Goal: Task Accomplishment & Management: Use online tool/utility

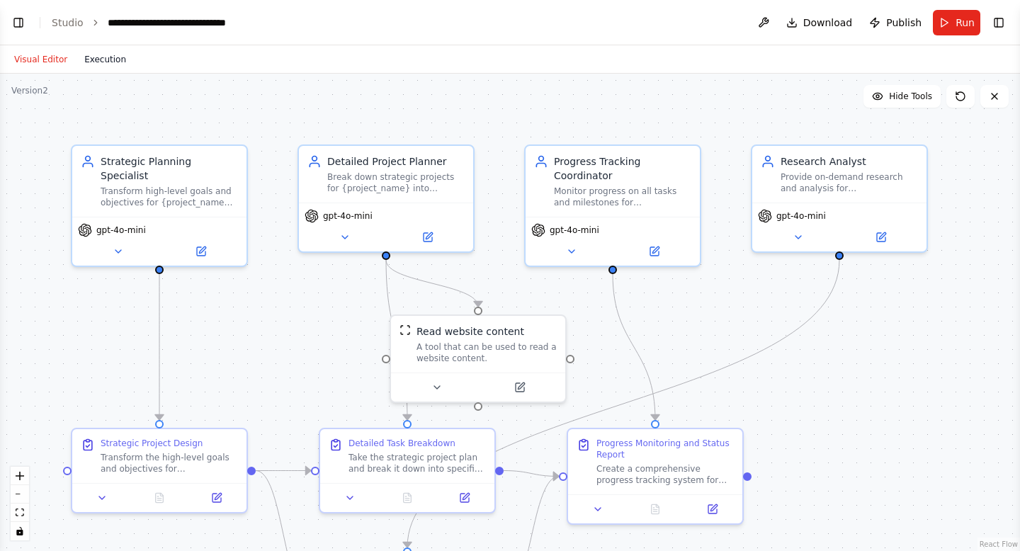
click at [108, 62] on button "Execution" at bounding box center [105, 59] width 59 height 17
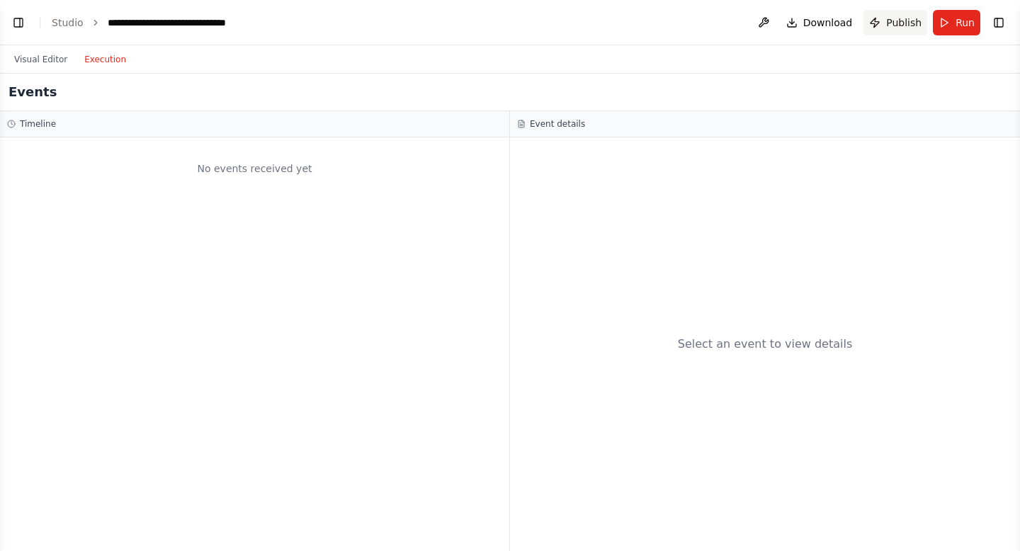
click at [896, 21] on span "Publish" at bounding box center [904, 23] width 35 height 14
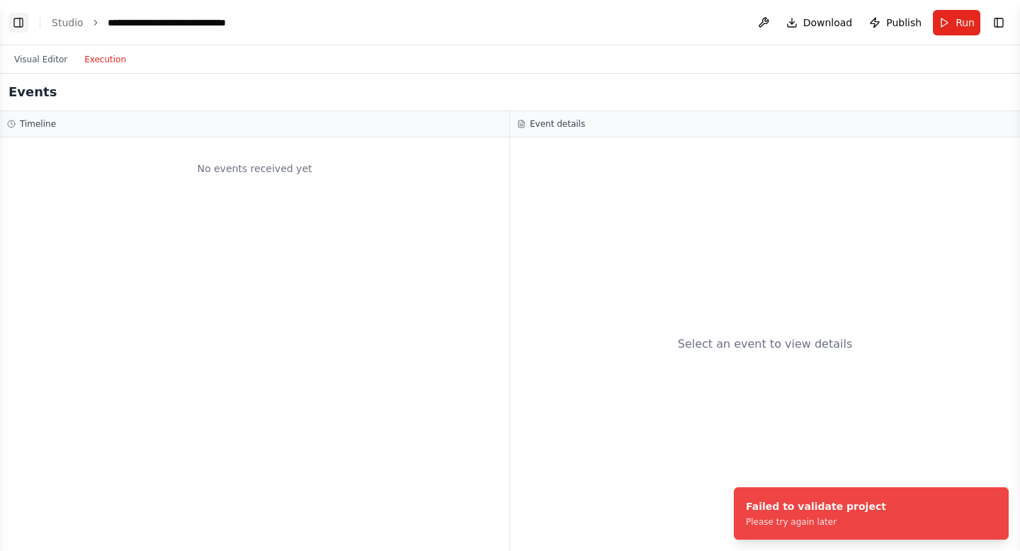
click at [23, 24] on button "Toggle Left Sidebar" at bounding box center [19, 23] width 20 height 20
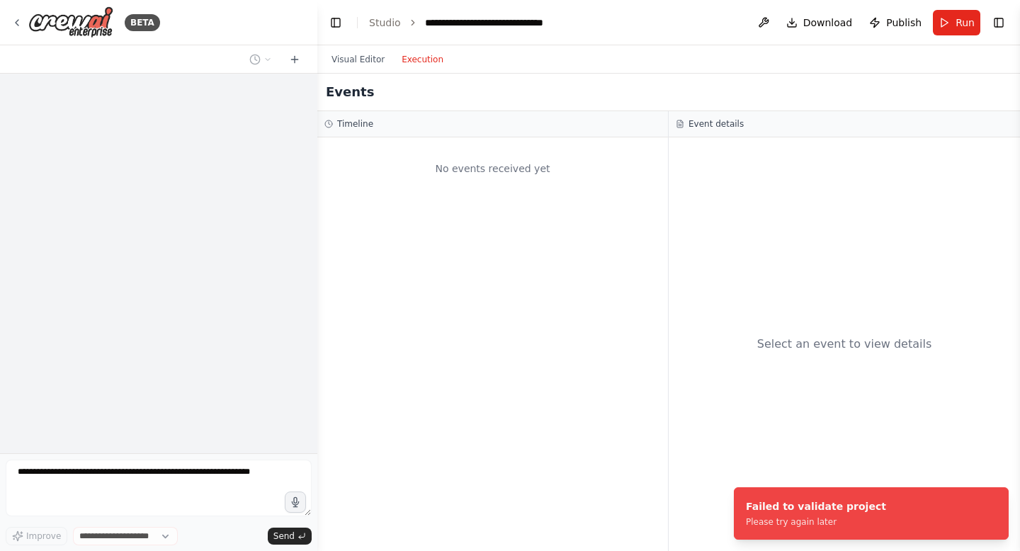
click at [391, 161] on div "No events received yet" at bounding box center [493, 169] width 337 height 48
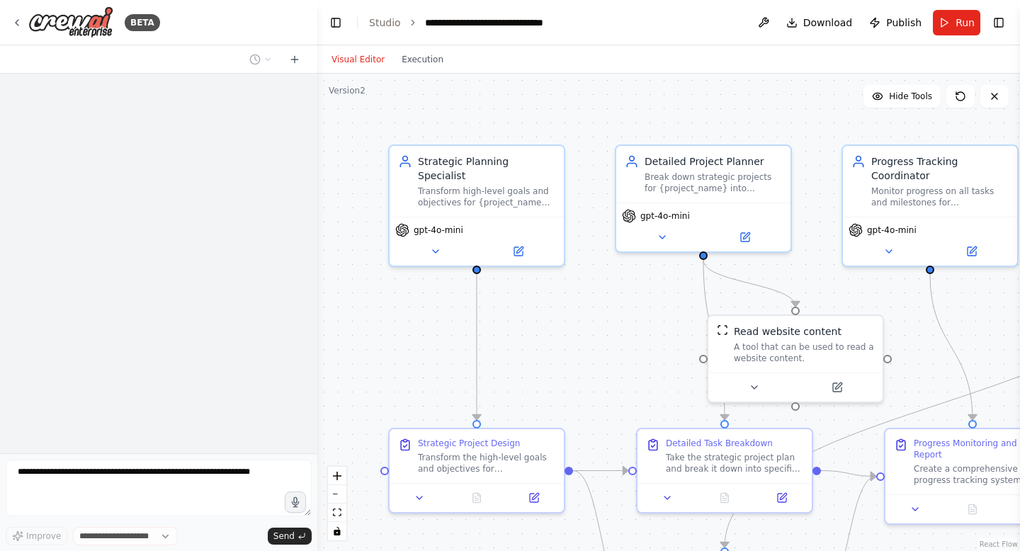
click at [355, 57] on button "Visual Editor" at bounding box center [358, 59] width 70 height 17
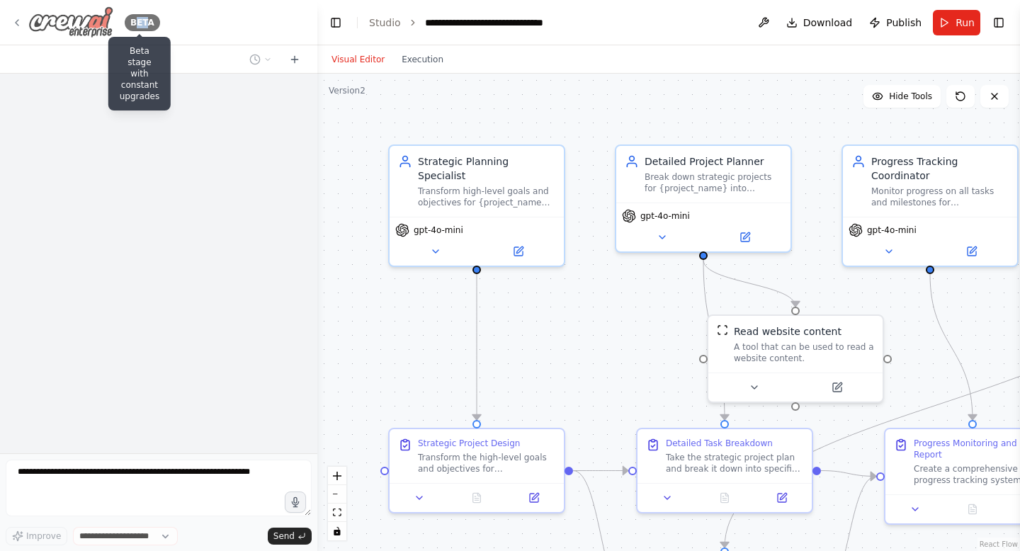
drag, startPoint x: 145, startPoint y: 25, endPoint x: 111, endPoint y: 25, distance: 33.3
click at [116, 25] on div "BETA Beta stage with constant upgrades" at bounding box center [85, 22] width 149 height 32
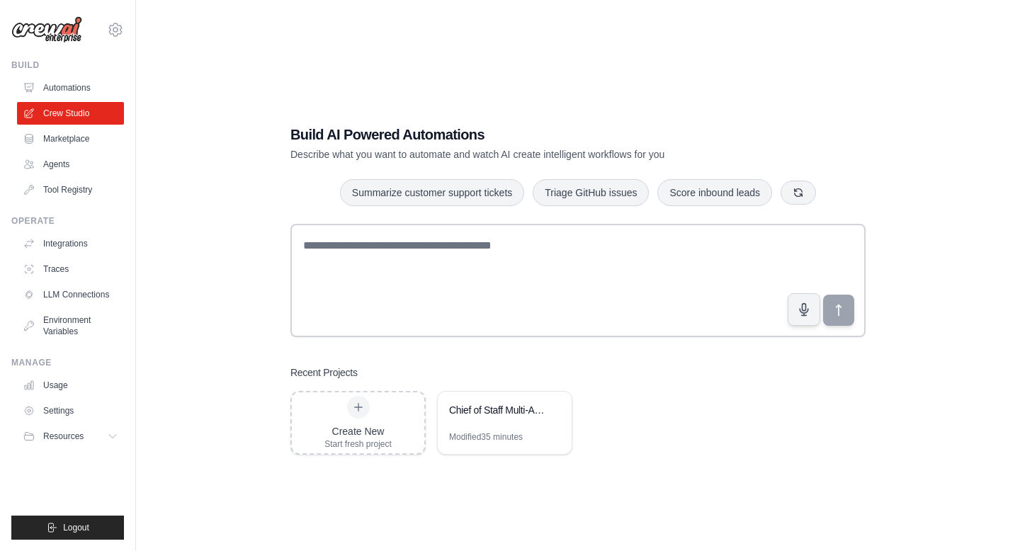
scroll to position [1, 0]
click at [498, 399] on div "Chief of Staff Multi-Agent System" at bounding box center [505, 411] width 134 height 40
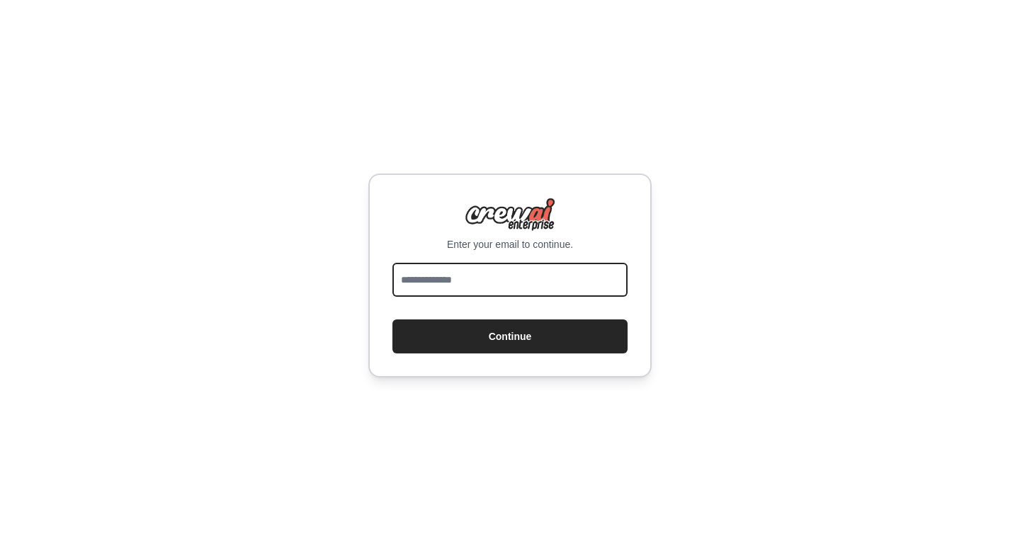
click at [528, 274] on input "email" at bounding box center [510, 280] width 235 height 34
type input "**********"
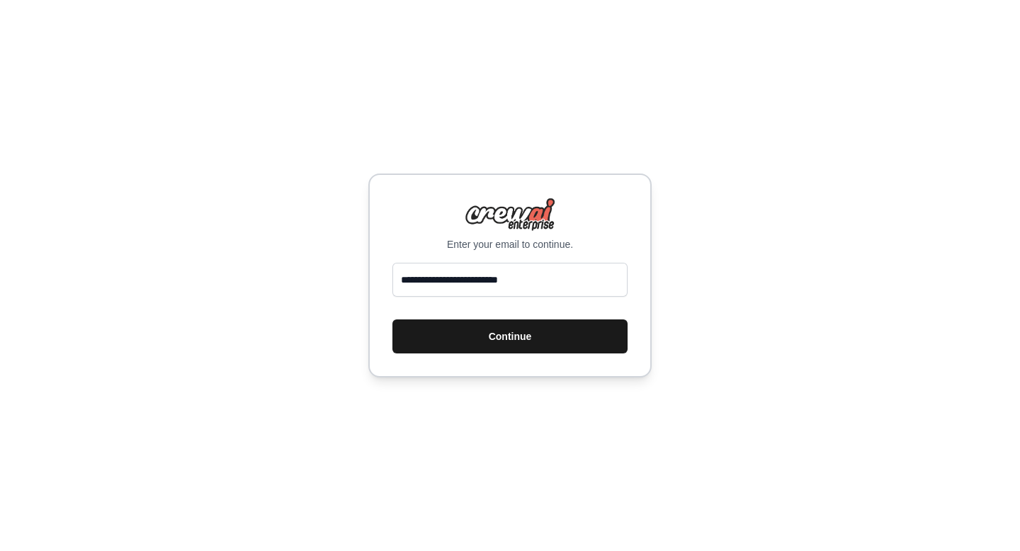
click at [498, 339] on button "Continue" at bounding box center [510, 337] width 235 height 34
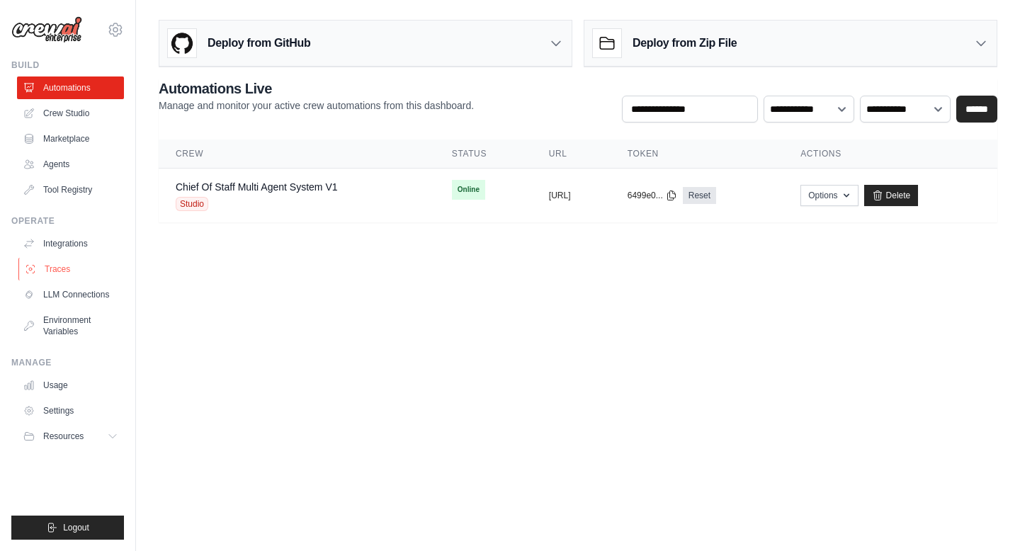
click at [60, 270] on link "Traces" at bounding box center [71, 269] width 107 height 23
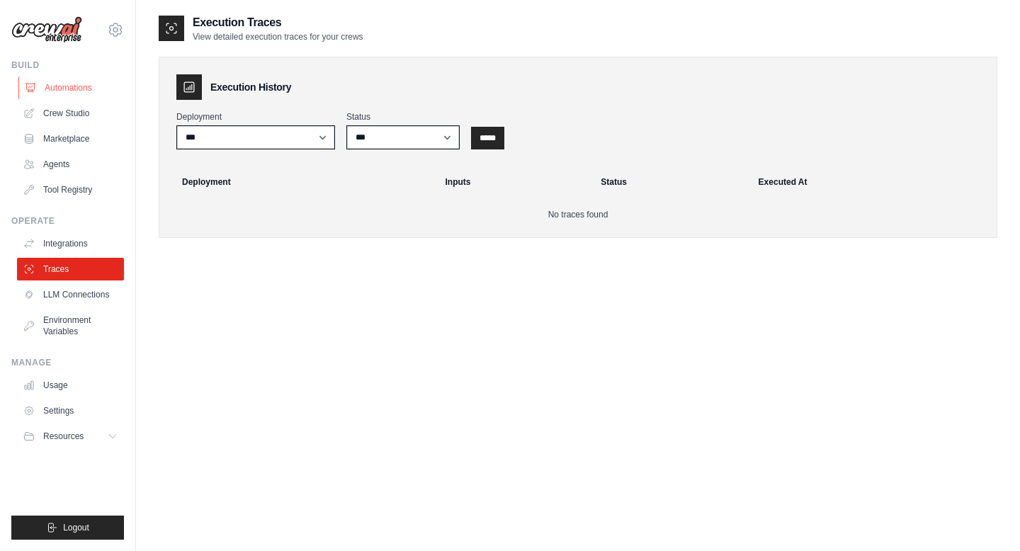
click at [66, 89] on link "Automations" at bounding box center [71, 88] width 107 height 23
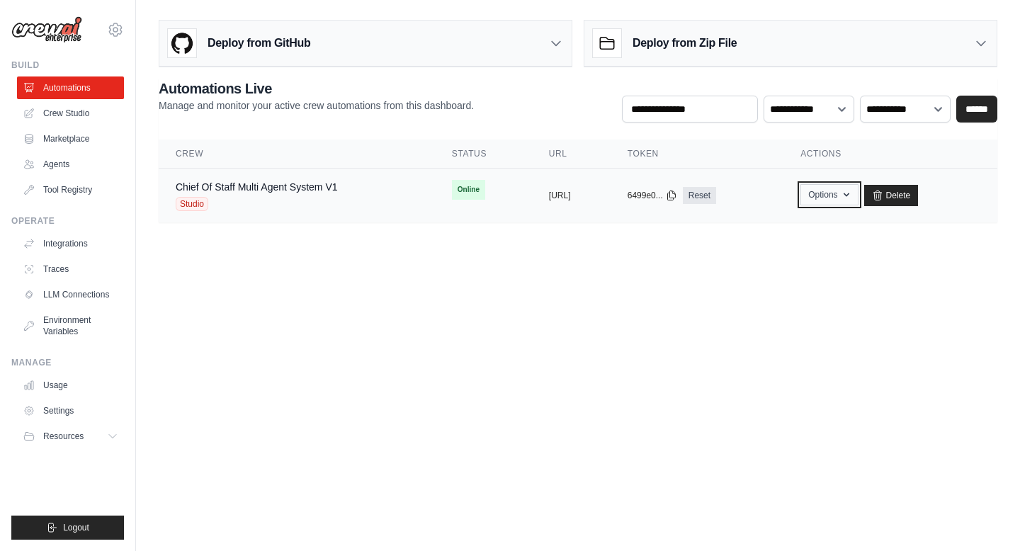
click at [858, 192] on button "Options" at bounding box center [829, 194] width 57 height 21
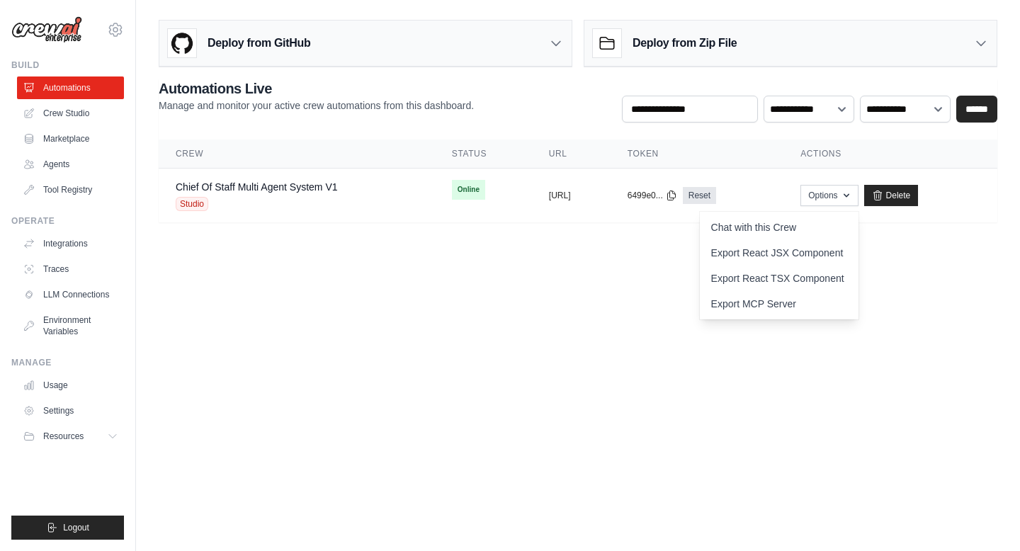
click at [493, 304] on body "mcdonald.kristinc@gmail.com Settings Build Automations Crew Studio" at bounding box center [510, 275] width 1020 height 551
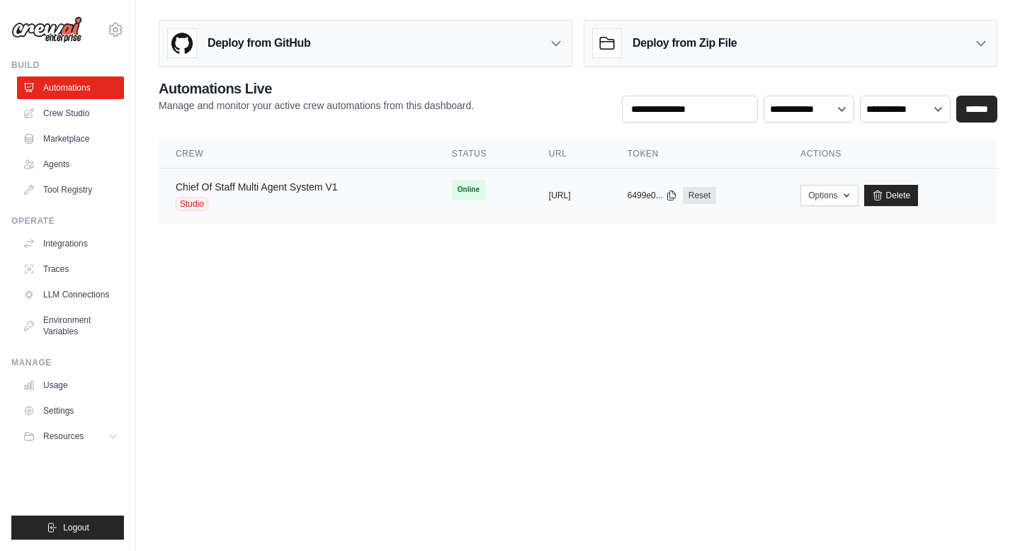
click at [252, 192] on link "Chief Of Staff Multi Agent System V1" at bounding box center [257, 186] width 162 height 11
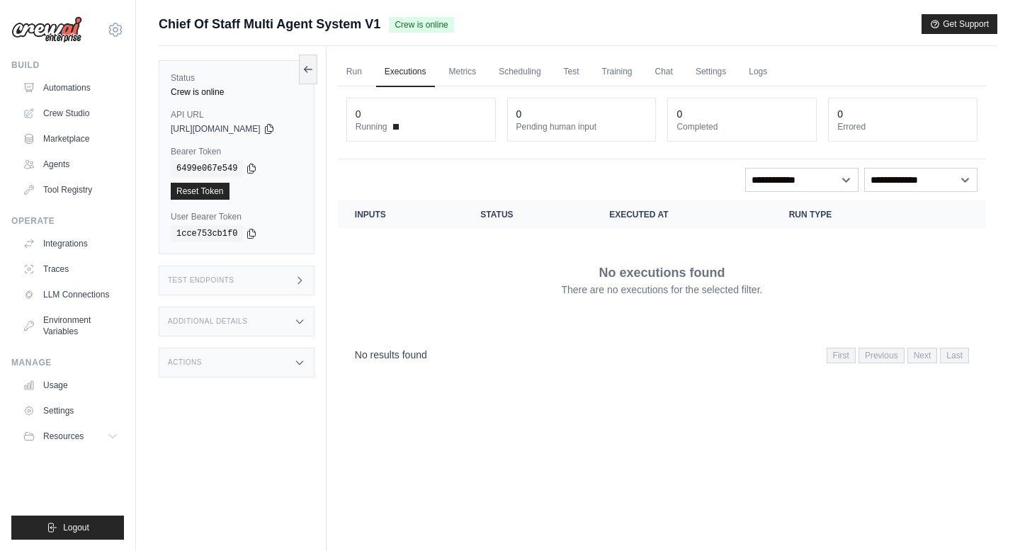
click at [380, 215] on th "Inputs" at bounding box center [401, 215] width 126 height 28
click at [581, 69] on link "Test" at bounding box center [572, 72] width 33 height 30
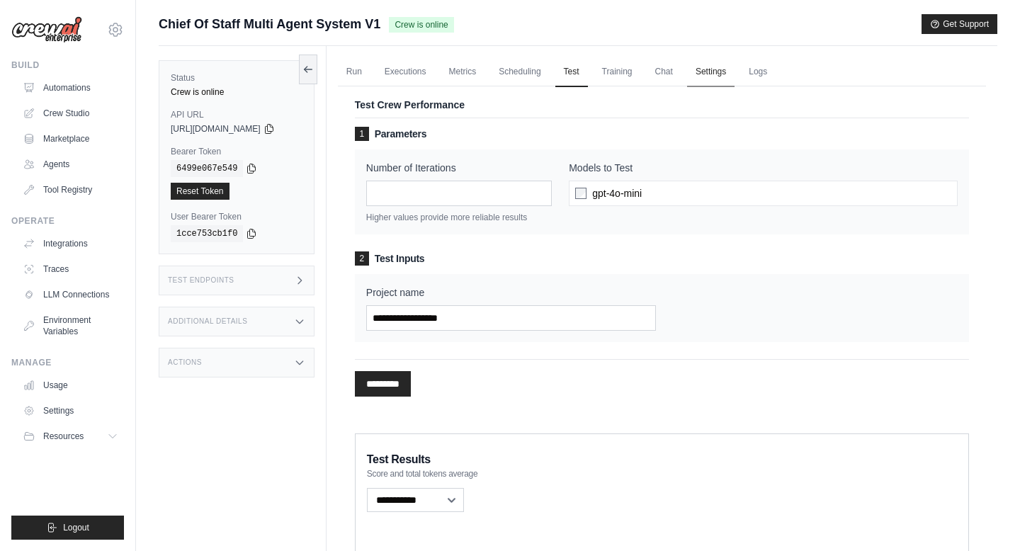
click at [709, 77] on link "Settings" at bounding box center [710, 72] width 47 height 30
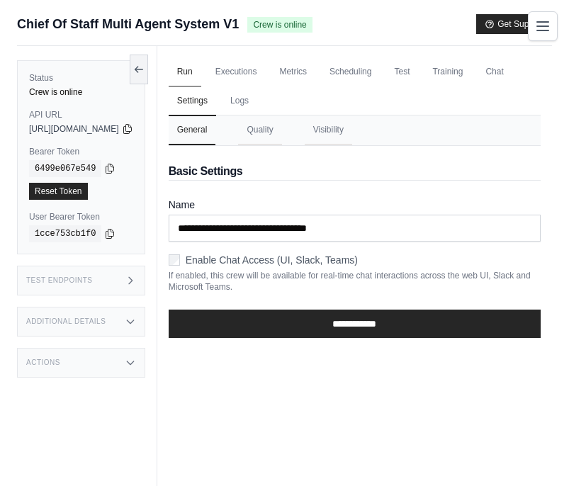
click at [201, 74] on link "Run" at bounding box center [185, 72] width 33 height 30
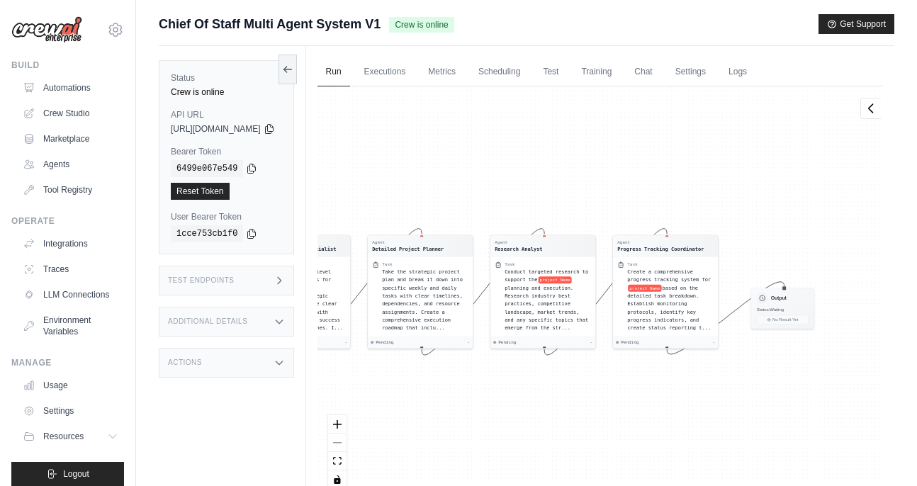
click at [347, 442] on div "React Flow controls" at bounding box center [337, 452] width 18 height 74
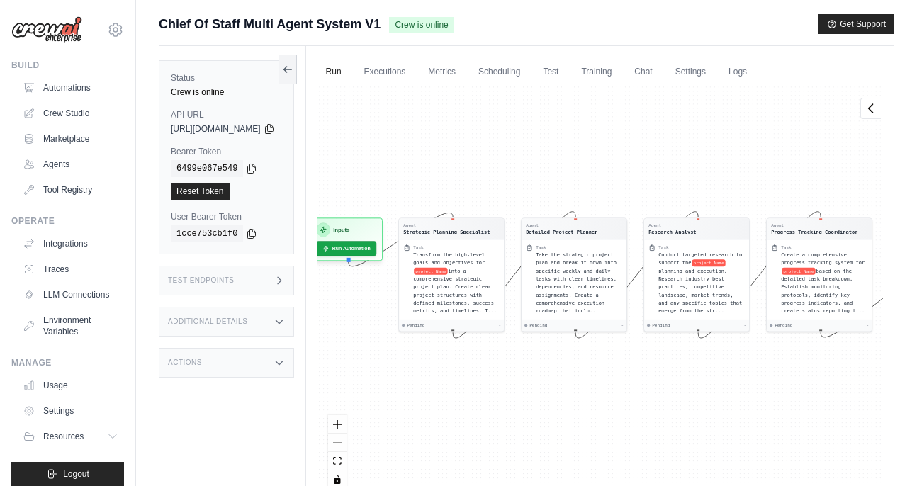
drag, startPoint x: 450, startPoint y: 405, endPoint x: 604, endPoint y: 388, distance: 154.7
click at [604, 388] on div "Agent Strategic Planning Specialist Task Transform the high-level goals and obj…" at bounding box center [600, 292] width 566 height 413
click at [378, 249] on button "Run Automation" at bounding box center [346, 246] width 63 height 16
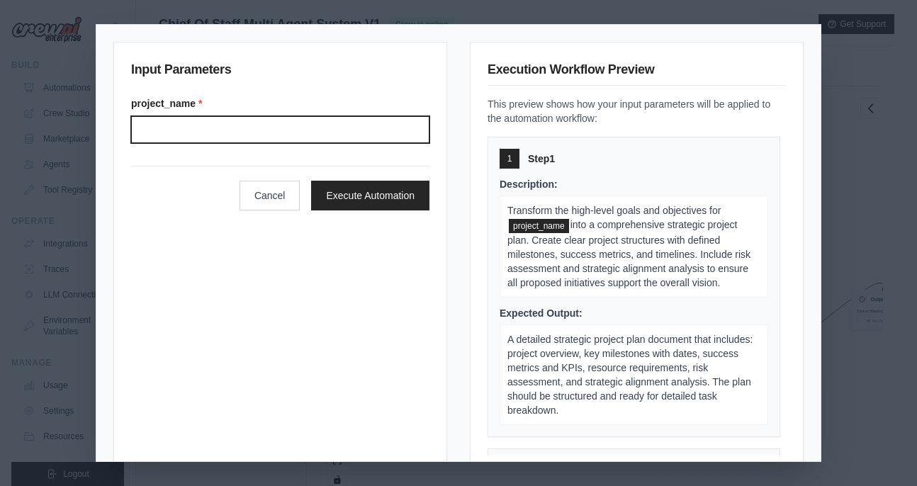
click at [352, 130] on input "Project name" at bounding box center [280, 129] width 298 height 27
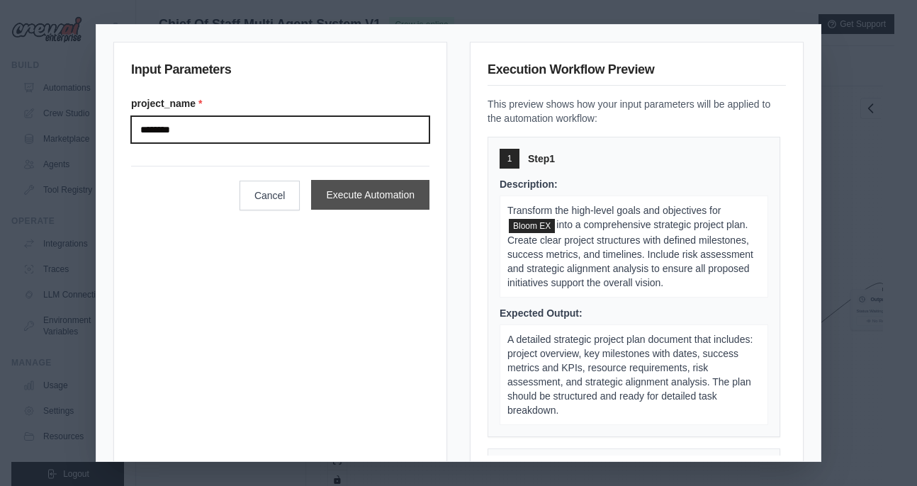
type input "********"
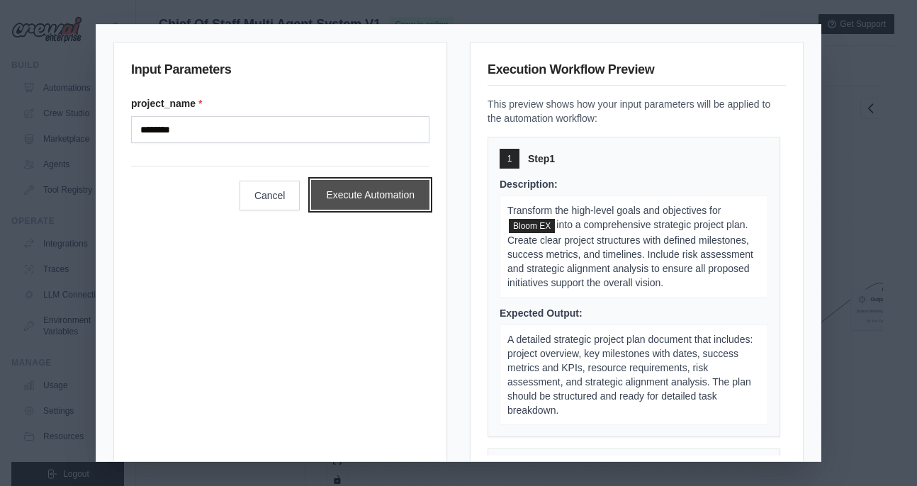
click at [387, 196] on button "Execute Automation" at bounding box center [370, 195] width 118 height 30
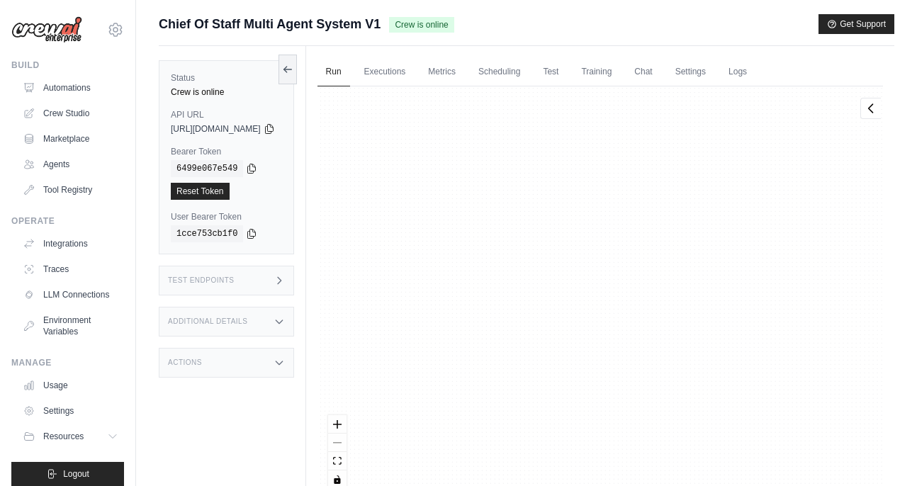
scroll to position [10608, 0]
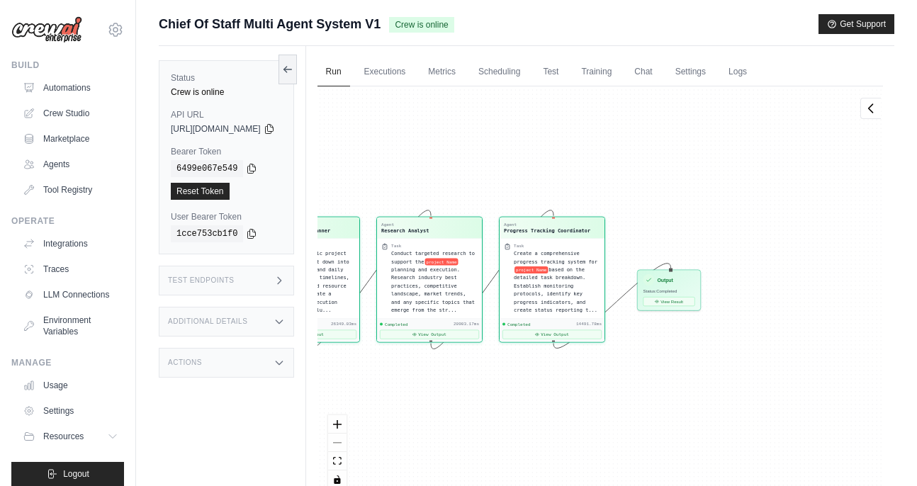
drag, startPoint x: 722, startPoint y: 419, endPoint x: 503, endPoint y: 405, distance: 219.4
click at [503, 405] on div "Agent Strategic Planning Specialist Task Transform the high-level goals and obj…" at bounding box center [600, 292] width 566 height 413
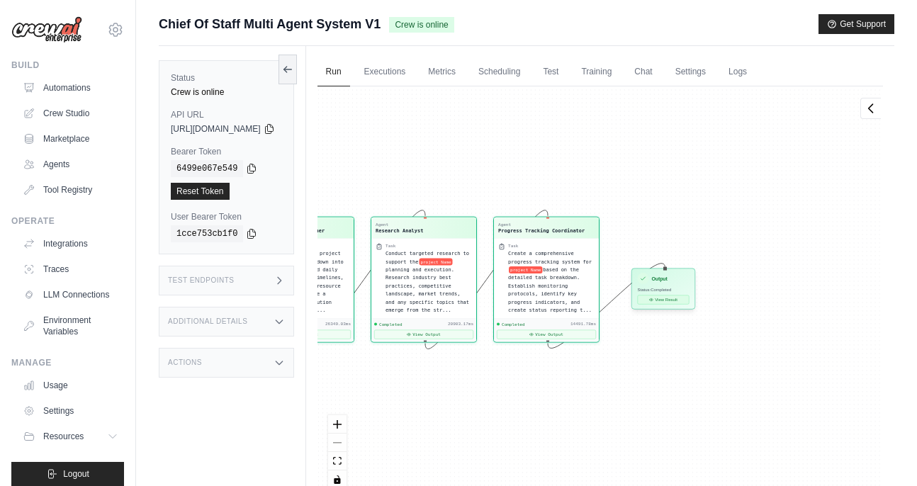
click at [689, 303] on button "View Result" at bounding box center [663, 300] width 52 height 9
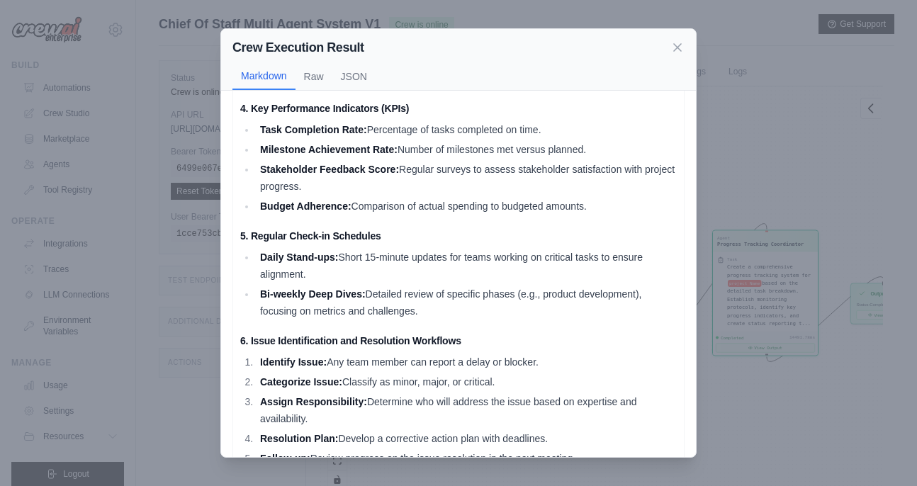
scroll to position [727, 0]
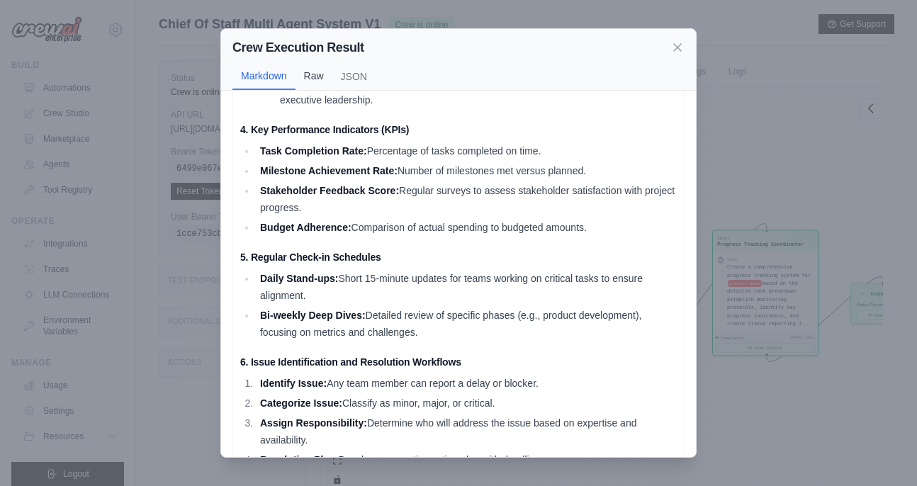
click at [317, 79] on button "Raw" at bounding box center [314, 75] width 37 height 27
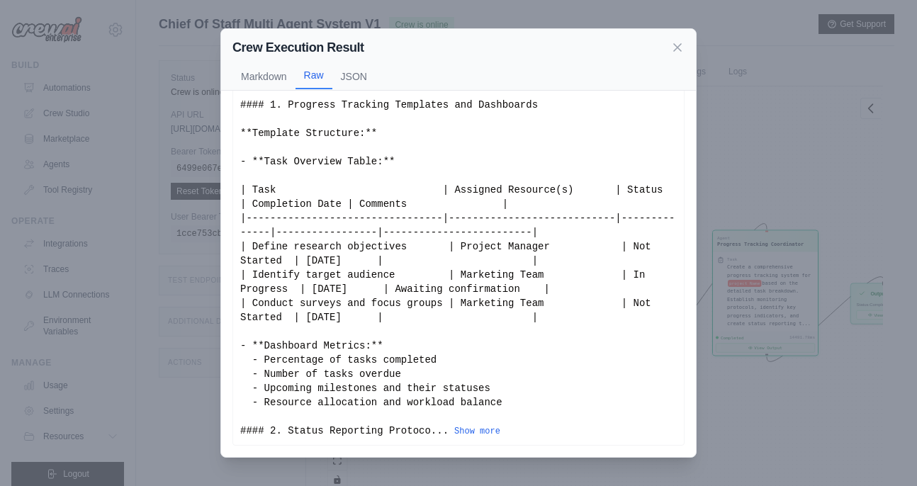
scroll to position [40, 0]
click at [271, 77] on button "Markdown" at bounding box center [263, 75] width 63 height 27
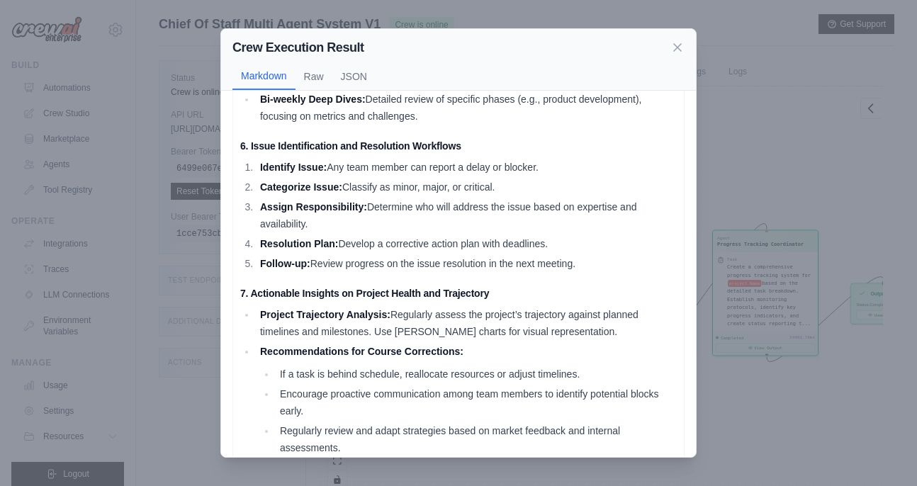
scroll to position [1073, 0]
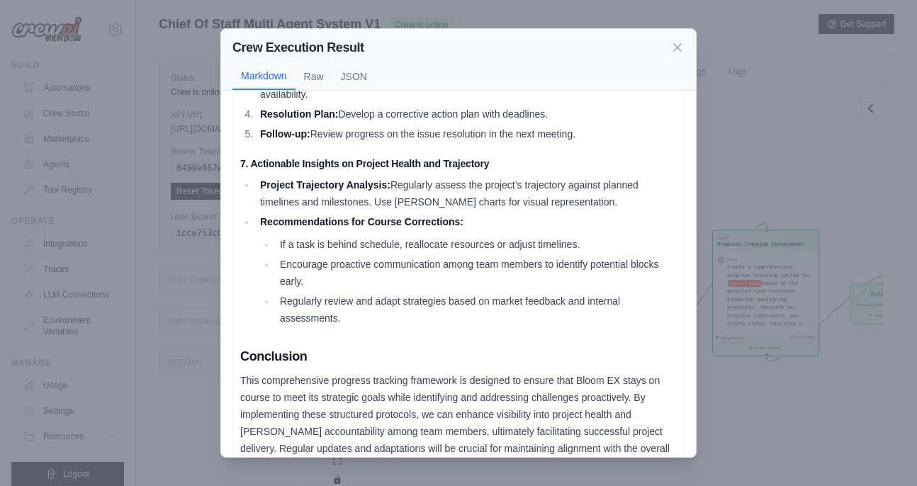
click at [686, 44] on div "Crew Execution Result Markdown Raw JSON" at bounding box center [458, 60] width 475 height 62
click at [677, 44] on icon at bounding box center [677, 47] width 14 height 14
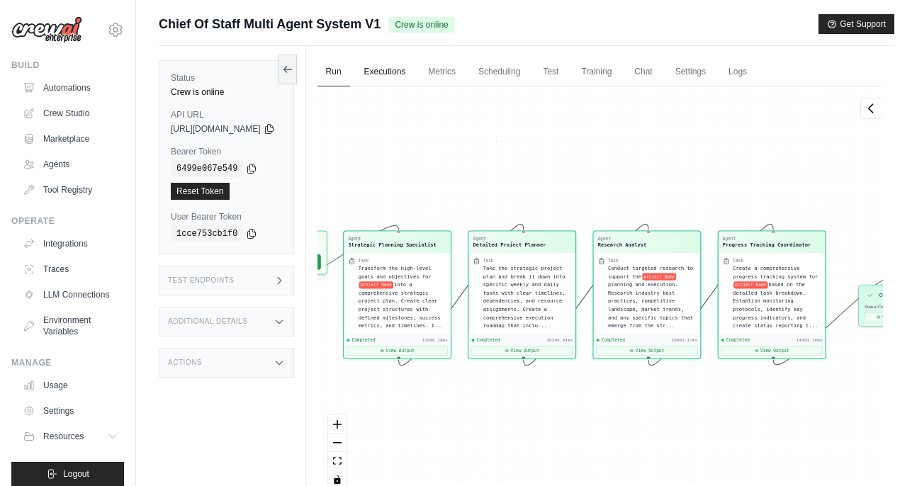
click at [415, 73] on link "Executions" at bounding box center [385, 72] width 59 height 30
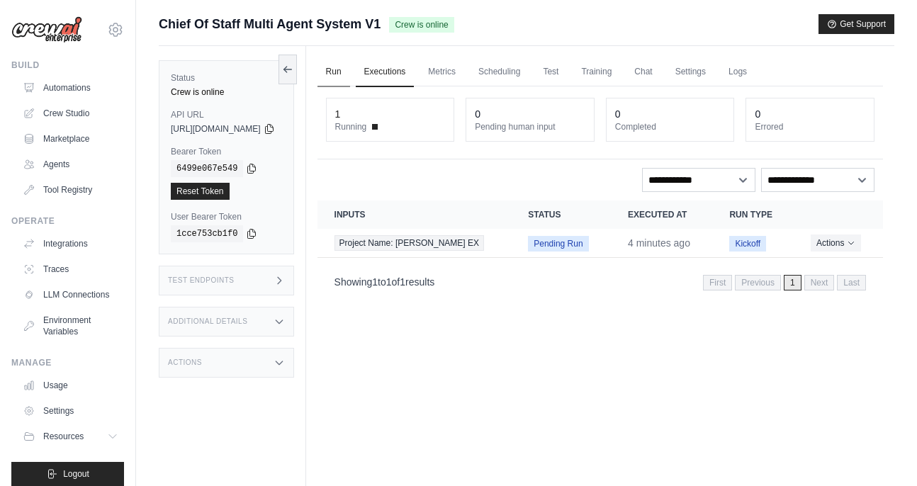
click at [350, 71] on link "Run" at bounding box center [333, 72] width 33 height 30
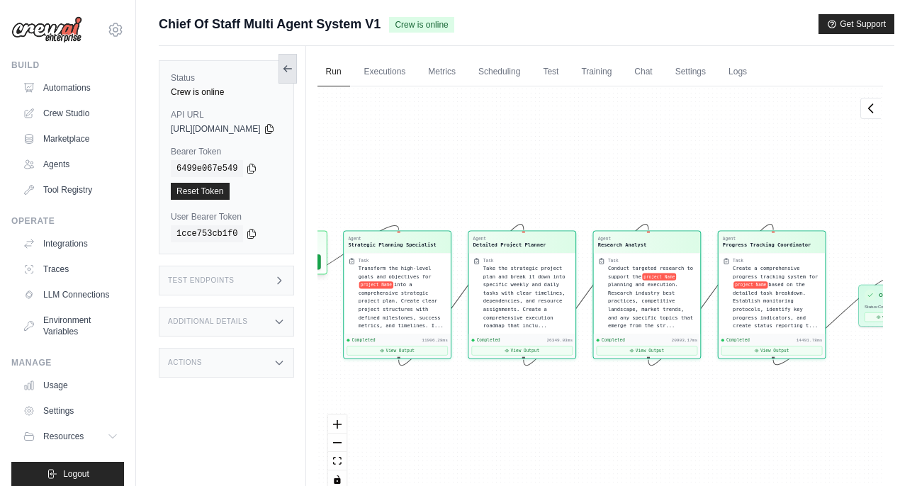
click at [293, 66] on icon at bounding box center [287, 68] width 11 height 11
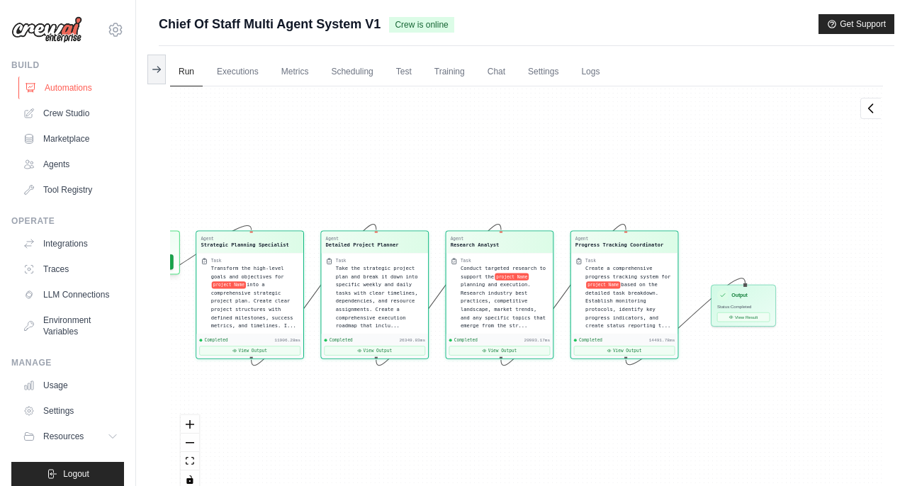
click at [69, 91] on link "Automations" at bounding box center [71, 88] width 107 height 23
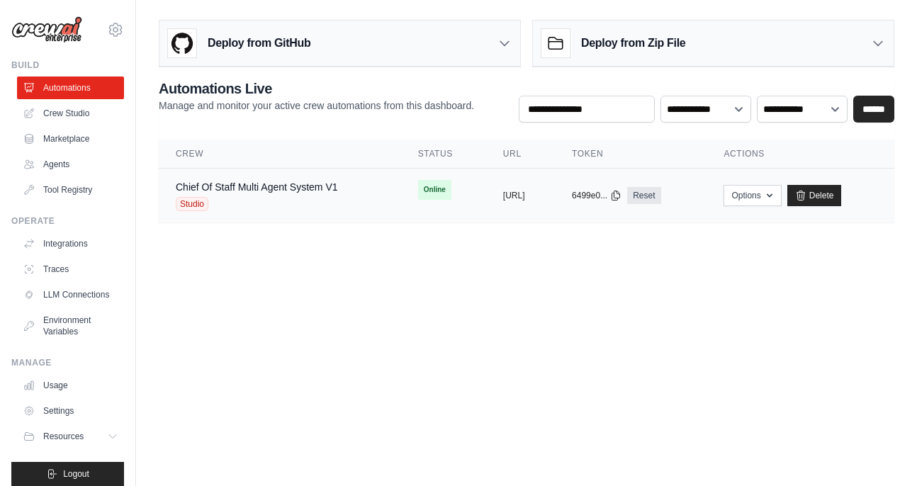
click at [486, 192] on td "copied https://chief-of-staff-multi-agent-" at bounding box center [520, 196] width 69 height 55
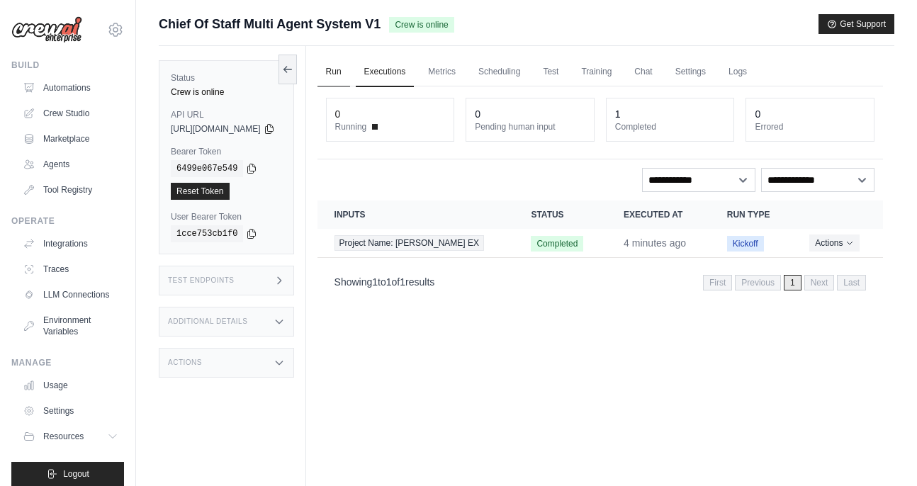
click at [350, 71] on link "Run" at bounding box center [333, 72] width 33 height 30
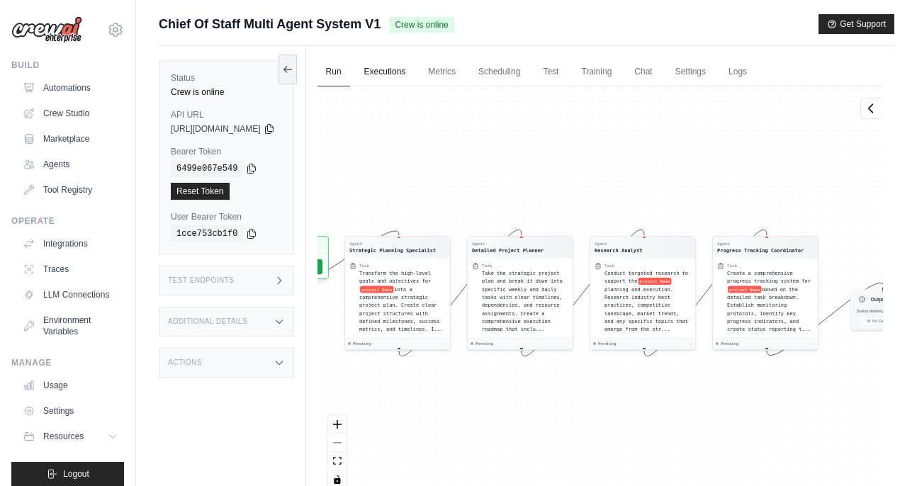
click at [414, 72] on link "Executions" at bounding box center [385, 72] width 59 height 30
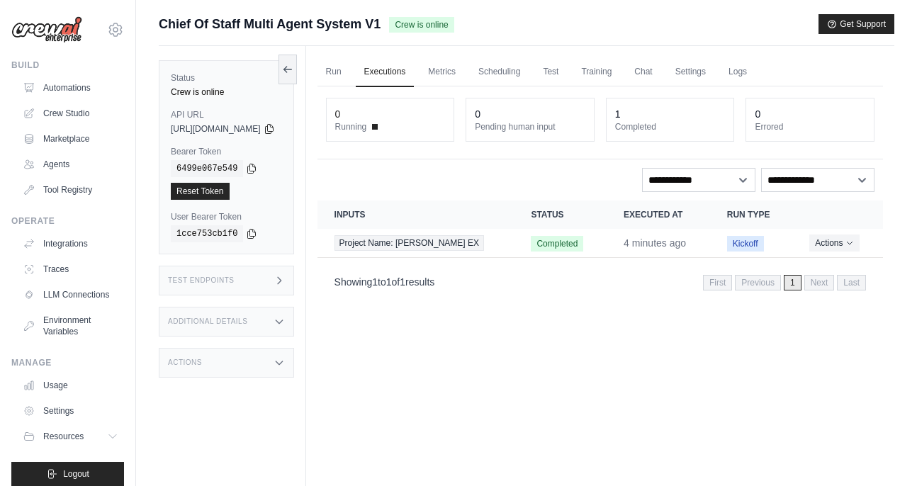
click at [247, 281] on div "Test Endpoints" at bounding box center [226, 281] width 135 height 30
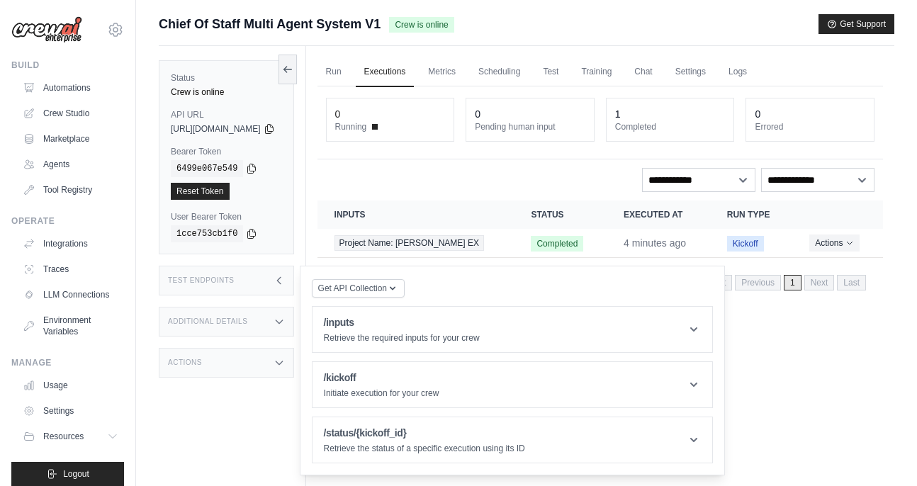
click at [247, 360] on div "Actions" at bounding box center [226, 363] width 135 height 30
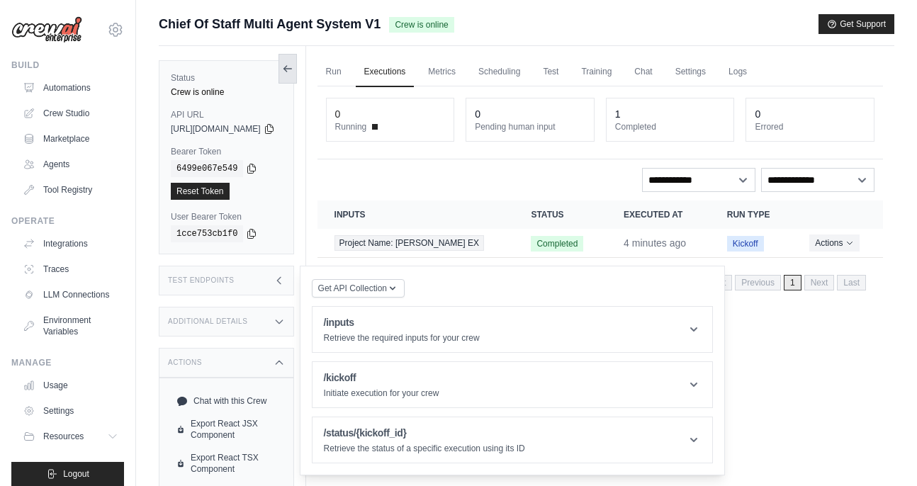
click at [297, 68] on button at bounding box center [288, 69] width 18 height 30
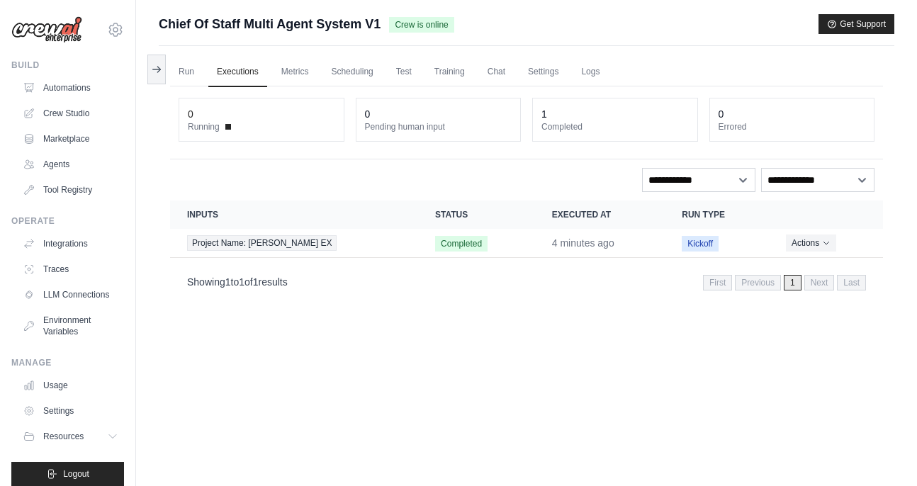
scroll to position [11, 0]
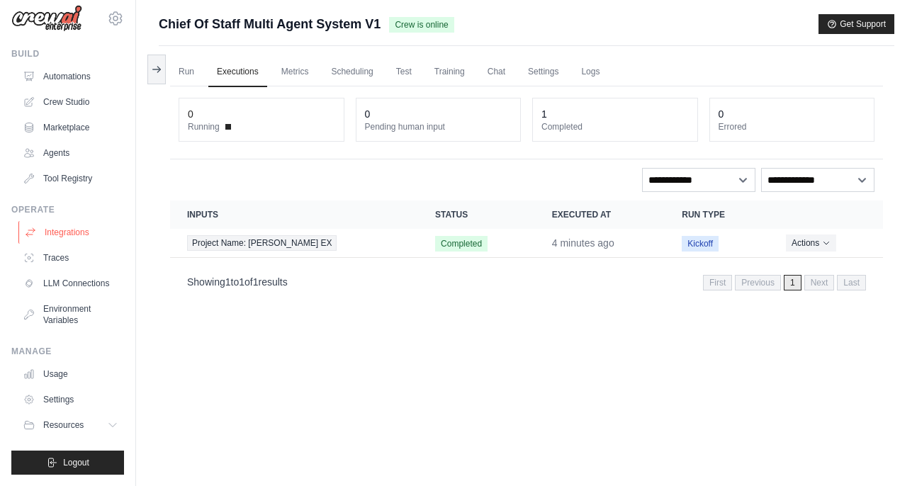
click at [66, 226] on link "Integrations" at bounding box center [71, 232] width 107 height 23
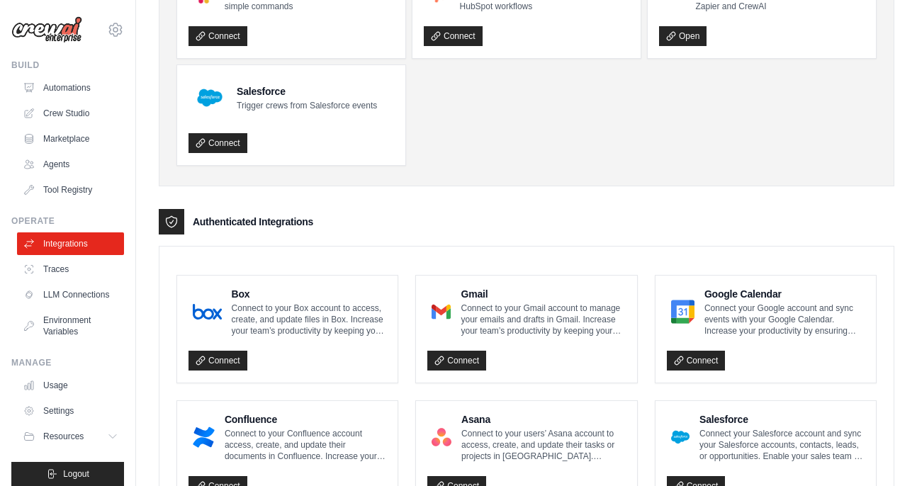
scroll to position [152, 0]
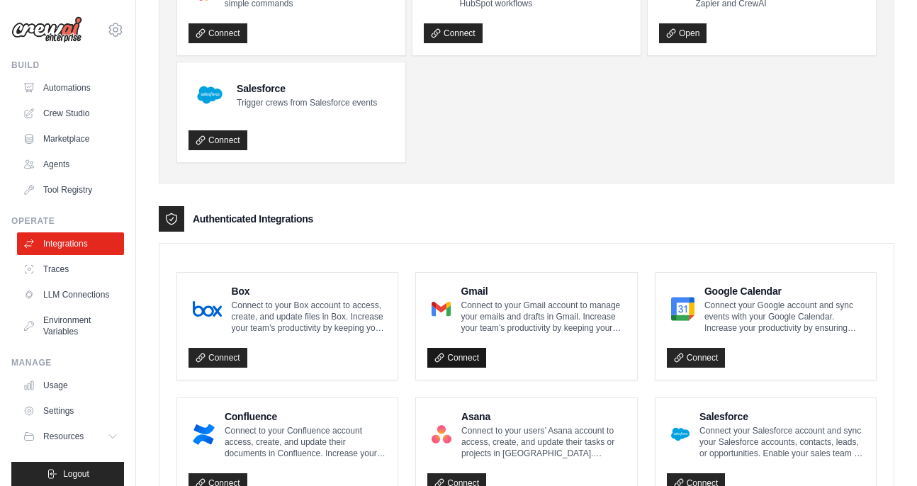
click at [460, 359] on link "Connect" at bounding box center [456, 358] width 59 height 20
click at [488, 308] on p "Connect to your Gmail account to manage your emails and drafts in Gmail. Increa…" at bounding box center [543, 317] width 164 height 34
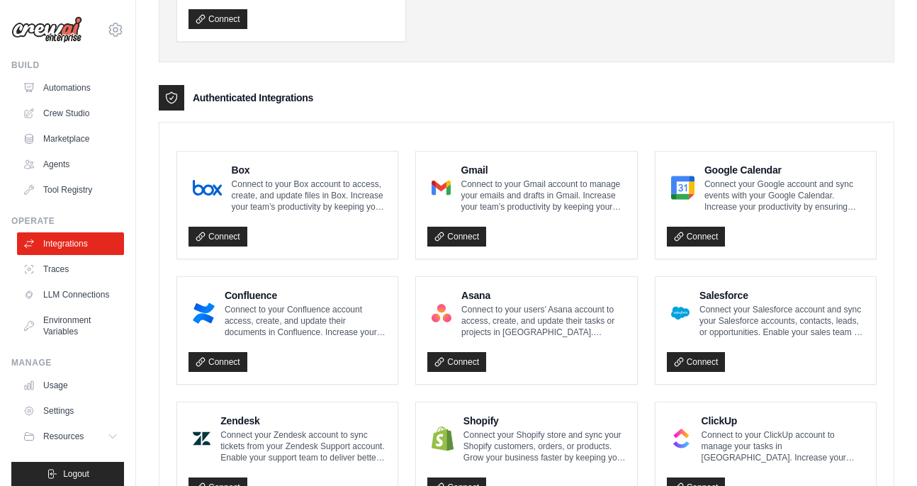
scroll to position [275, 0]
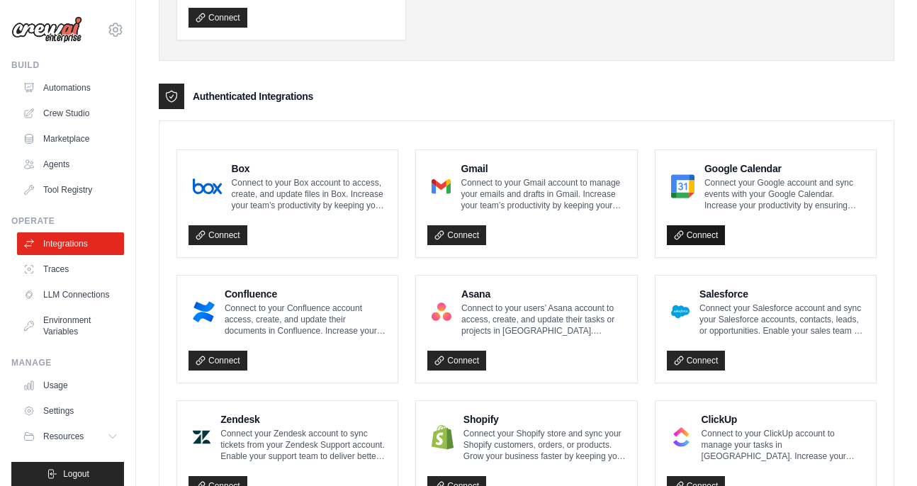
click at [694, 243] on link "Connect" at bounding box center [696, 235] width 59 height 20
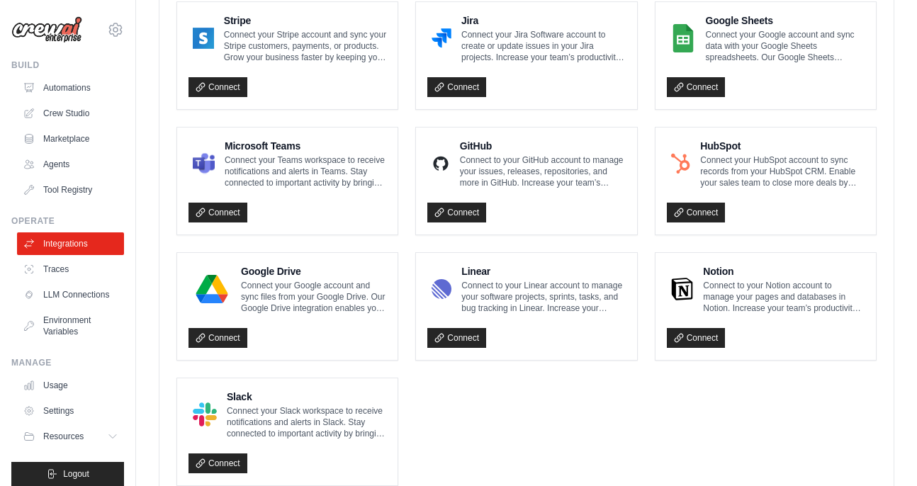
scroll to position [800, 0]
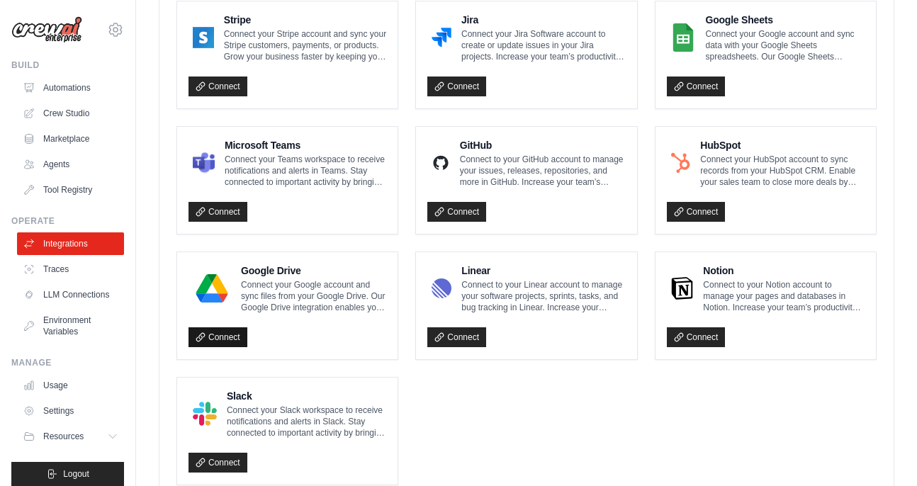
click at [229, 337] on link "Connect" at bounding box center [218, 337] width 59 height 20
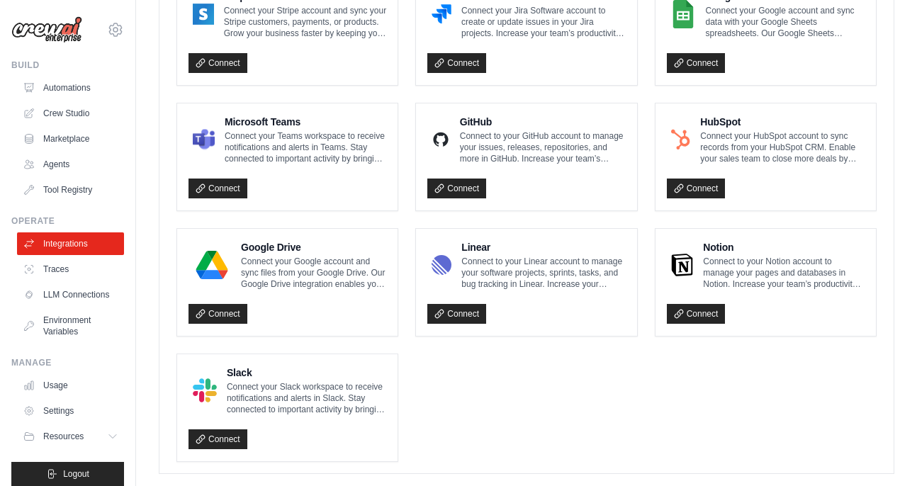
scroll to position [828, 0]
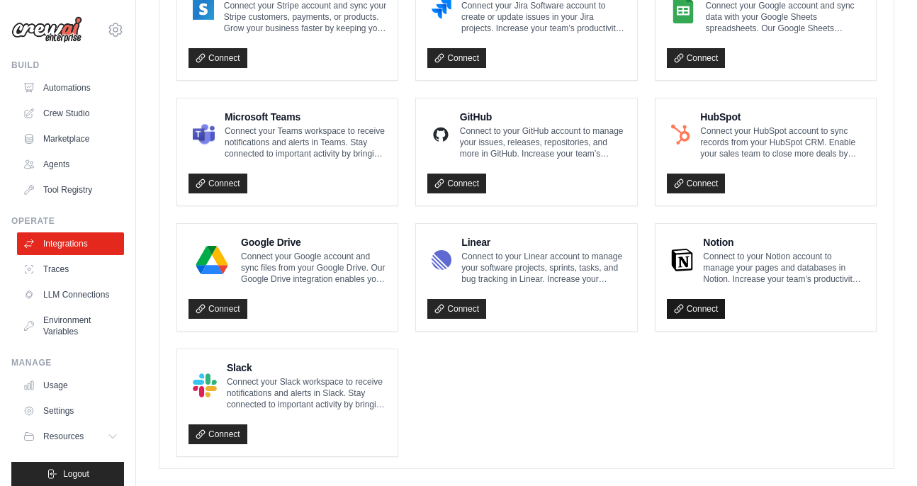
click at [700, 308] on link "Connect" at bounding box center [696, 309] width 59 height 20
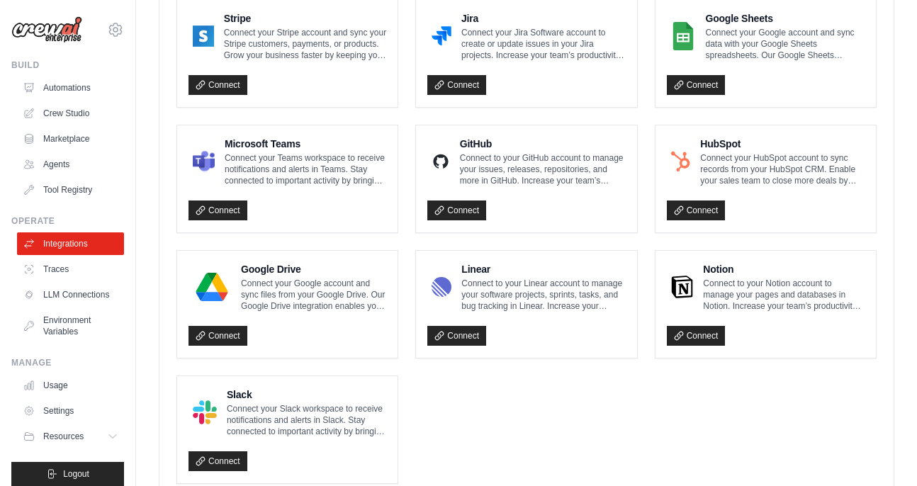
scroll to position [853, 0]
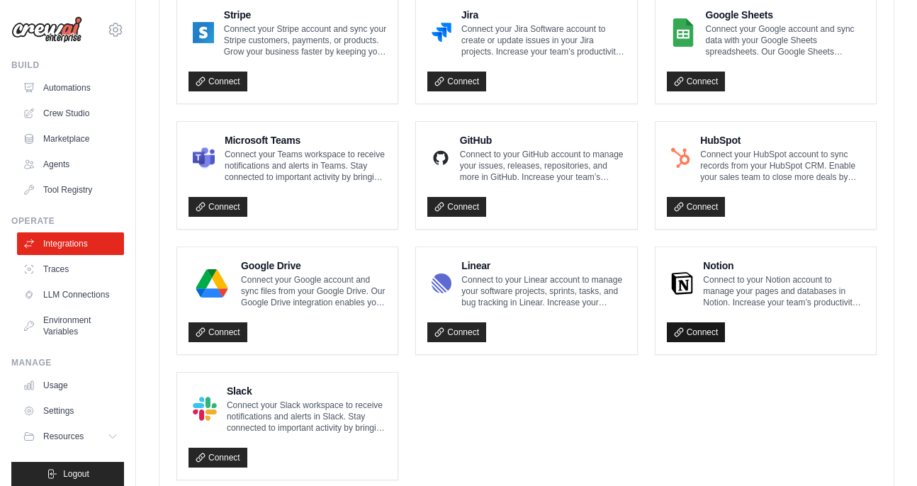
click at [715, 332] on link "Connect" at bounding box center [696, 332] width 59 height 20
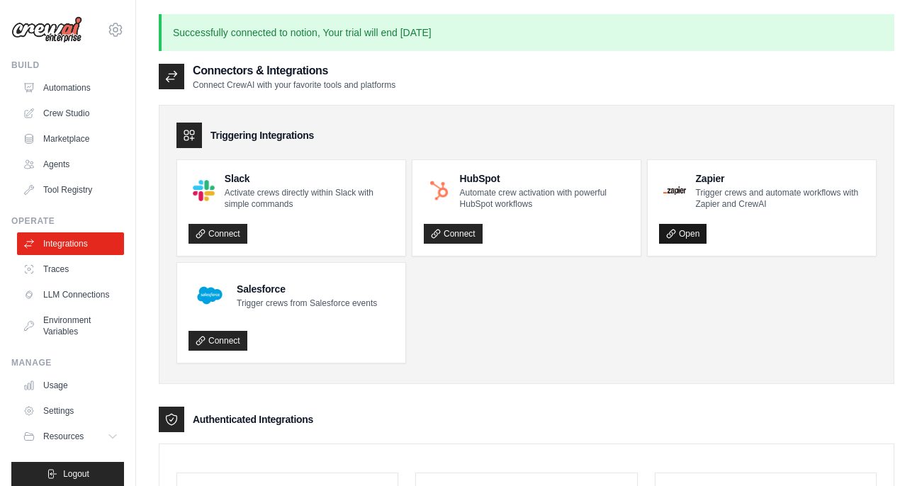
click at [685, 236] on link "Open" at bounding box center [682, 234] width 47 height 20
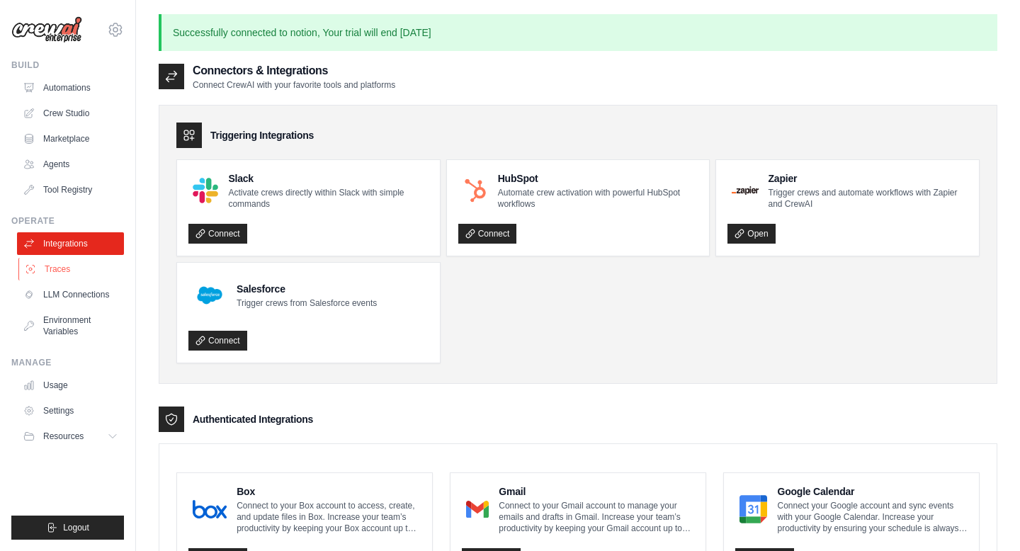
click at [64, 266] on link "Traces" at bounding box center [71, 269] width 107 height 23
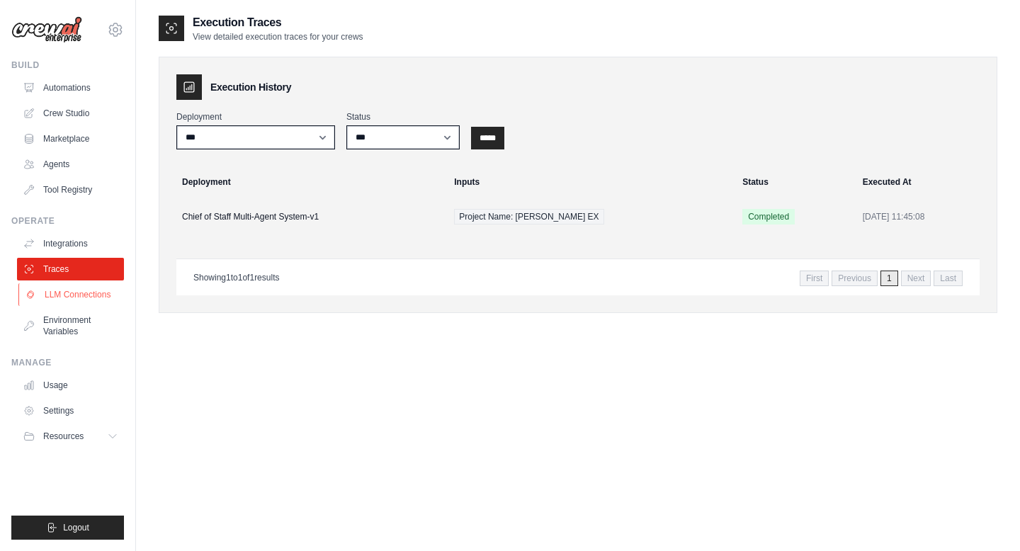
click at [67, 298] on link "LLM Connections" at bounding box center [71, 294] width 107 height 23
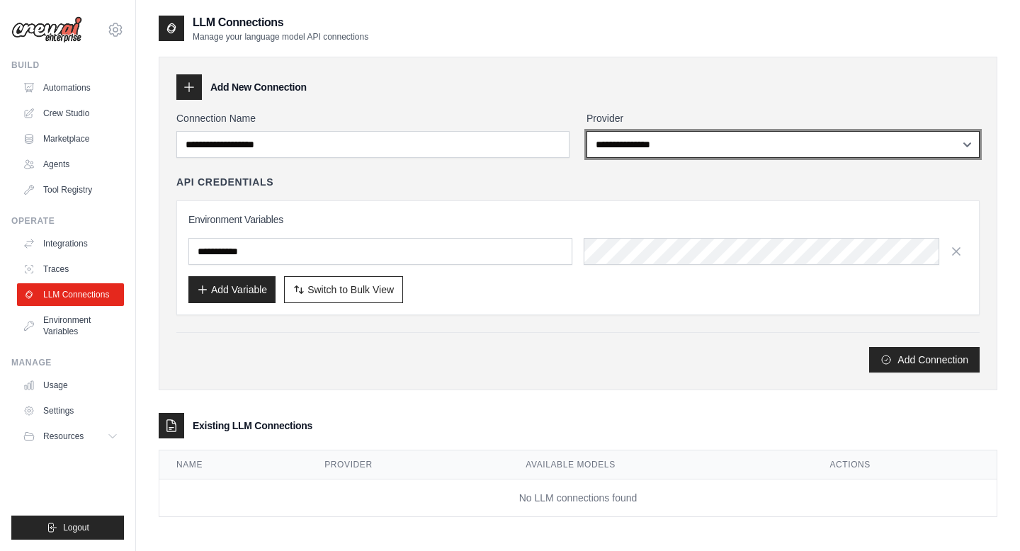
click at [656, 148] on select "**********" at bounding box center [783, 144] width 393 height 27
select select "******"
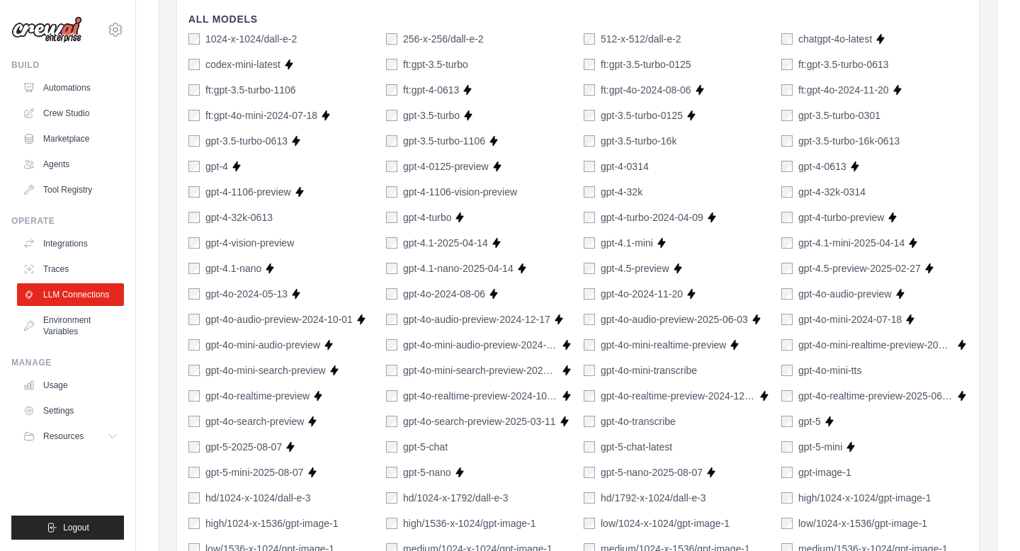
scroll to position [415, 0]
click at [202, 451] on div "gpt-5-2025-08-07" at bounding box center [236, 446] width 94 height 14
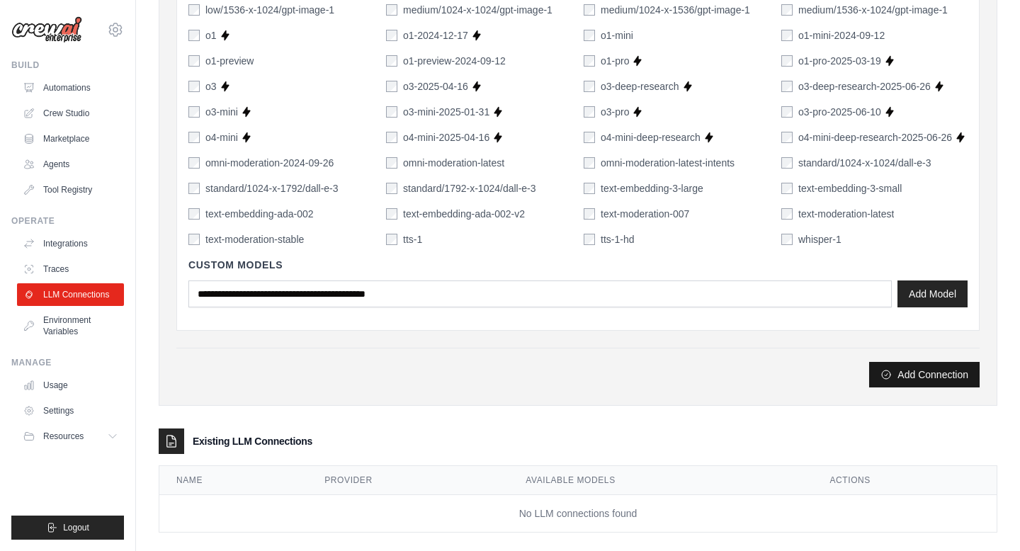
scroll to position [972, 0]
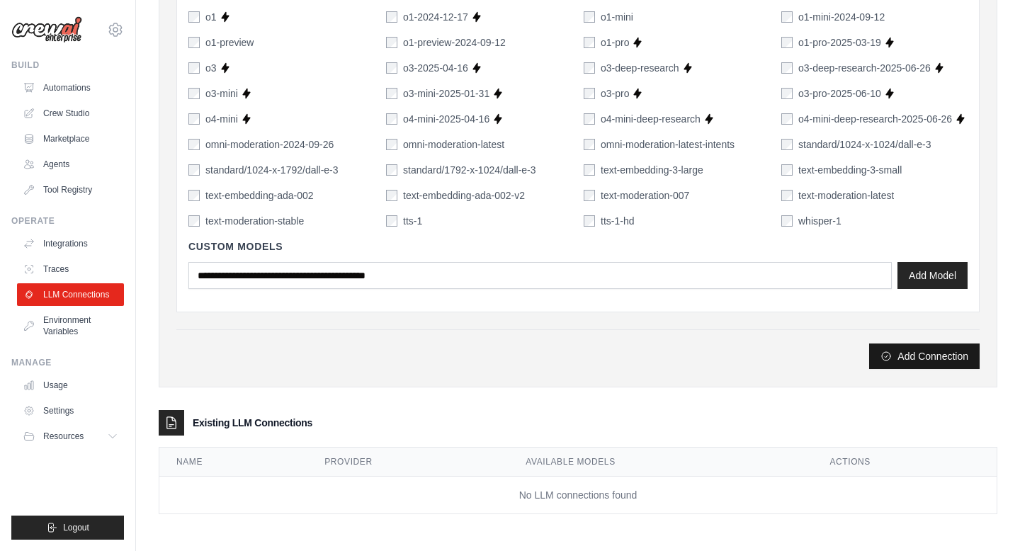
click at [916, 356] on button "Add Connection" at bounding box center [925, 357] width 111 height 26
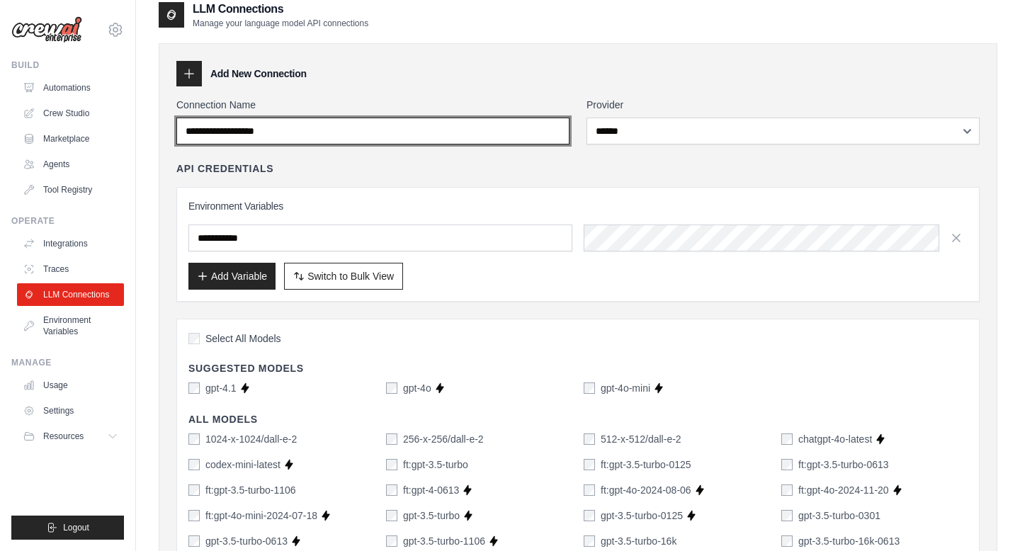
scroll to position [0, 0]
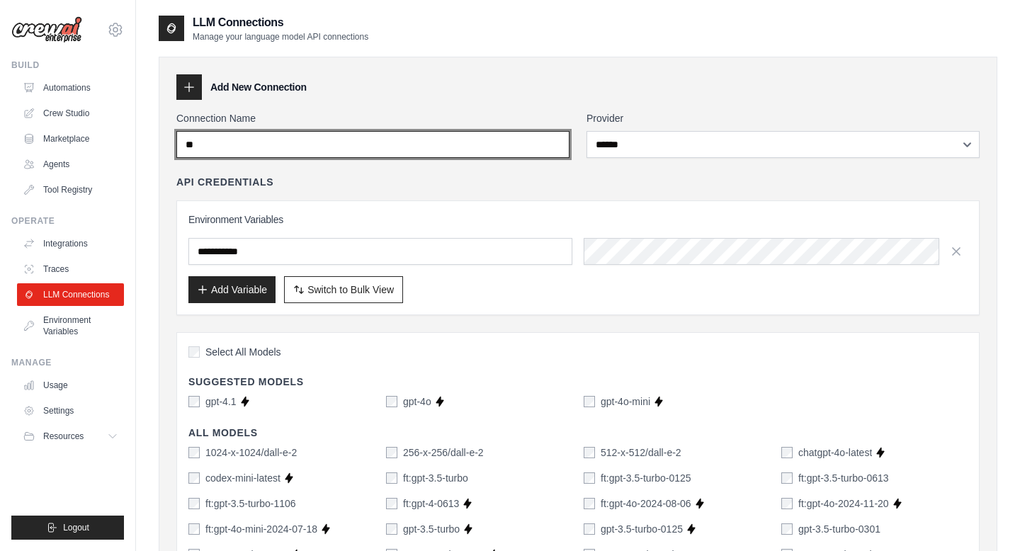
type input "*"
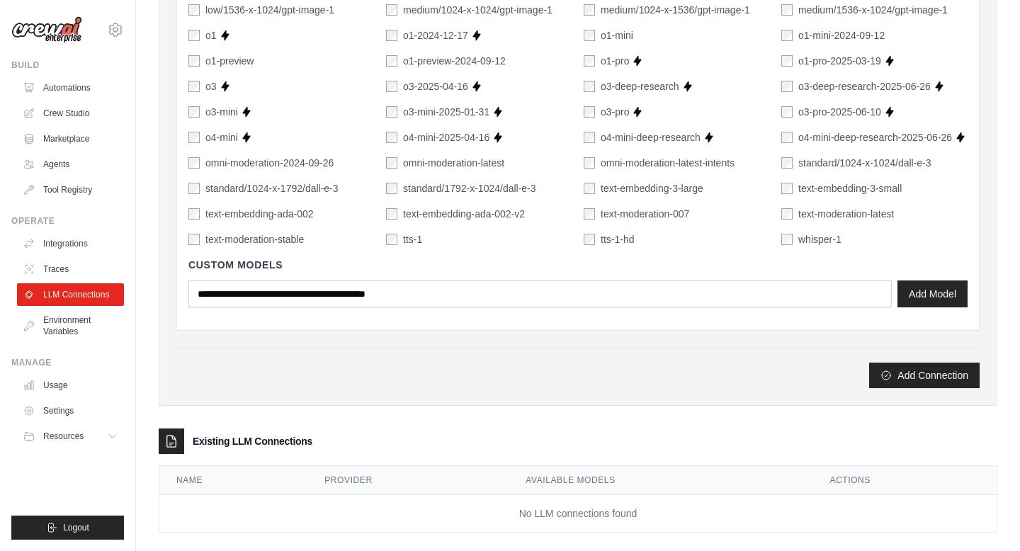
scroll to position [972, 0]
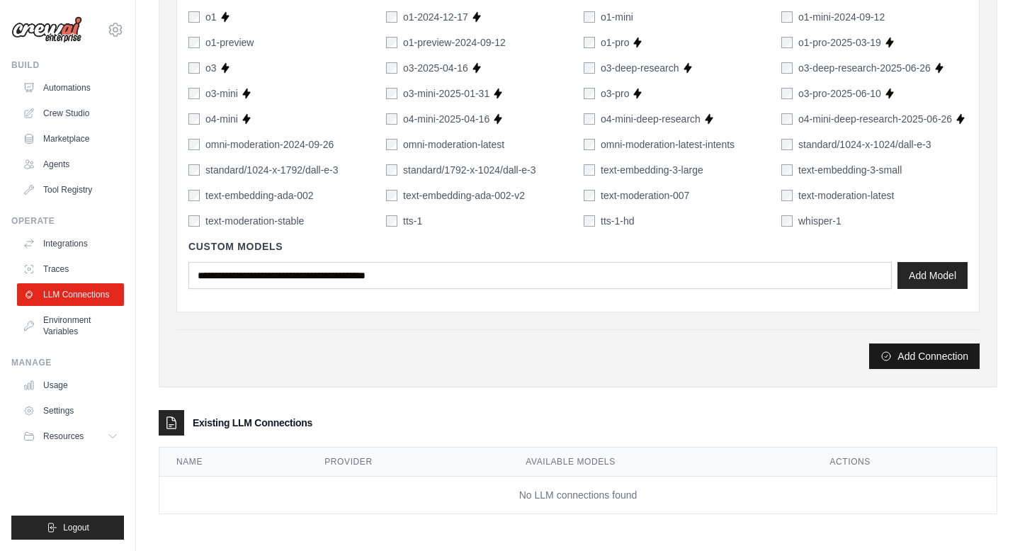
type input "***"
click at [916, 359] on button "Add Connection" at bounding box center [925, 357] width 111 height 26
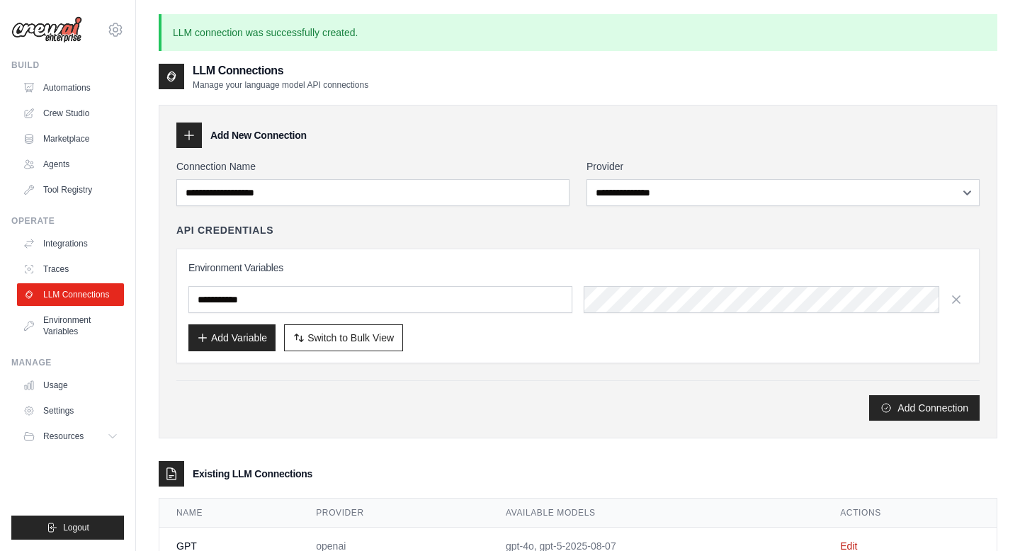
scroll to position [77, 0]
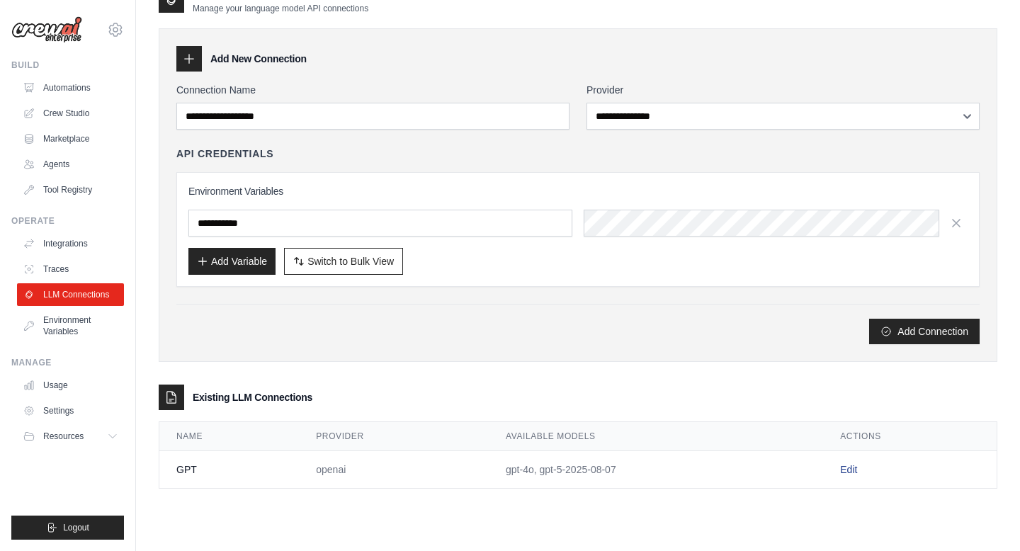
click at [853, 470] on link "Edit" at bounding box center [848, 469] width 17 height 11
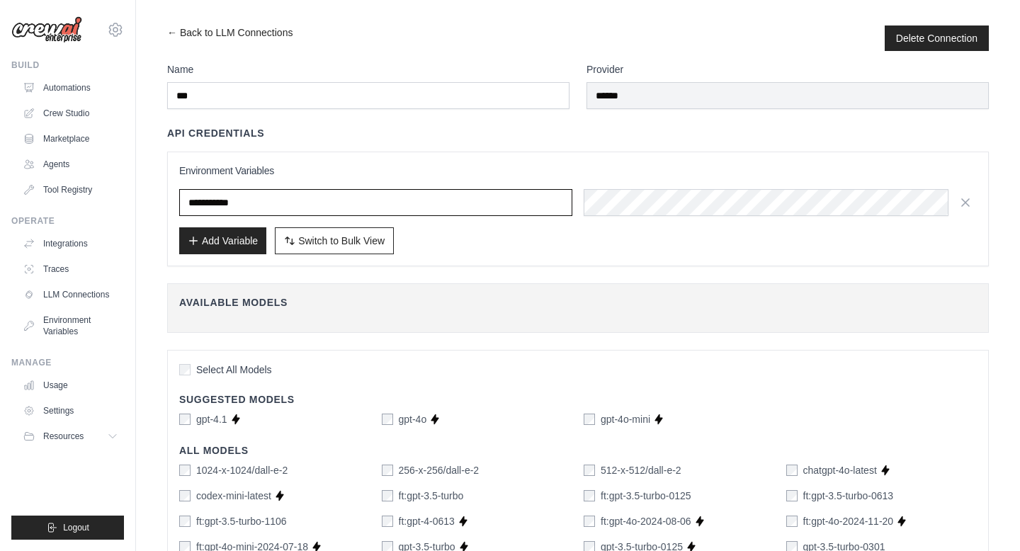
click at [284, 206] on input "text" at bounding box center [375, 202] width 393 height 27
click at [246, 237] on button "Add Variable" at bounding box center [222, 240] width 87 height 27
drag, startPoint x: 263, startPoint y: 200, endPoint x: 166, endPoint y: 197, distance: 97.1
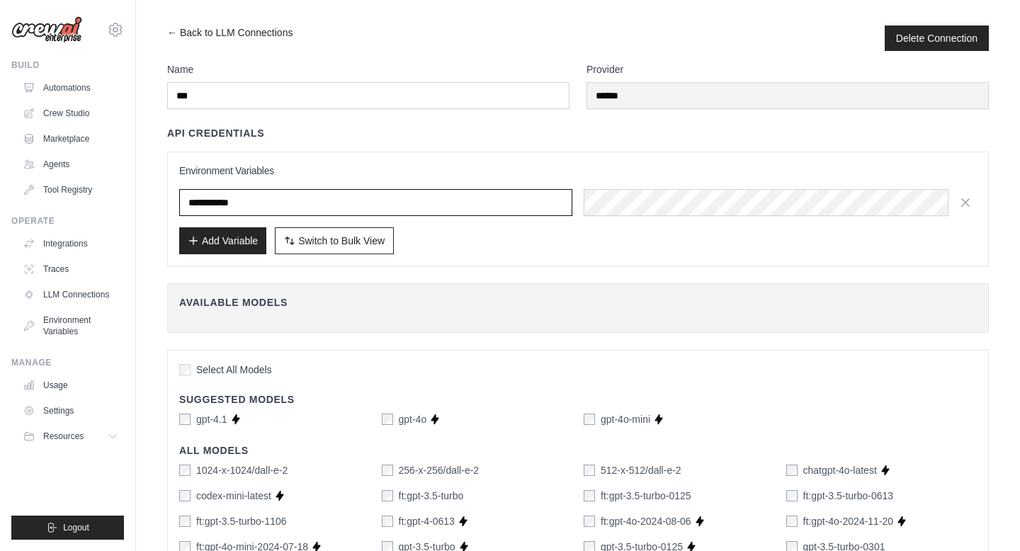
type input "**********"
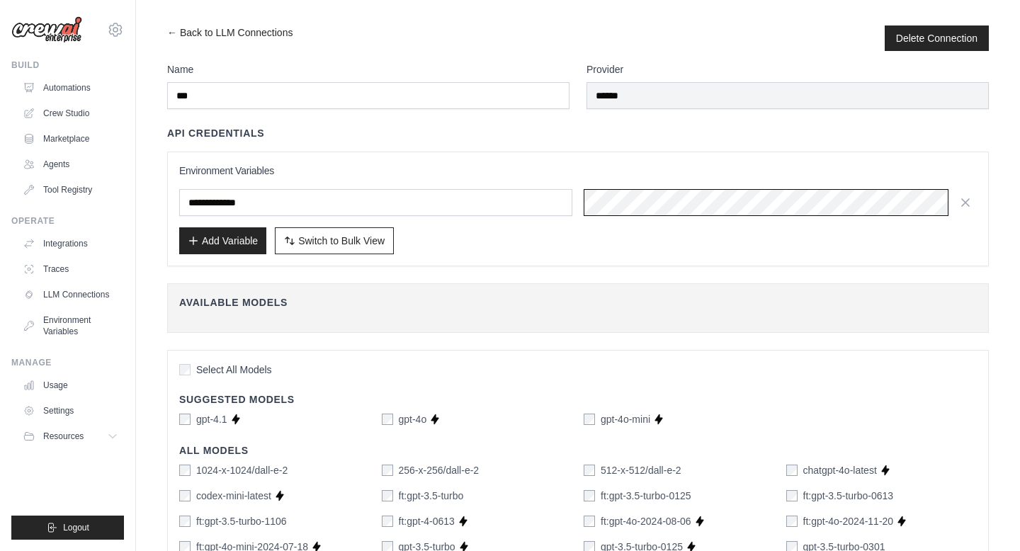
click at [575, 193] on div "**********" at bounding box center [578, 202] width 798 height 27
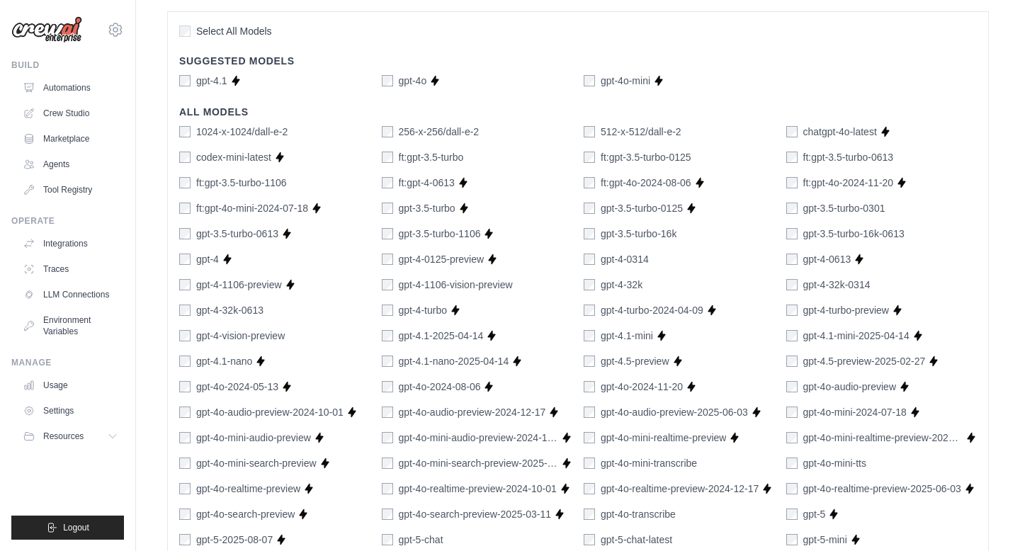
scroll to position [822, 0]
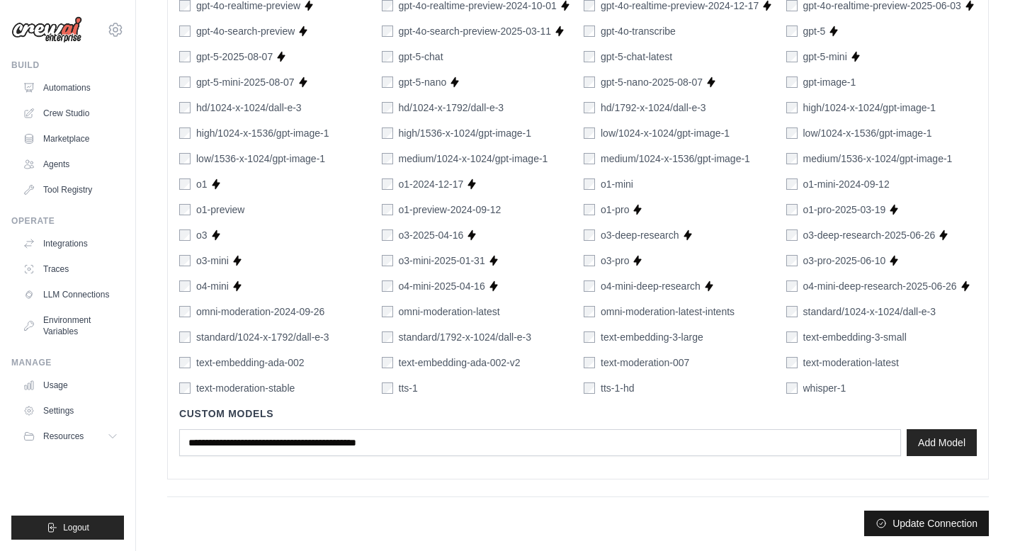
click at [890, 485] on button "Update Connection" at bounding box center [927, 524] width 125 height 26
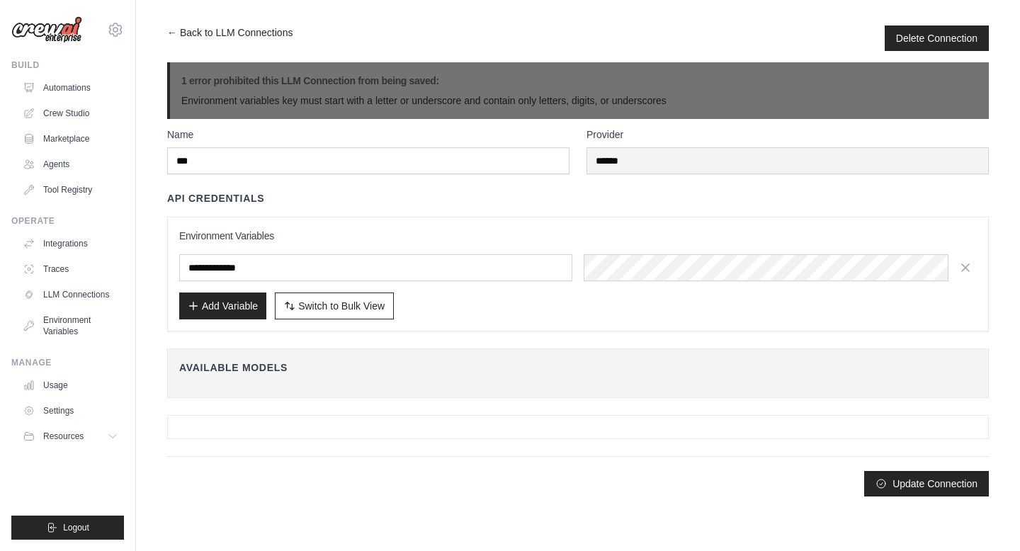
scroll to position [0, 0]
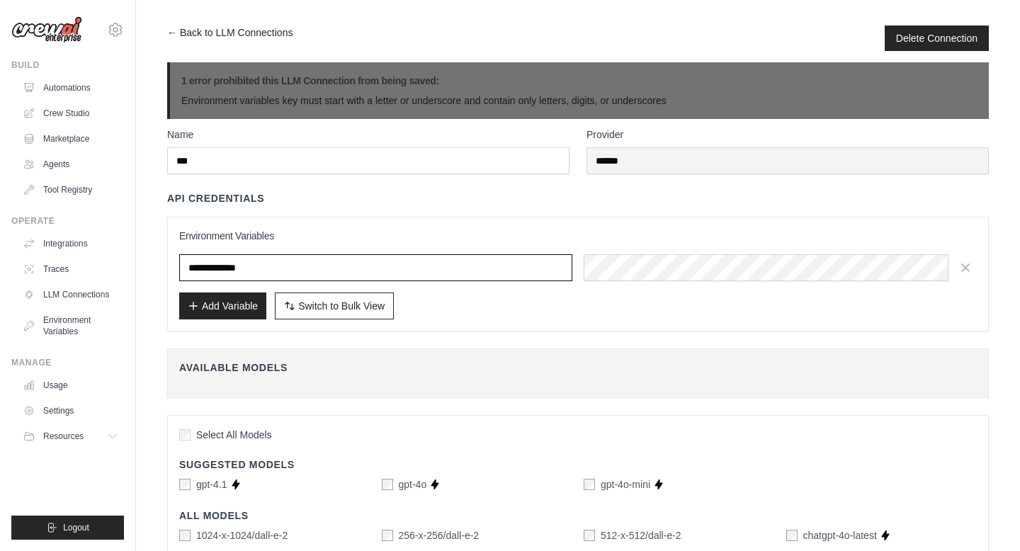
click at [211, 265] on input "**********" at bounding box center [375, 267] width 393 height 27
click at [220, 268] on input "**********" at bounding box center [375, 267] width 393 height 27
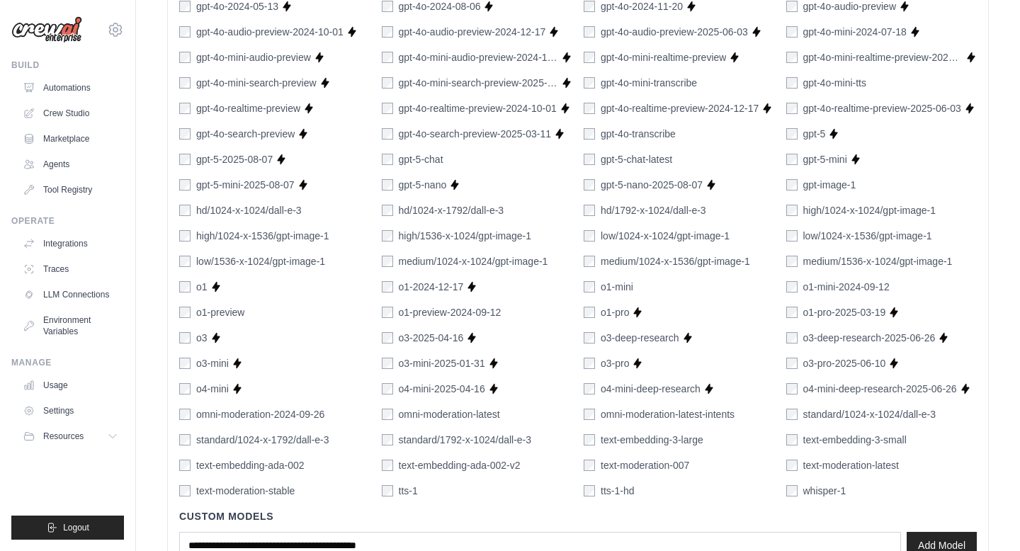
scroll to position [845, 0]
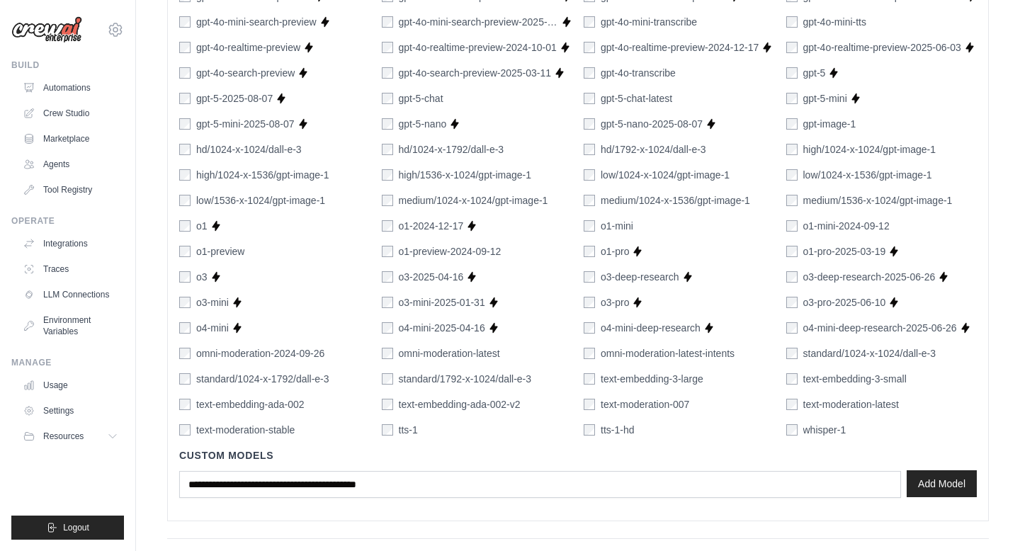
type input "**********"
click at [916, 485] on button "Add Model" at bounding box center [942, 484] width 70 height 27
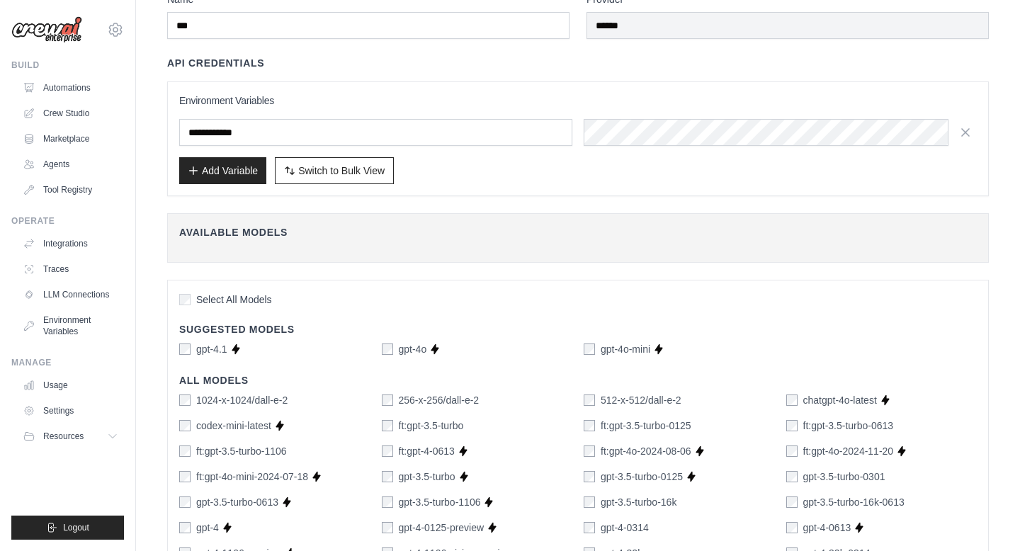
scroll to position [0, 0]
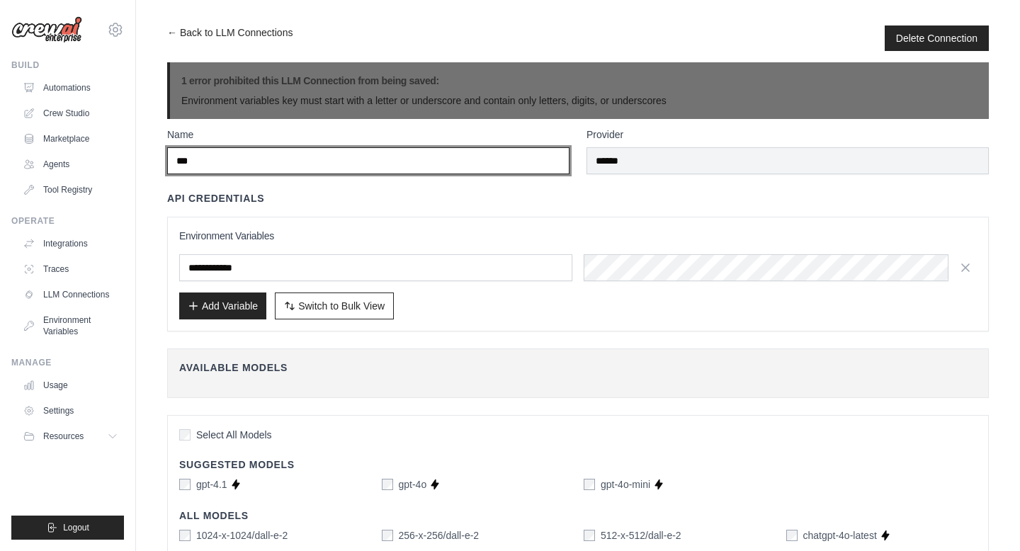
click at [327, 161] on input "***" at bounding box center [368, 160] width 403 height 27
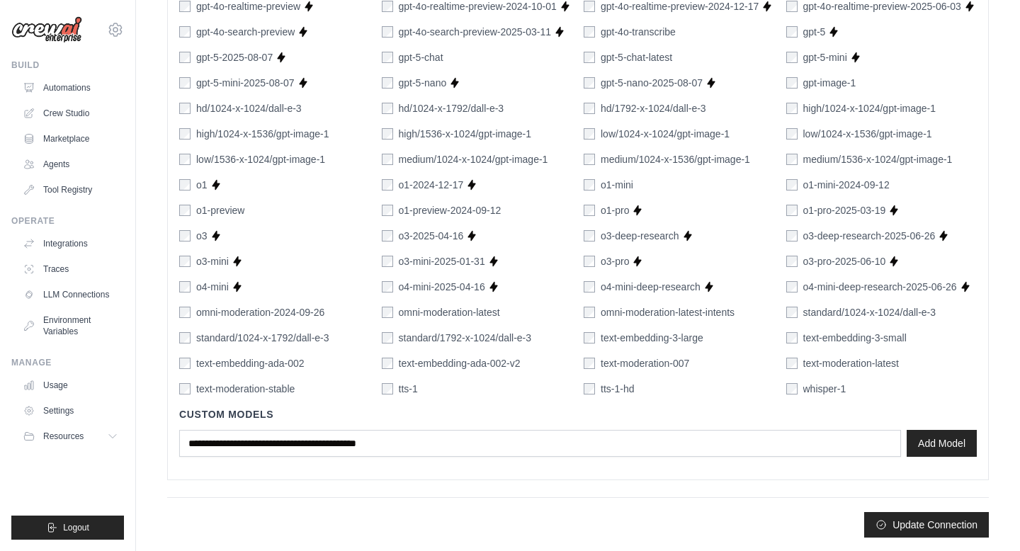
scroll to position [887, 0]
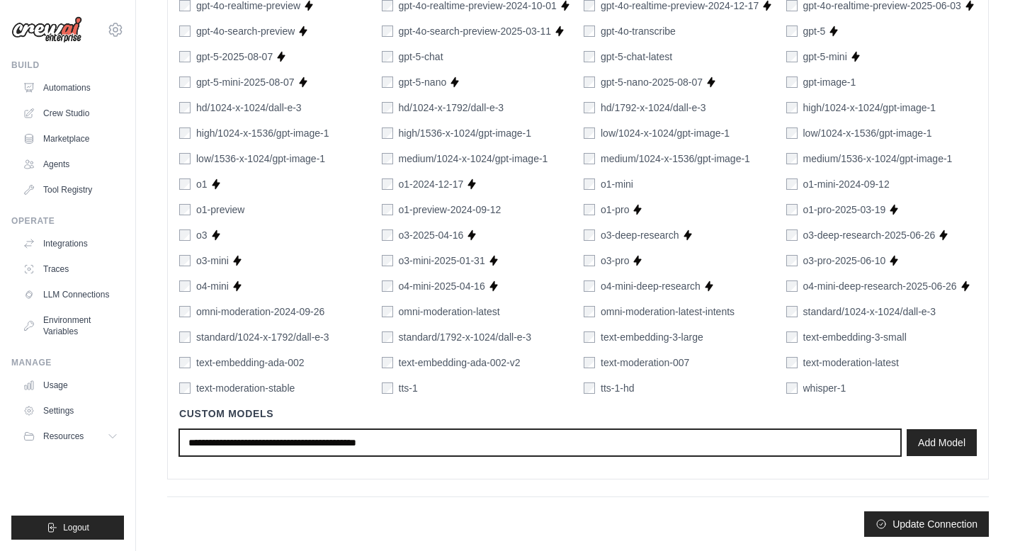
drag, startPoint x: 422, startPoint y: 447, endPoint x: 150, endPoint y: 430, distance: 273.4
type input "**********"
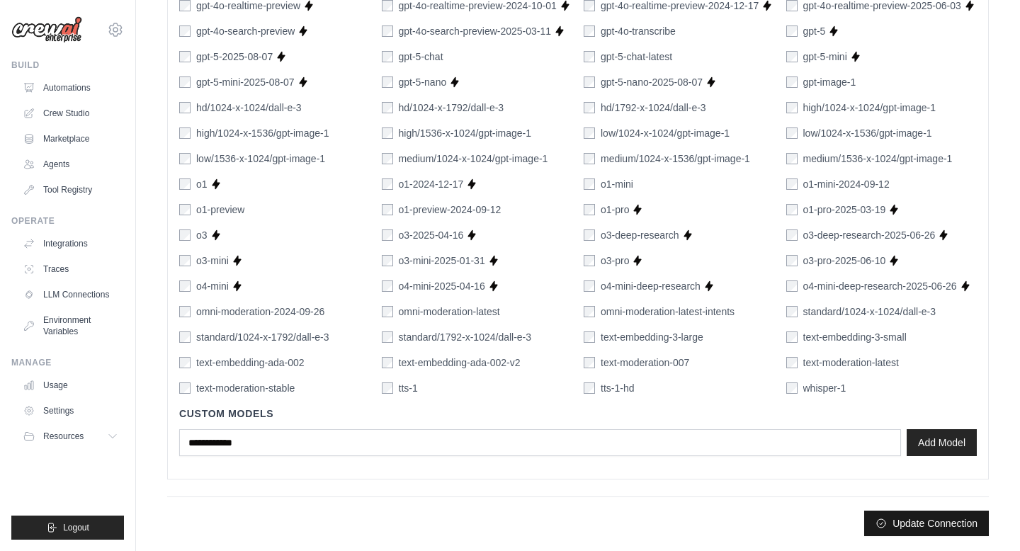
click at [916, 485] on button "Update Connection" at bounding box center [927, 524] width 125 height 26
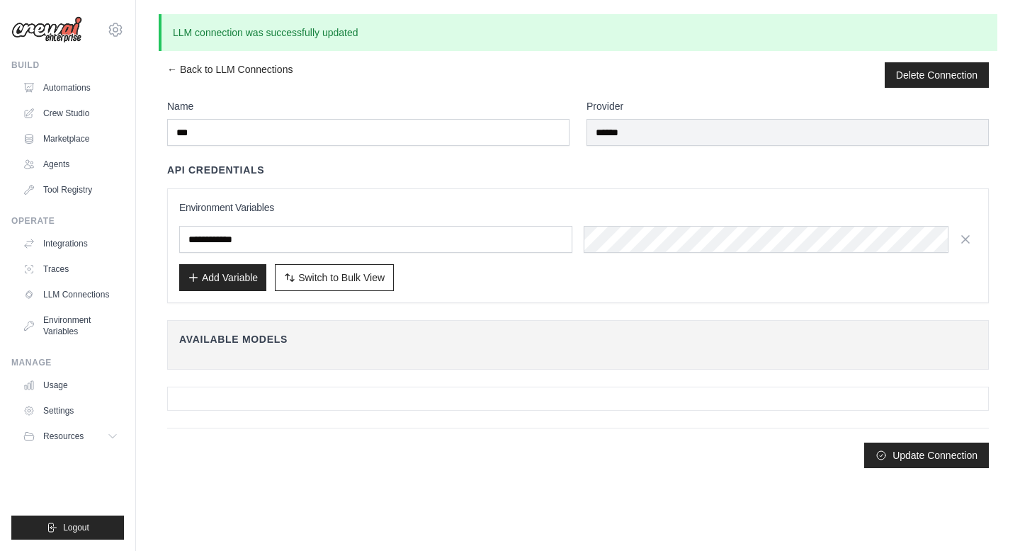
scroll to position [0, 0]
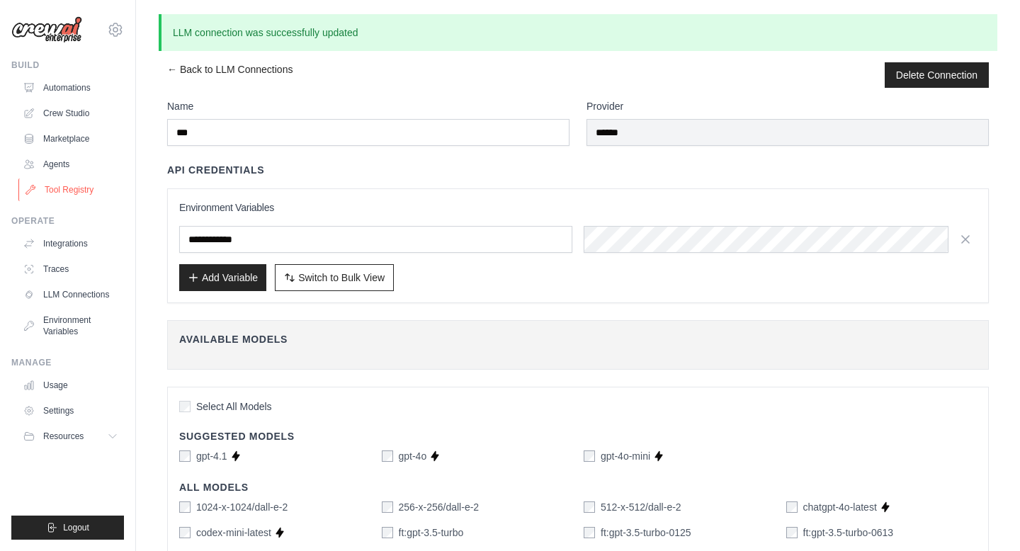
click at [71, 193] on link "Tool Registry" at bounding box center [71, 190] width 107 height 23
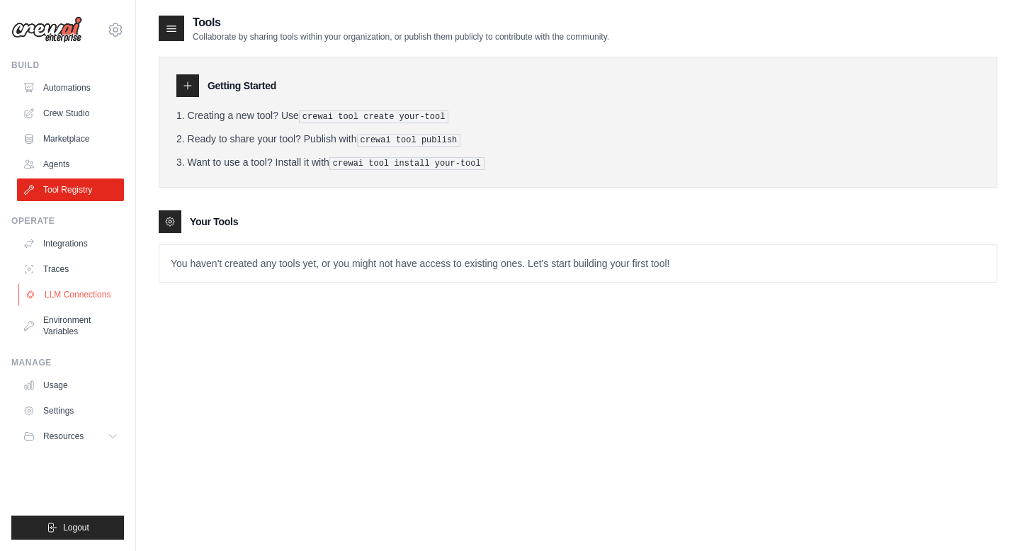
click at [60, 290] on link "LLM Connections" at bounding box center [71, 294] width 107 height 23
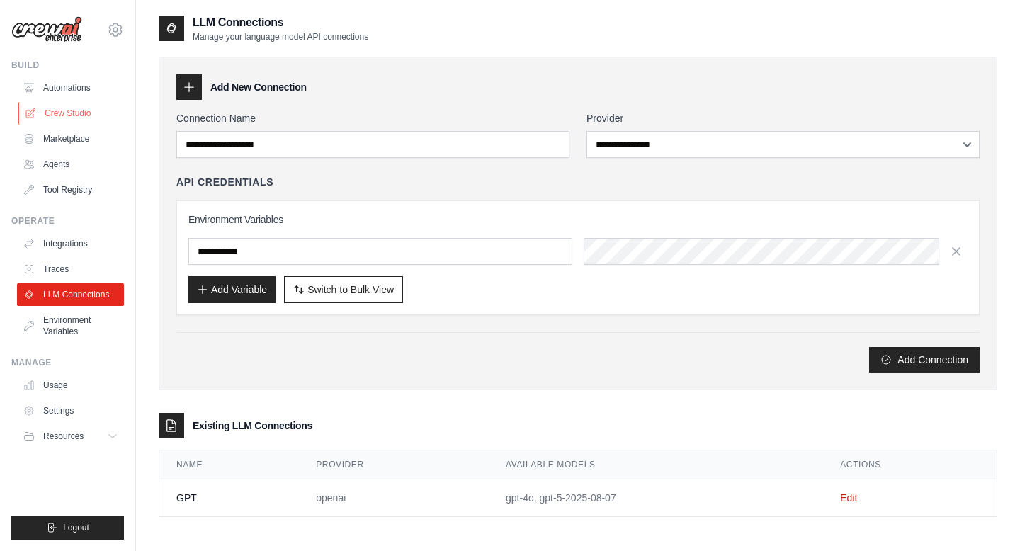
click at [64, 113] on link "Crew Studio" at bounding box center [71, 113] width 107 height 23
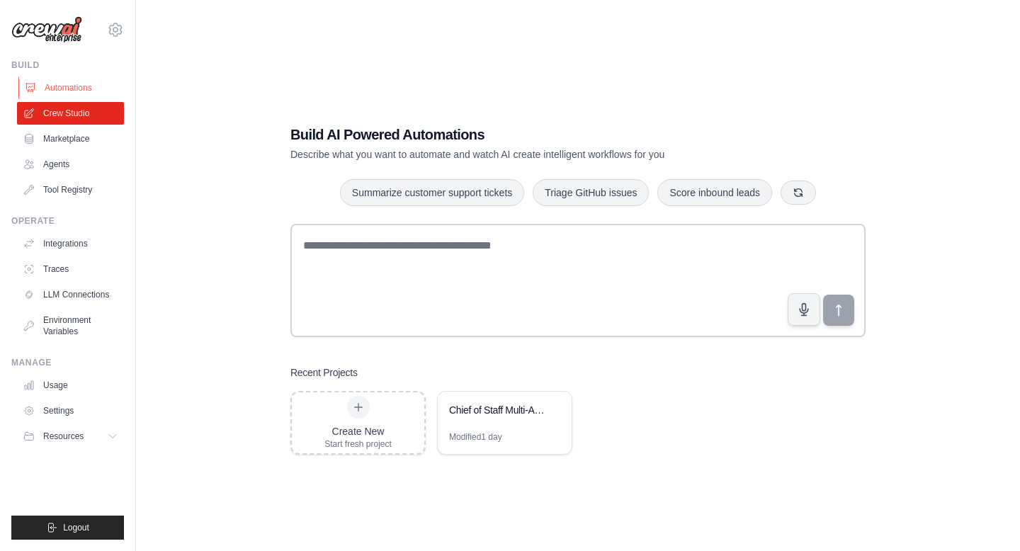
drag, startPoint x: 0, startPoint y: 0, endPoint x: 73, endPoint y: 91, distance: 117.0
click at [73, 91] on link "Automations" at bounding box center [71, 88] width 107 height 23
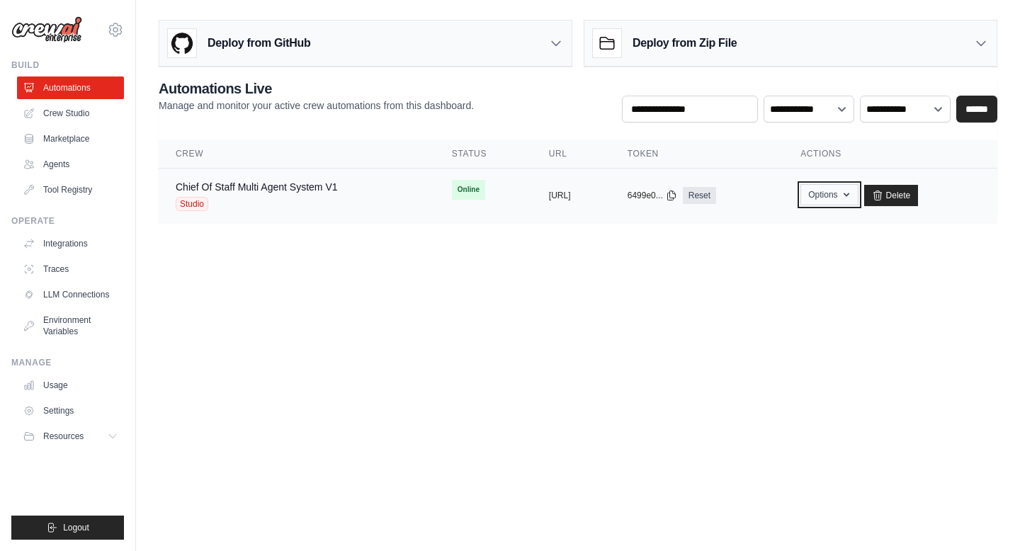
click at [849, 199] on button "Options" at bounding box center [829, 194] width 57 height 21
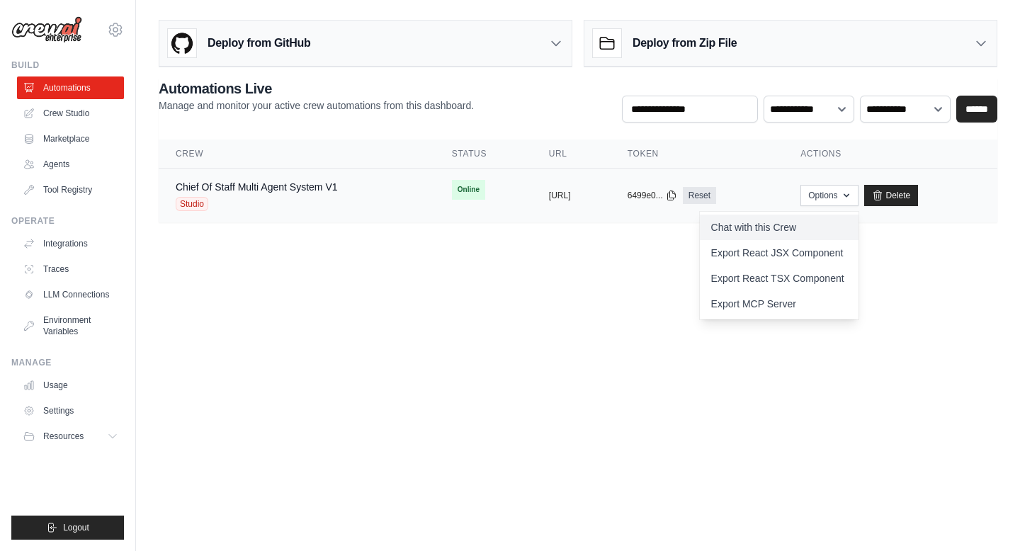
click at [809, 223] on link "Chat with this Crew" at bounding box center [779, 228] width 159 height 26
click at [52, 91] on link "Automations" at bounding box center [71, 88] width 107 height 23
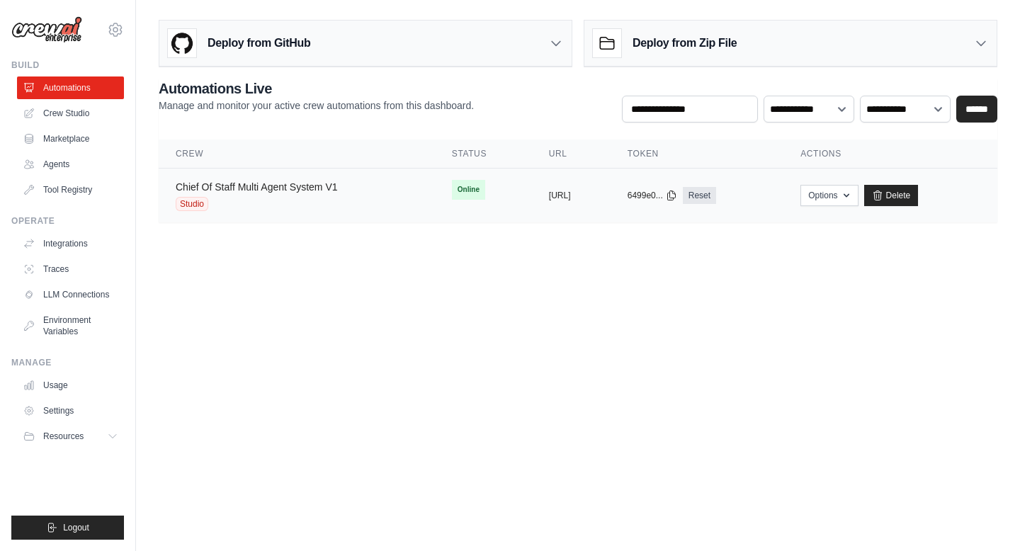
click at [210, 192] on link "Chief Of Staff Multi Agent System V1" at bounding box center [257, 186] width 162 height 11
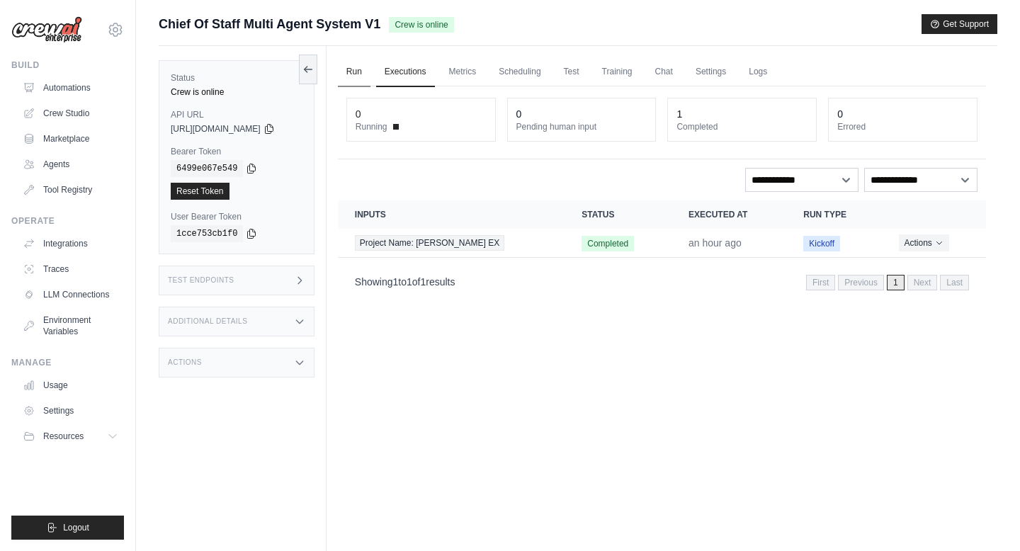
click at [354, 73] on link "Run" at bounding box center [354, 72] width 33 height 30
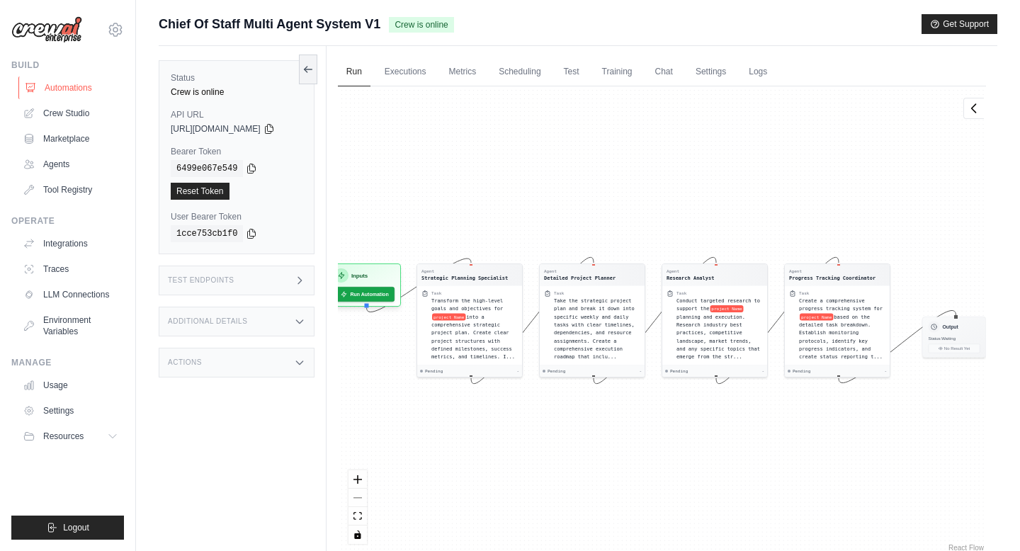
click at [63, 89] on link "Automations" at bounding box center [71, 88] width 107 height 23
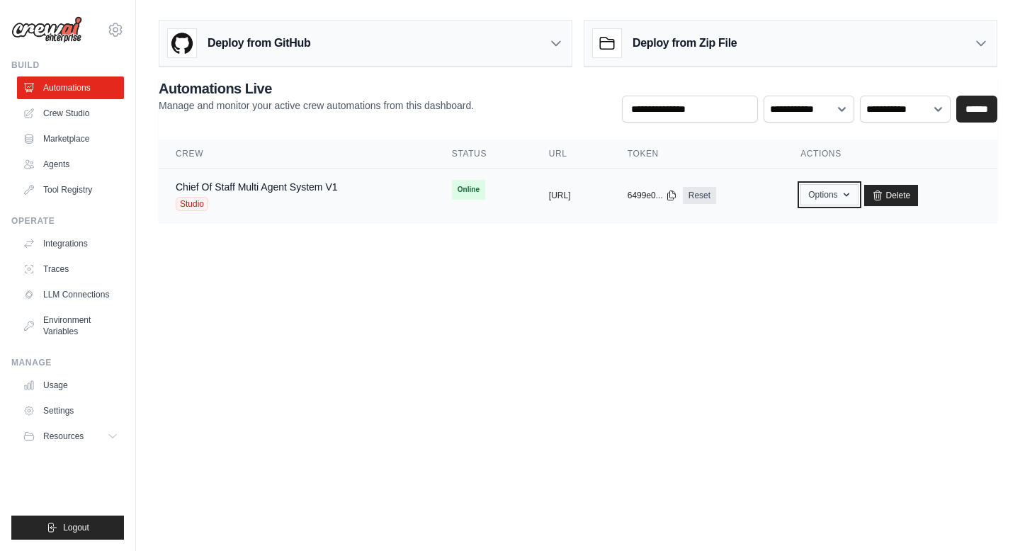
click at [858, 199] on button "Options" at bounding box center [829, 194] width 57 height 21
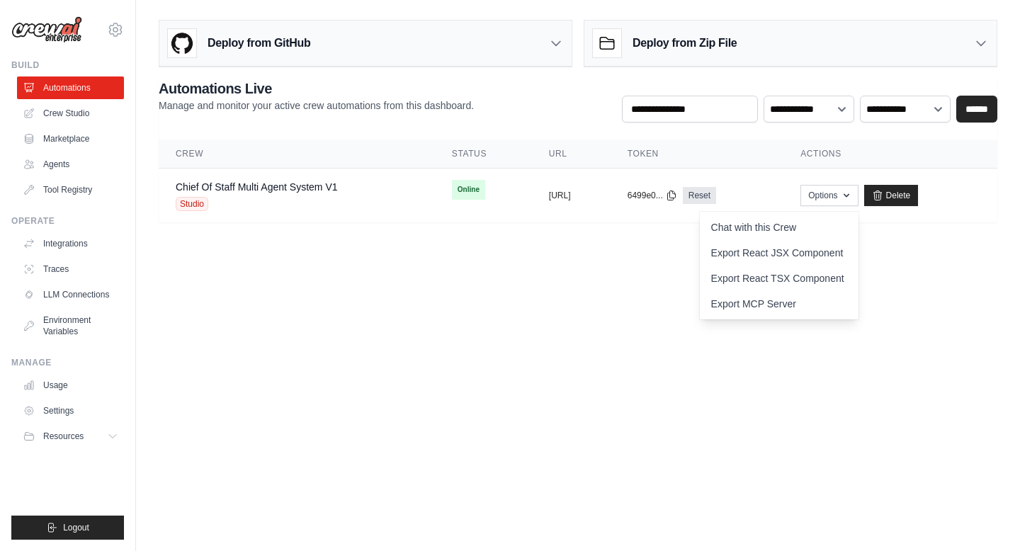
click at [488, 273] on body "mcdonald.kristinc@gmail.com Settings Build Automations Crew Studio" at bounding box center [510, 275] width 1020 height 551
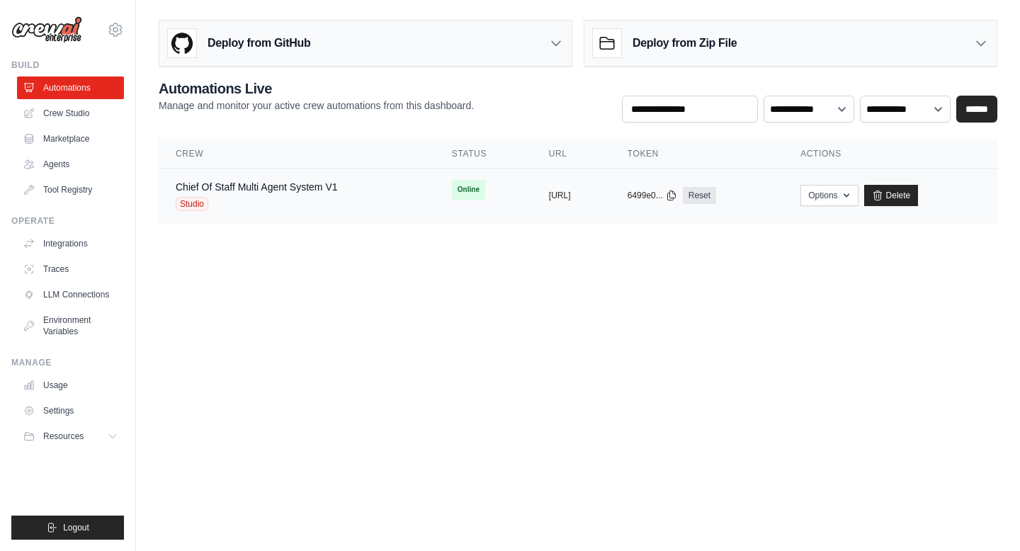
click at [221, 198] on div "Studio" at bounding box center [257, 204] width 162 height 14
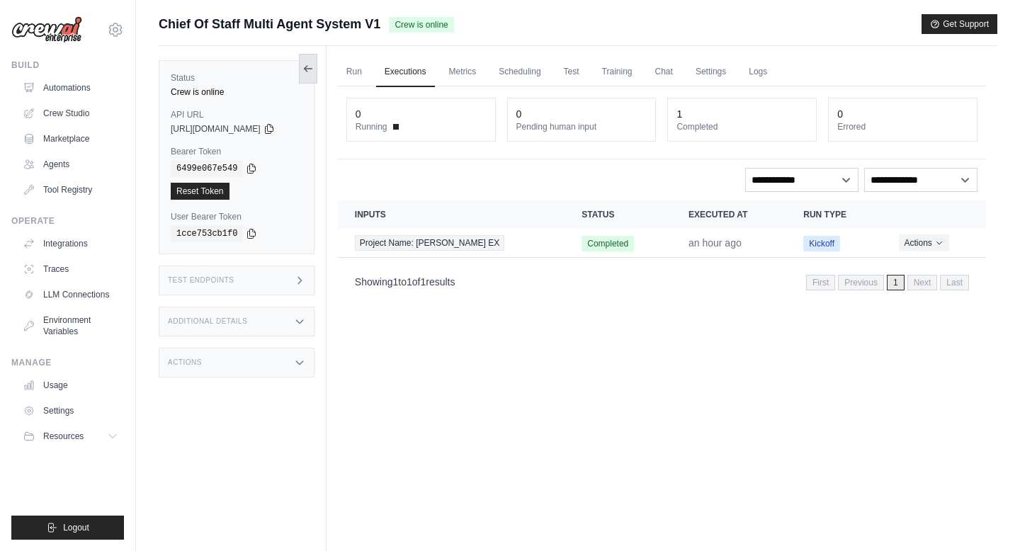
click at [314, 74] on icon at bounding box center [308, 68] width 11 height 11
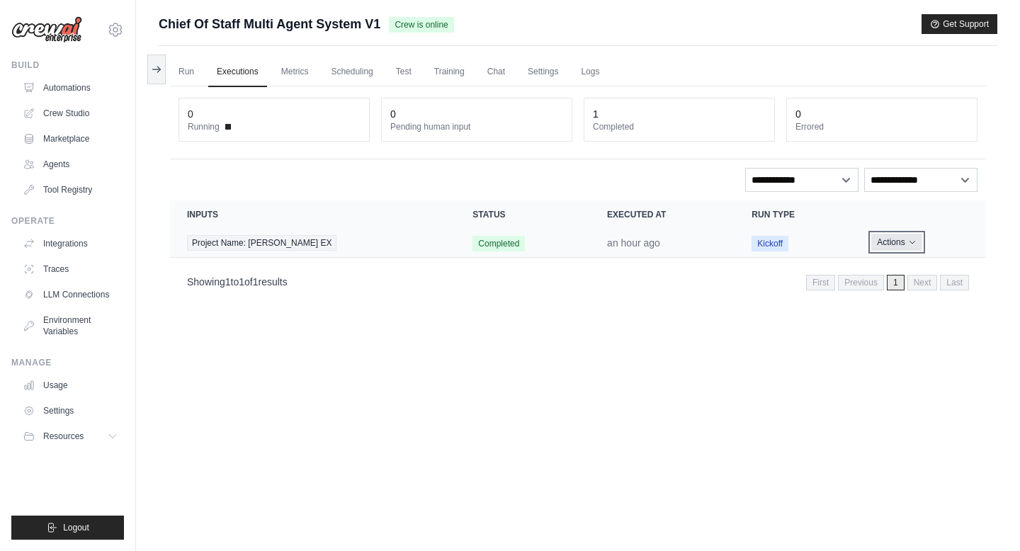
click at [889, 247] on button "Actions" at bounding box center [897, 242] width 50 height 17
click at [757, 310] on div "Run Executions Metrics Scheduling Test Training Chat Settings Logs 0 Running 0 …" at bounding box center [578, 321] width 839 height 551
click at [547, 69] on link "Settings" at bounding box center [542, 72] width 47 height 30
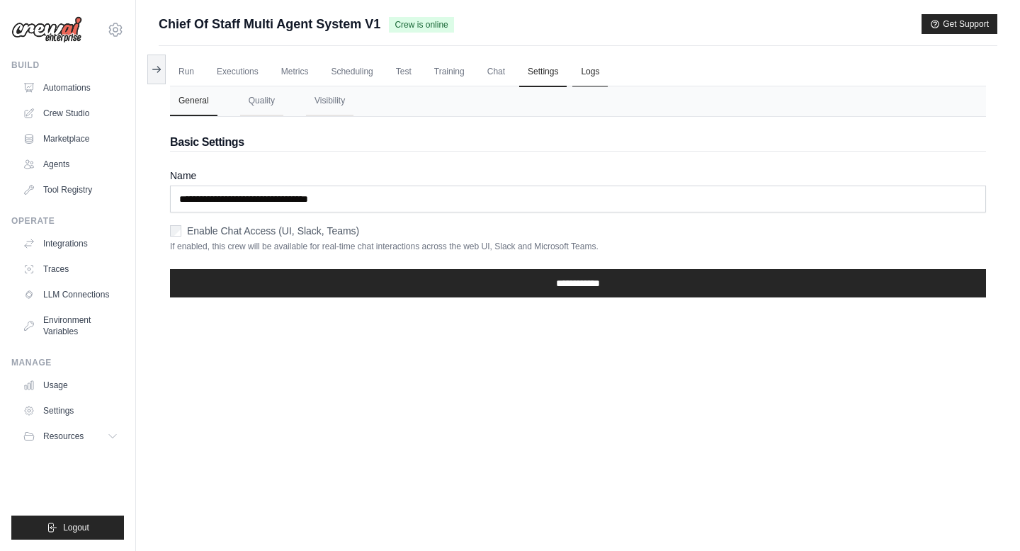
click at [582, 69] on link "Logs" at bounding box center [590, 72] width 35 height 30
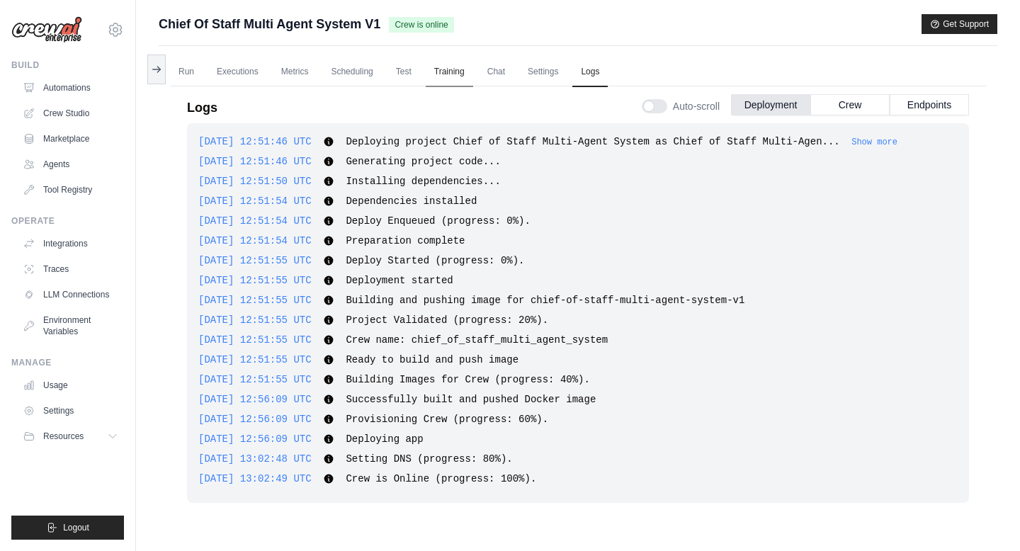
click at [439, 71] on link "Training" at bounding box center [449, 72] width 47 height 30
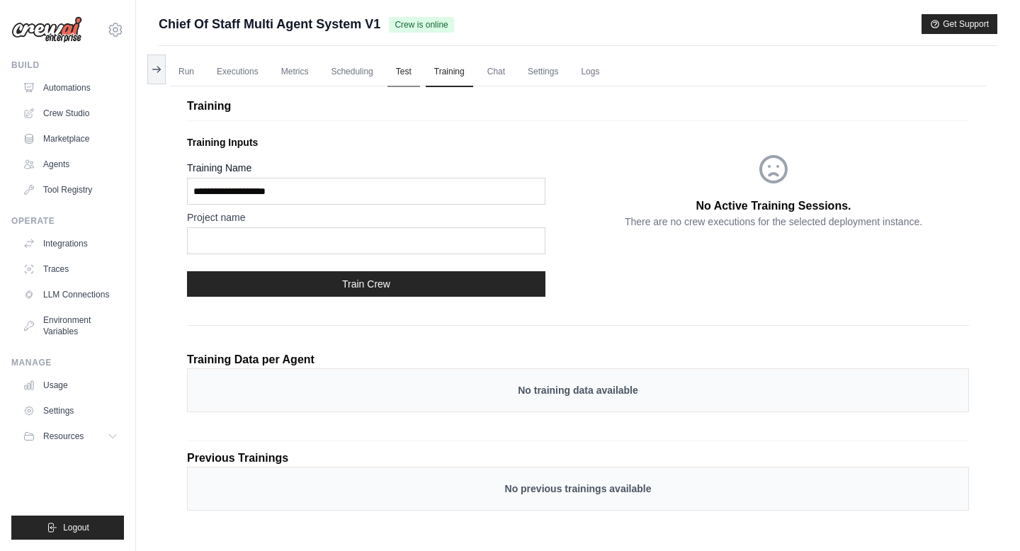
click at [400, 73] on link "Test" at bounding box center [404, 72] width 33 height 30
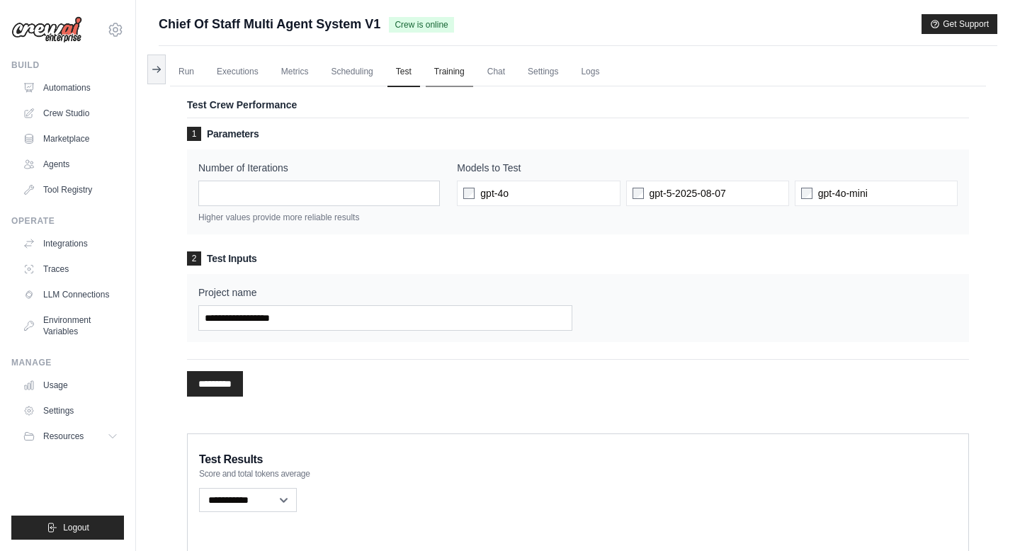
click at [446, 69] on link "Training" at bounding box center [449, 72] width 47 height 30
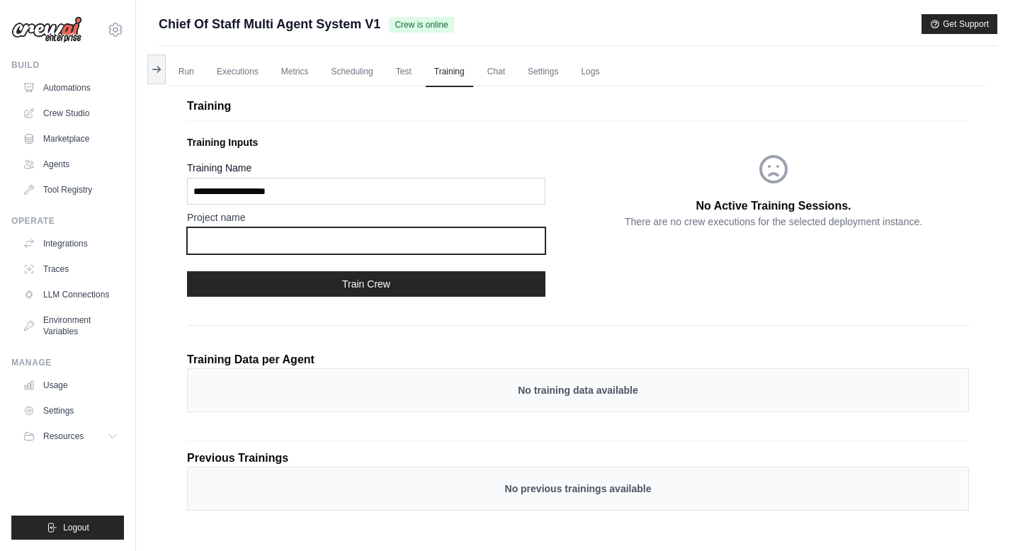
click at [405, 250] on input "text" at bounding box center [366, 240] width 359 height 27
type input "********"
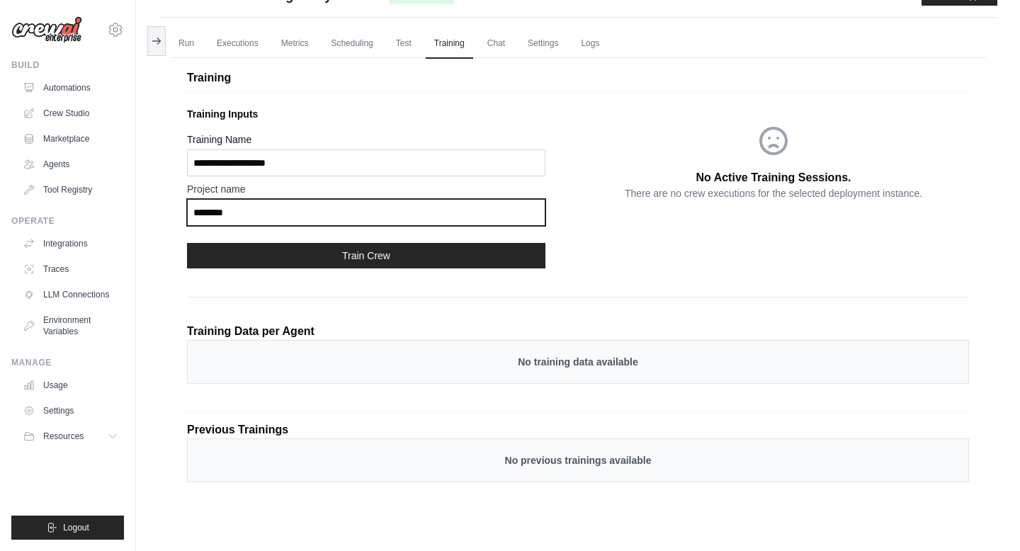
scroll to position [60, 0]
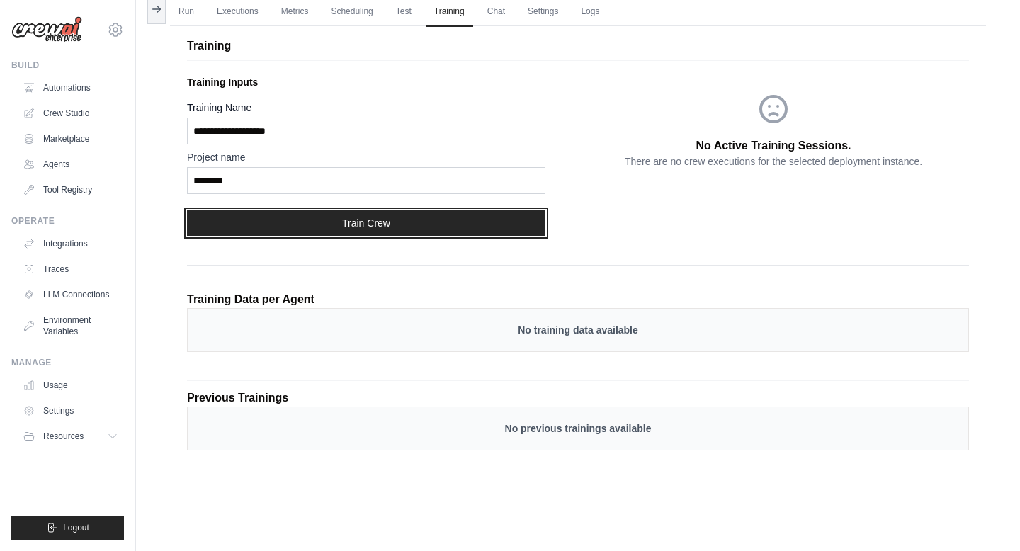
click at [400, 227] on button "Train Crew" at bounding box center [366, 223] width 359 height 26
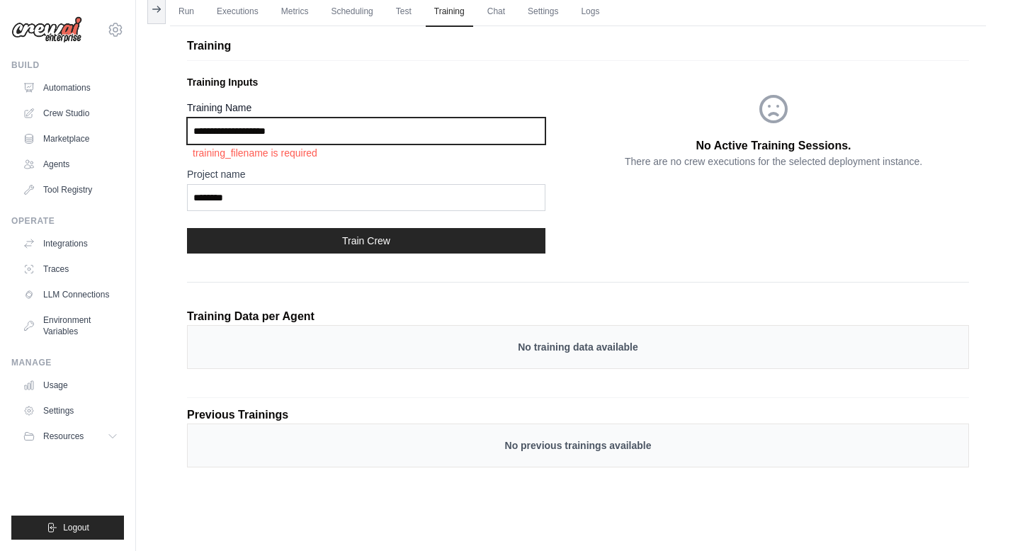
click at [337, 134] on input "Training Name" at bounding box center [366, 131] width 359 height 27
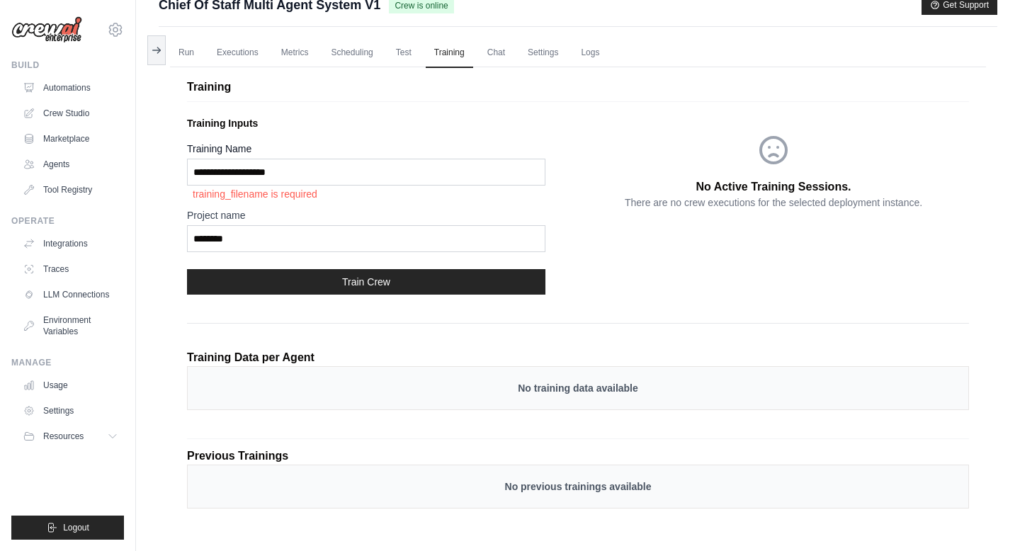
scroll to position [0, 0]
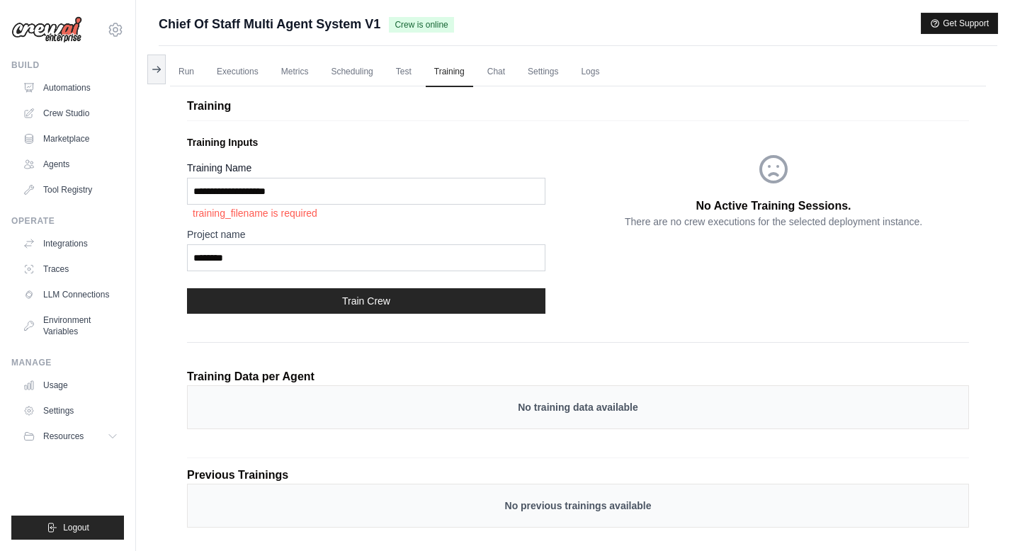
click at [950, 23] on button "Get Support" at bounding box center [960, 23] width 76 height 20
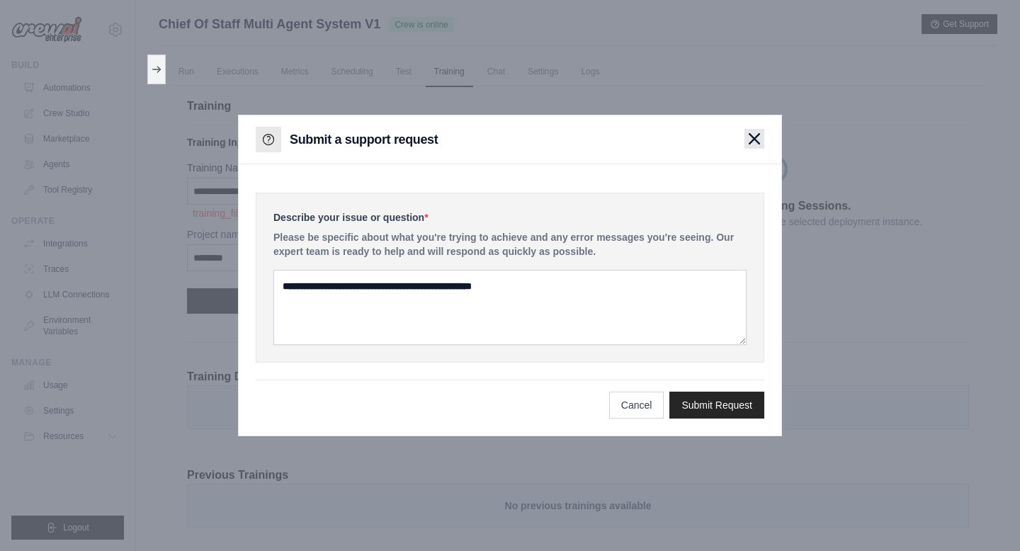
click at [750, 134] on icon "button" at bounding box center [755, 139] width 10 height 10
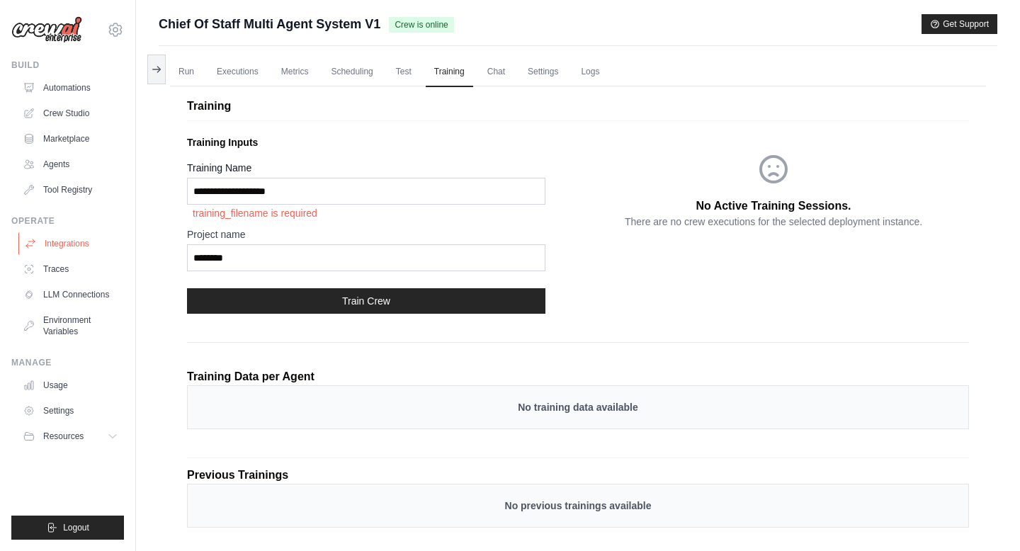
scroll to position [60, 0]
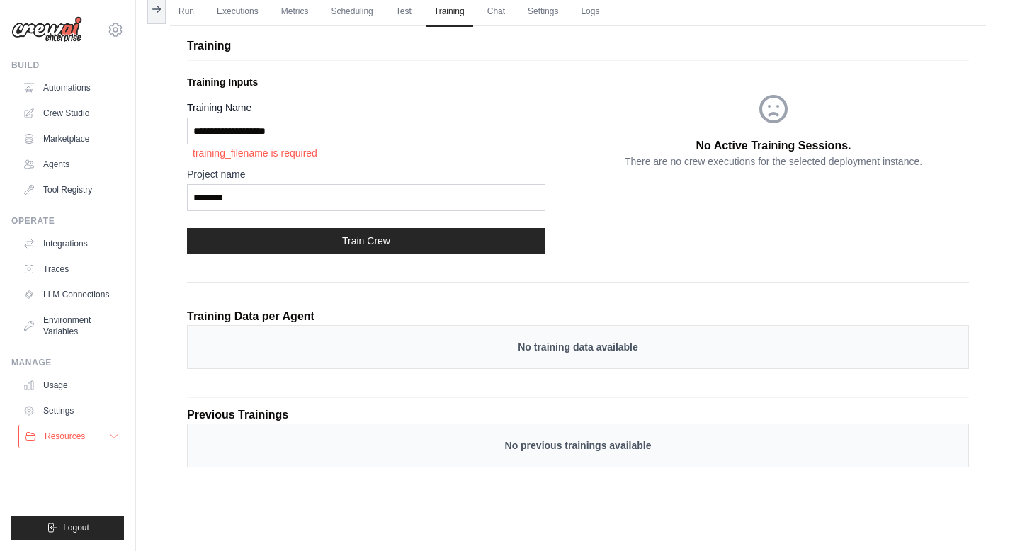
click at [100, 439] on button "Resources" at bounding box center [71, 436] width 107 height 23
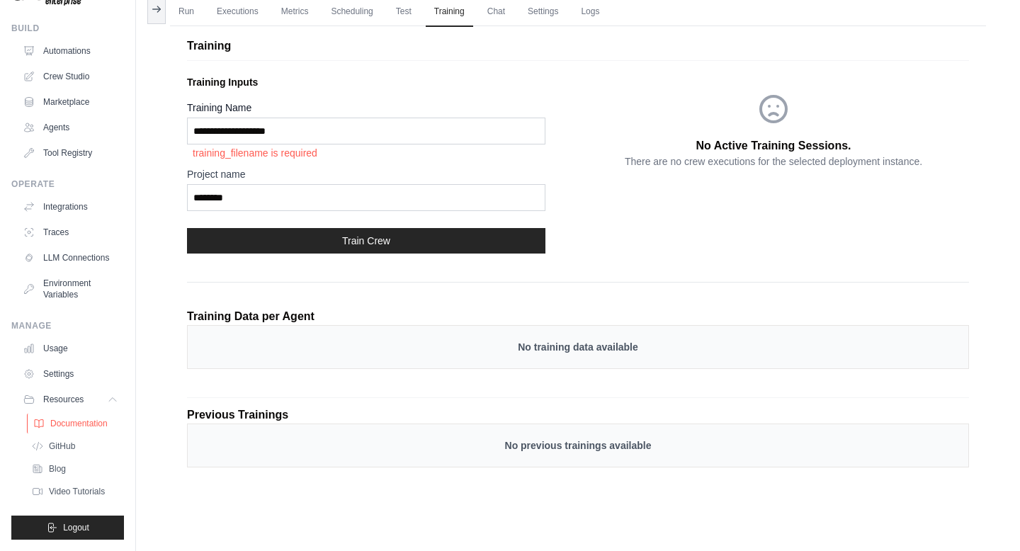
click at [81, 417] on link "Documentation" at bounding box center [76, 424] width 99 height 20
click at [283, 153] on p "training_filename is required" at bounding box center [366, 153] width 359 height 17
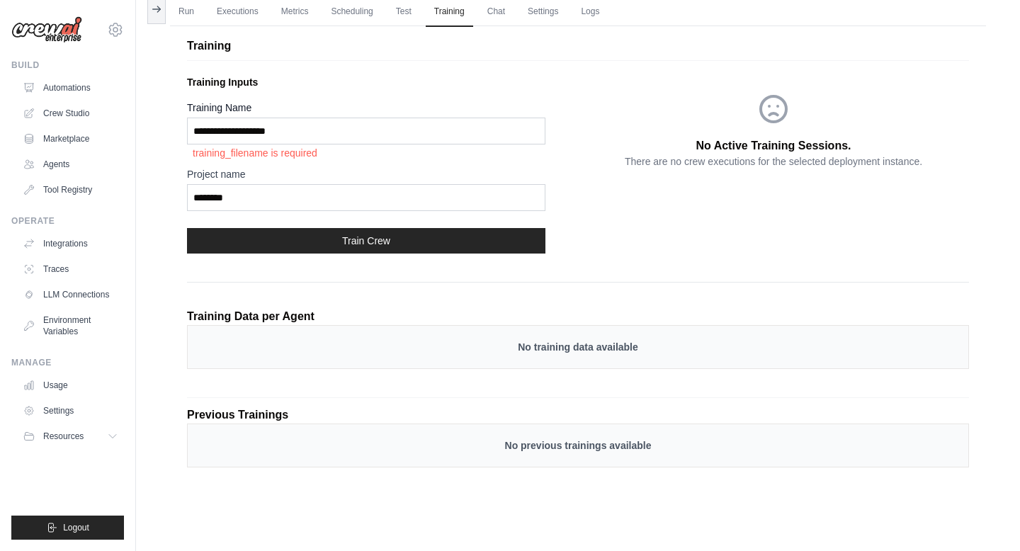
scroll to position [0, 0]
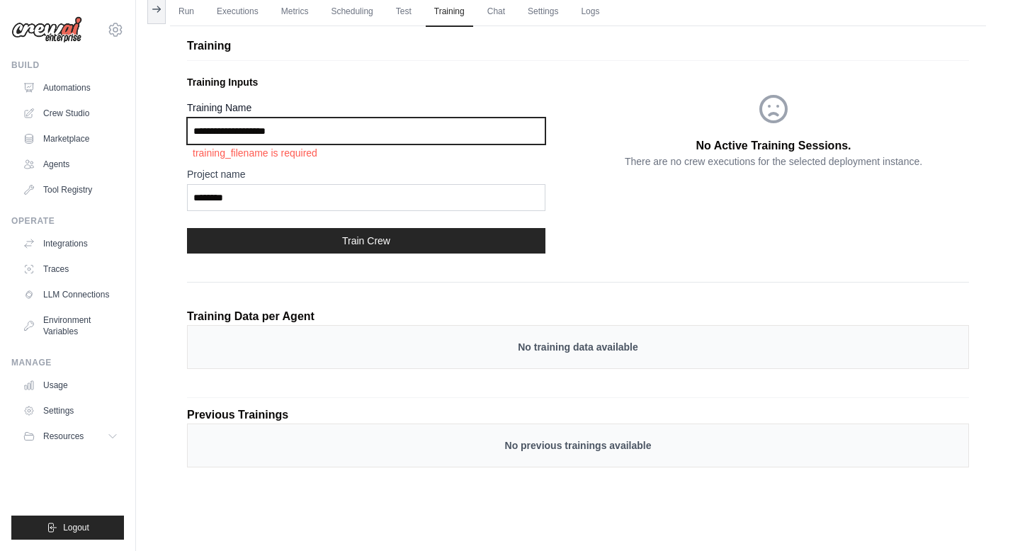
click at [290, 129] on input "Training Name" at bounding box center [366, 131] width 359 height 27
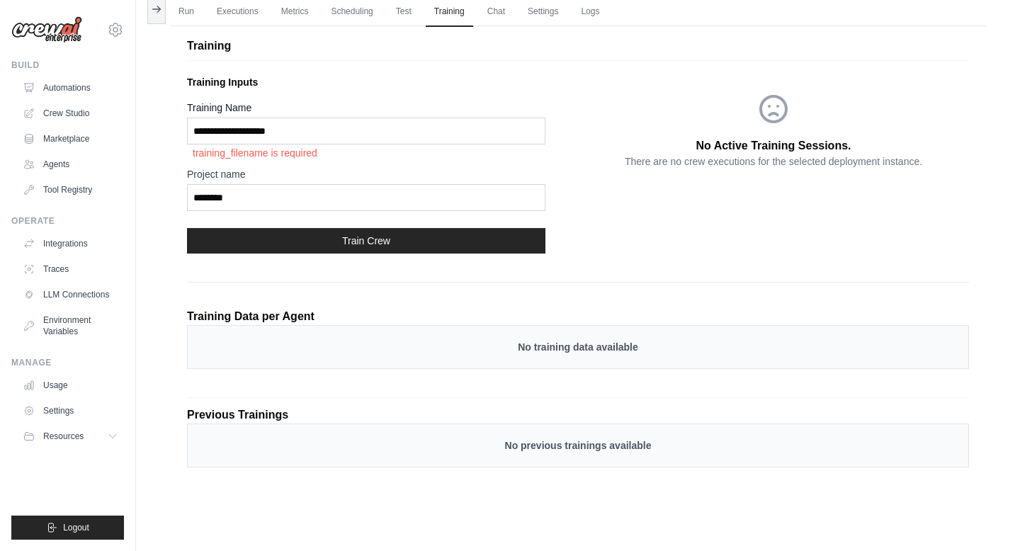
click at [244, 325] on p "Training Data per Agent" at bounding box center [251, 316] width 128 height 17
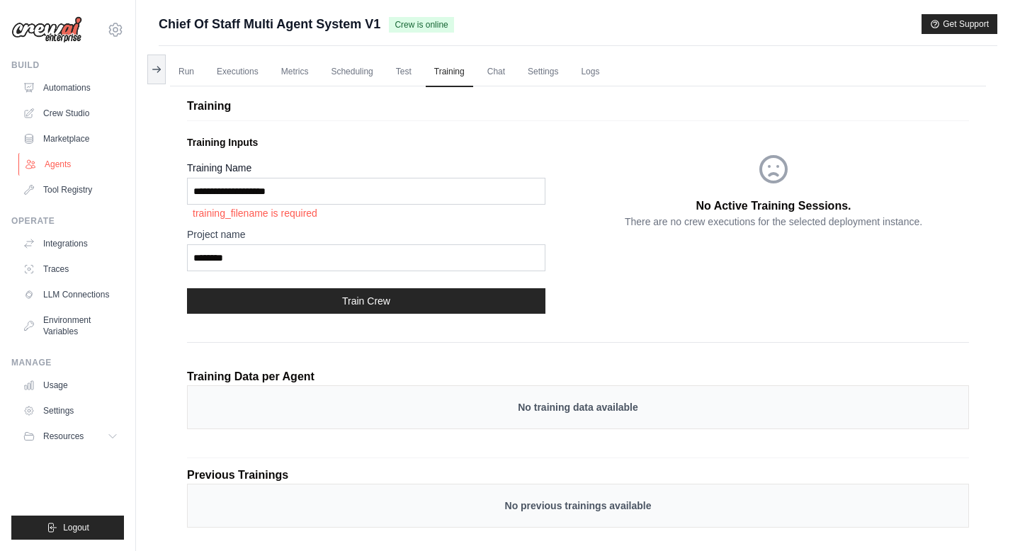
click at [45, 164] on link "Agents" at bounding box center [71, 164] width 107 height 23
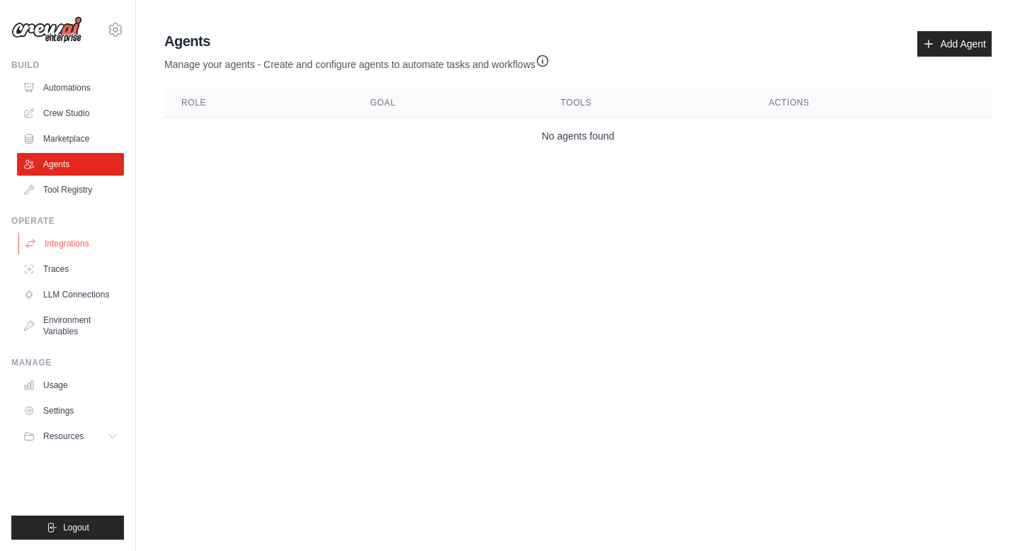
click at [61, 244] on link "Integrations" at bounding box center [71, 243] width 107 height 23
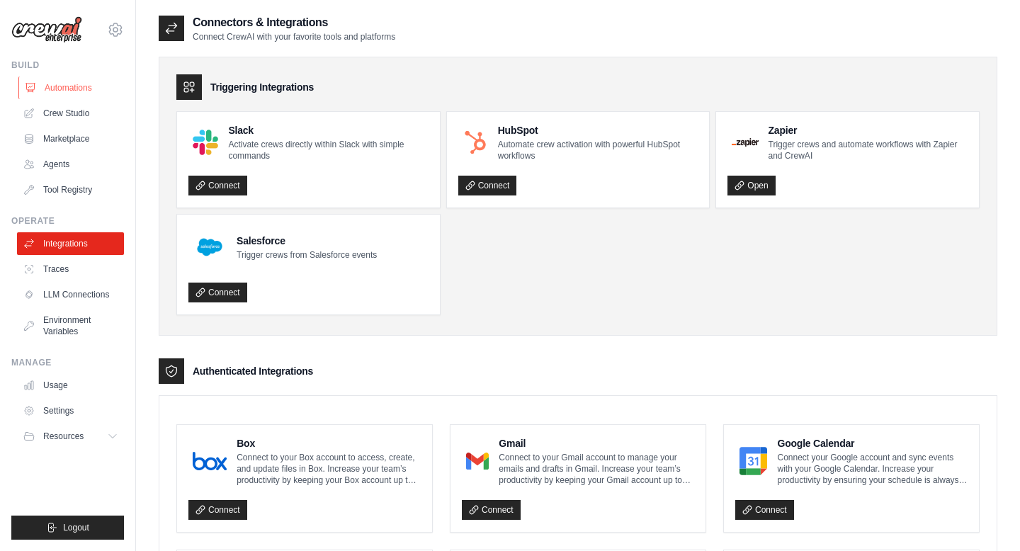
click at [60, 86] on link "Automations" at bounding box center [71, 88] width 107 height 23
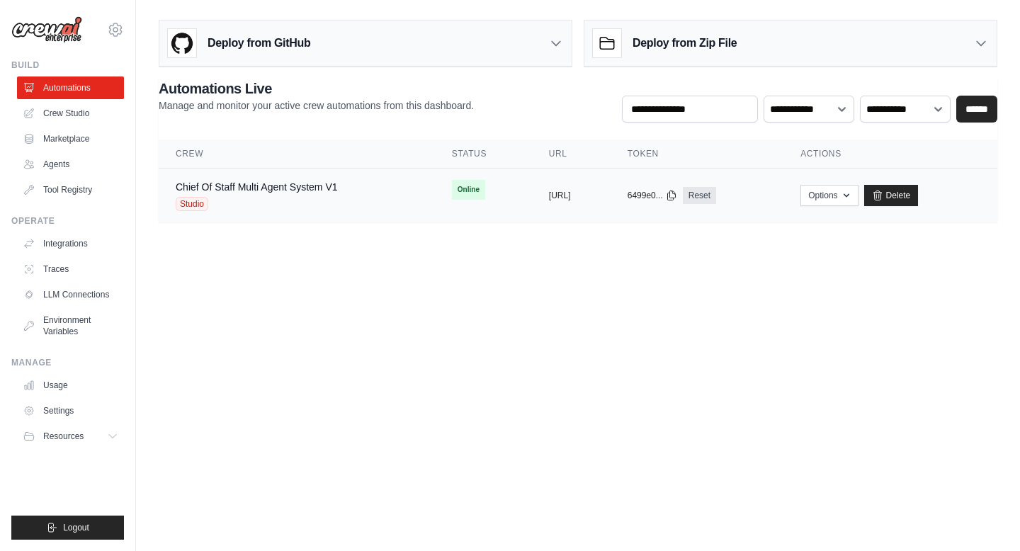
click at [197, 203] on span "Studio" at bounding box center [192, 204] width 33 height 14
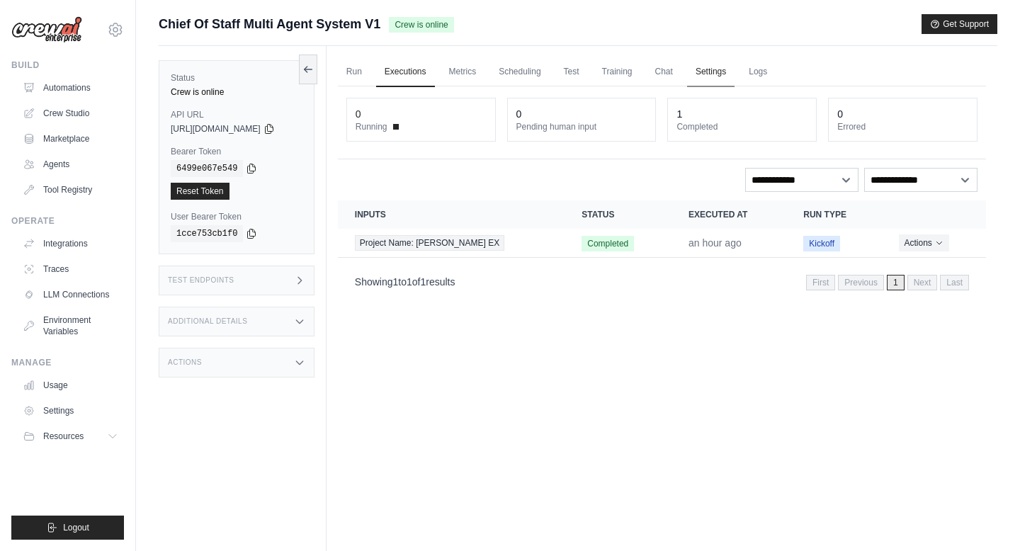
click at [724, 69] on link "Settings" at bounding box center [710, 72] width 47 height 30
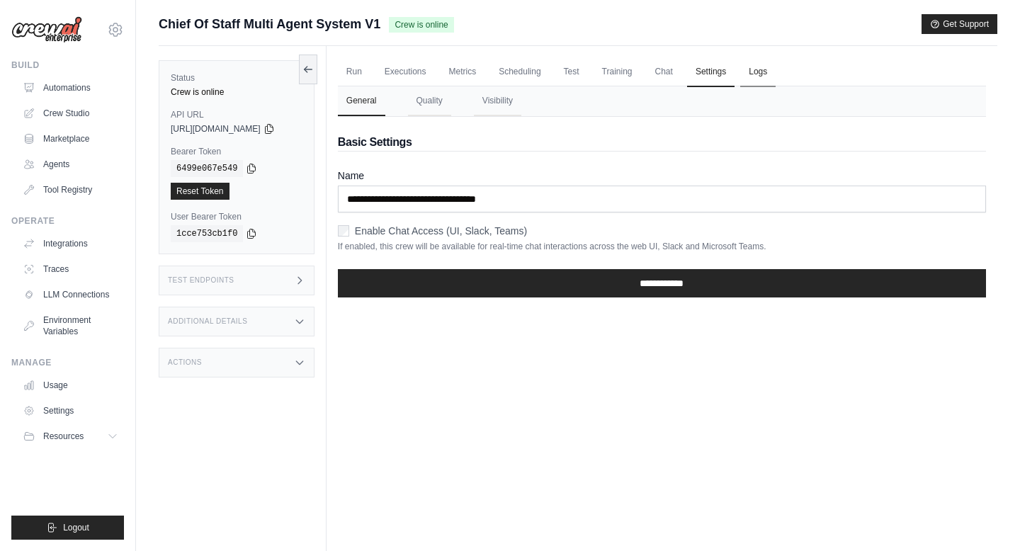
click at [767, 72] on link "Logs" at bounding box center [758, 72] width 35 height 30
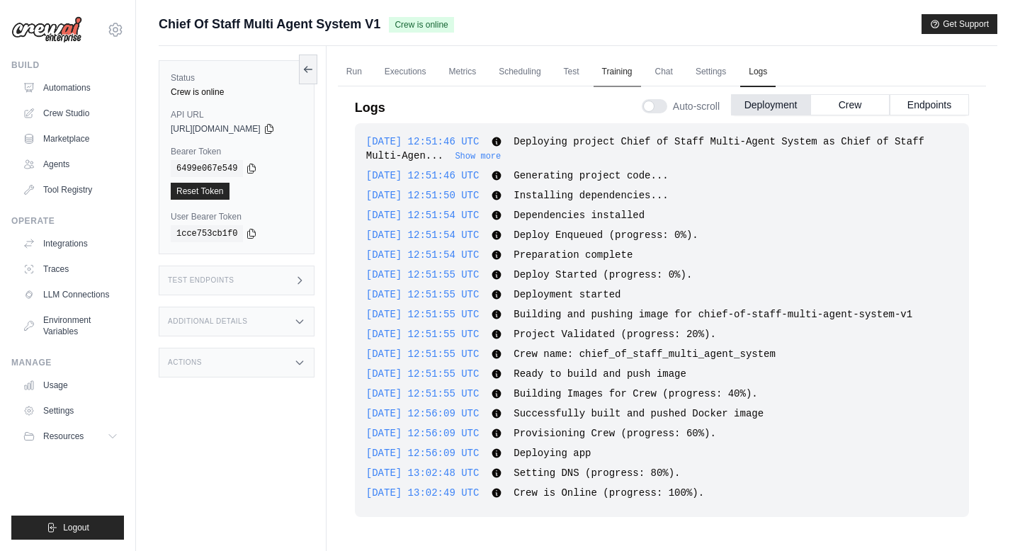
click at [628, 72] on link "Training" at bounding box center [617, 72] width 47 height 30
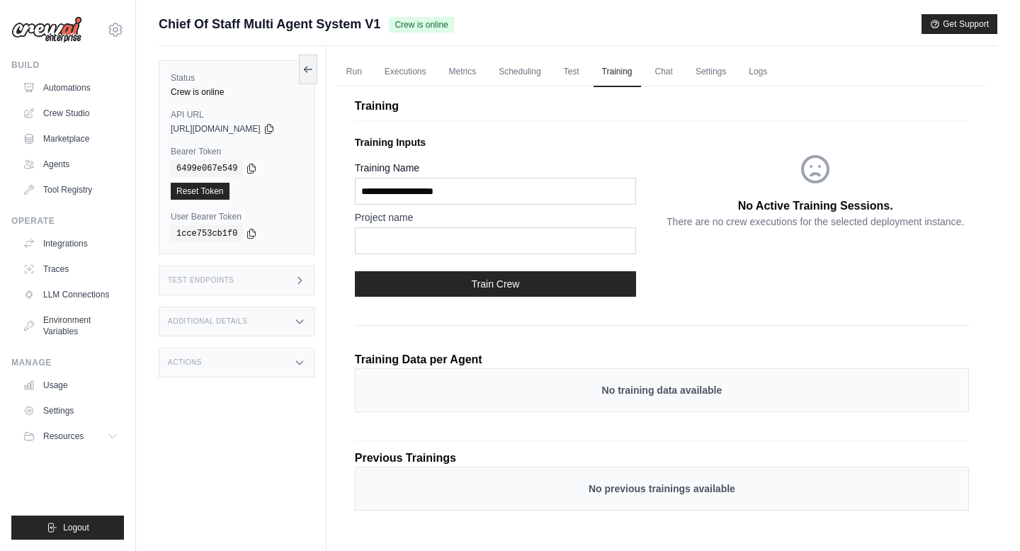
click at [563, 382] on div "No training data available" at bounding box center [662, 391] width 614 height 44
click at [262, 329] on div "Additional Details" at bounding box center [237, 322] width 156 height 30
click at [261, 451] on div "Actions" at bounding box center [237, 447] width 156 height 30
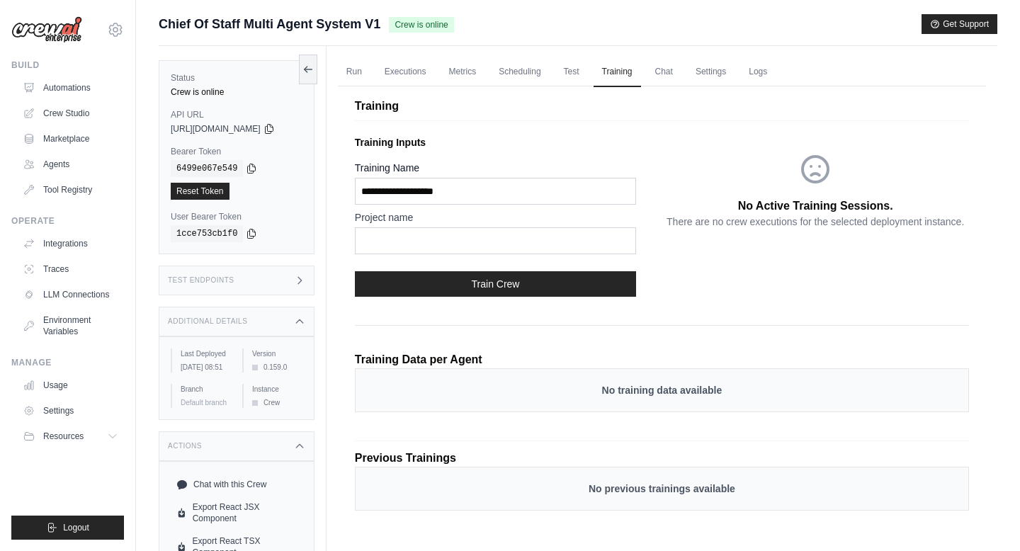
scroll to position [81, 0]
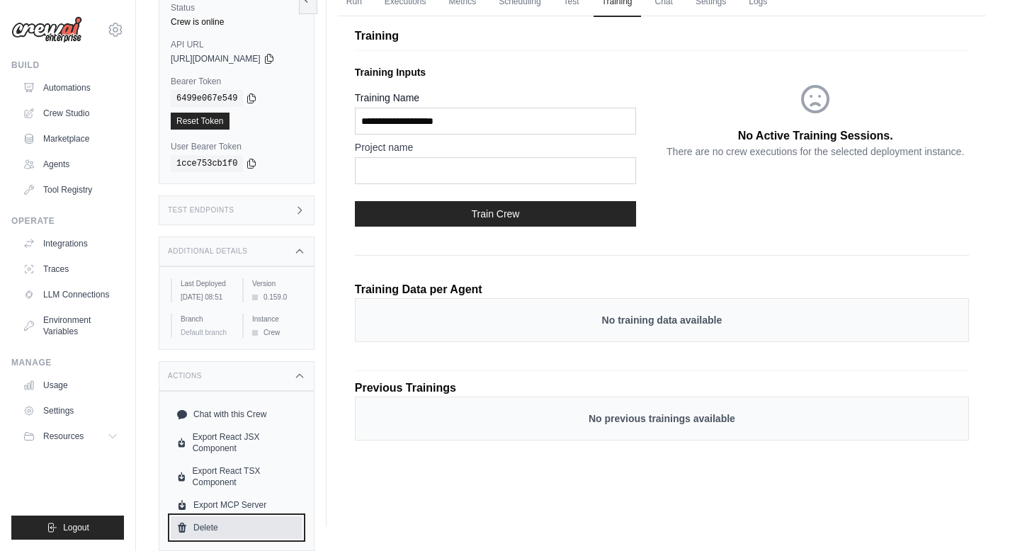
click at [214, 528] on link "Delete" at bounding box center [237, 528] width 132 height 23
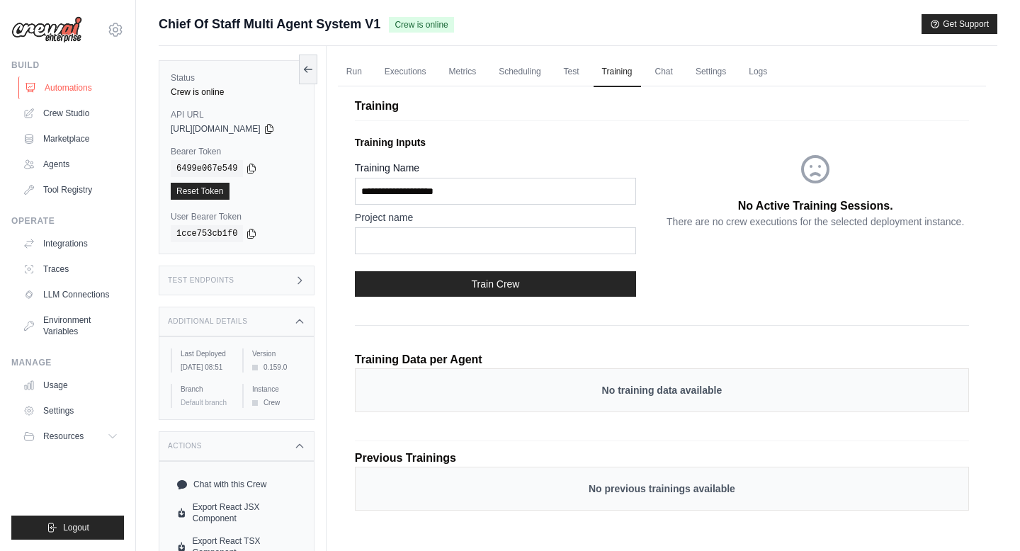
click at [67, 87] on link "Automations" at bounding box center [71, 88] width 107 height 23
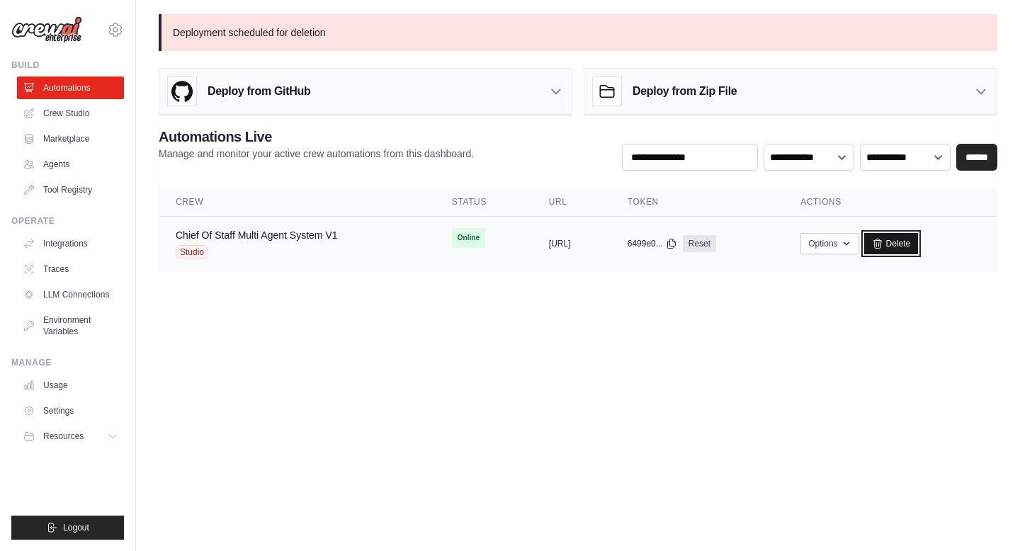
click at [916, 239] on link "Delete" at bounding box center [892, 243] width 55 height 21
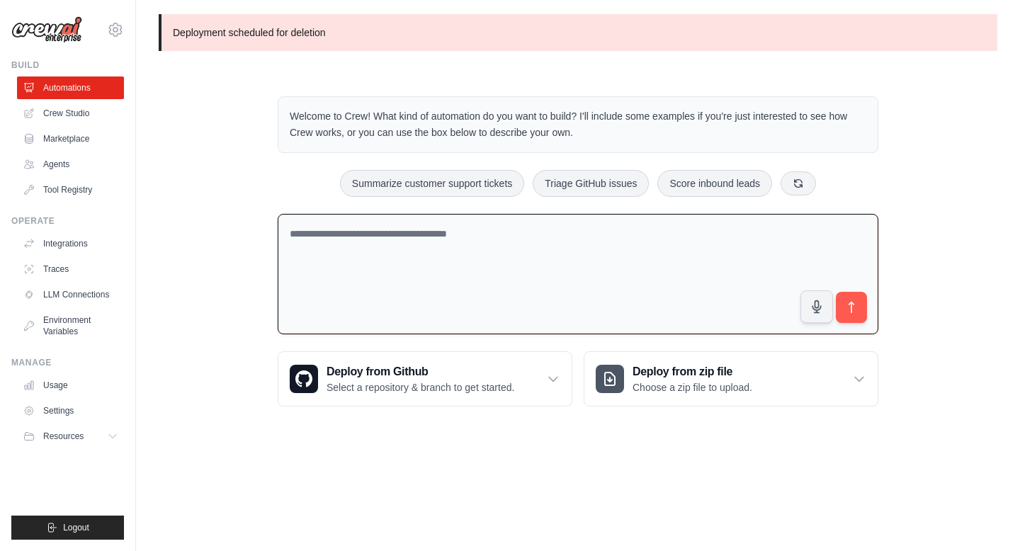
click at [322, 242] on textarea at bounding box center [578, 274] width 601 height 121
click at [679, 392] on p "Choose a zip file to upload." at bounding box center [693, 388] width 120 height 14
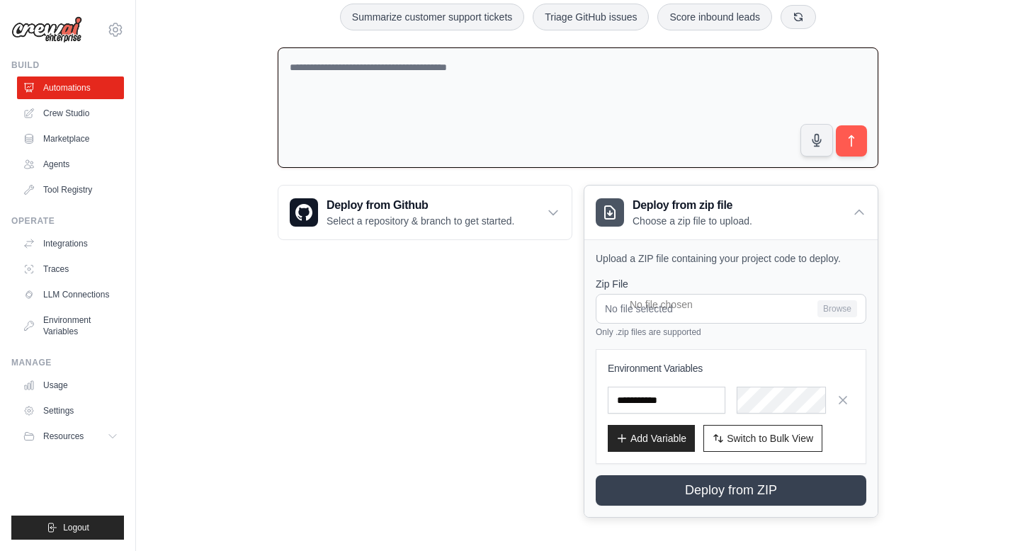
scroll to position [169, 0]
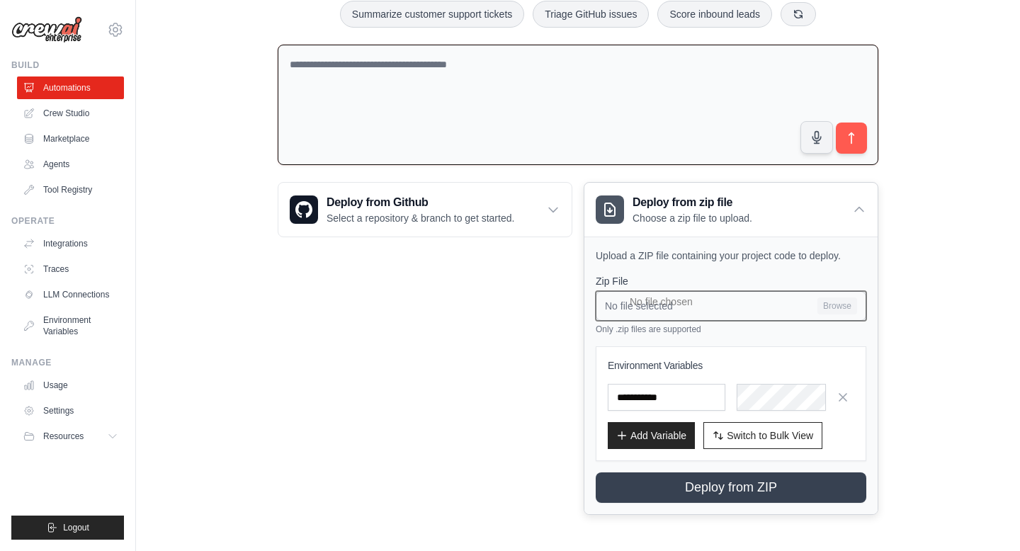
click at [620, 301] on input "No file selected Browse" at bounding box center [731, 306] width 271 height 30
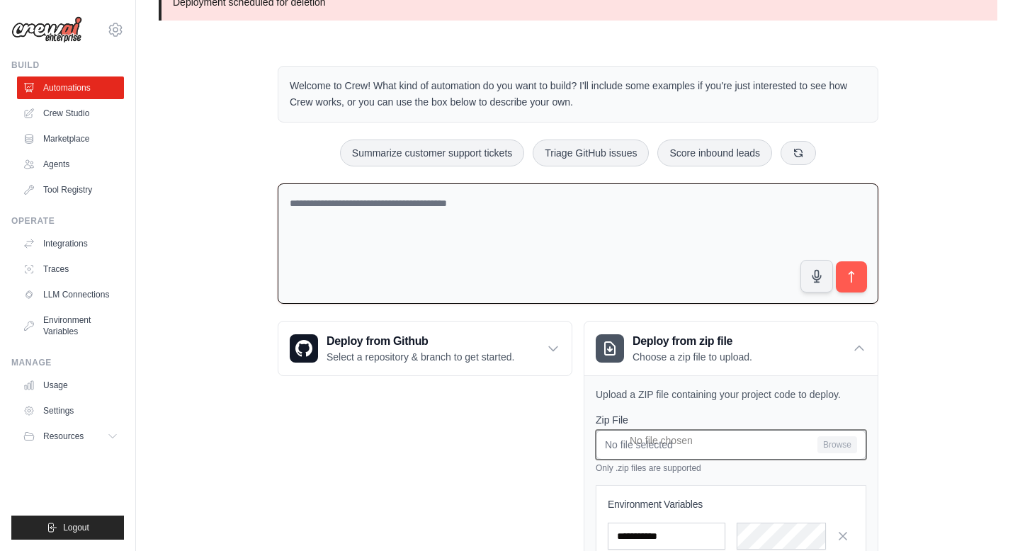
scroll to position [3, 0]
